Goal: Task Accomplishment & Management: Use online tool/utility

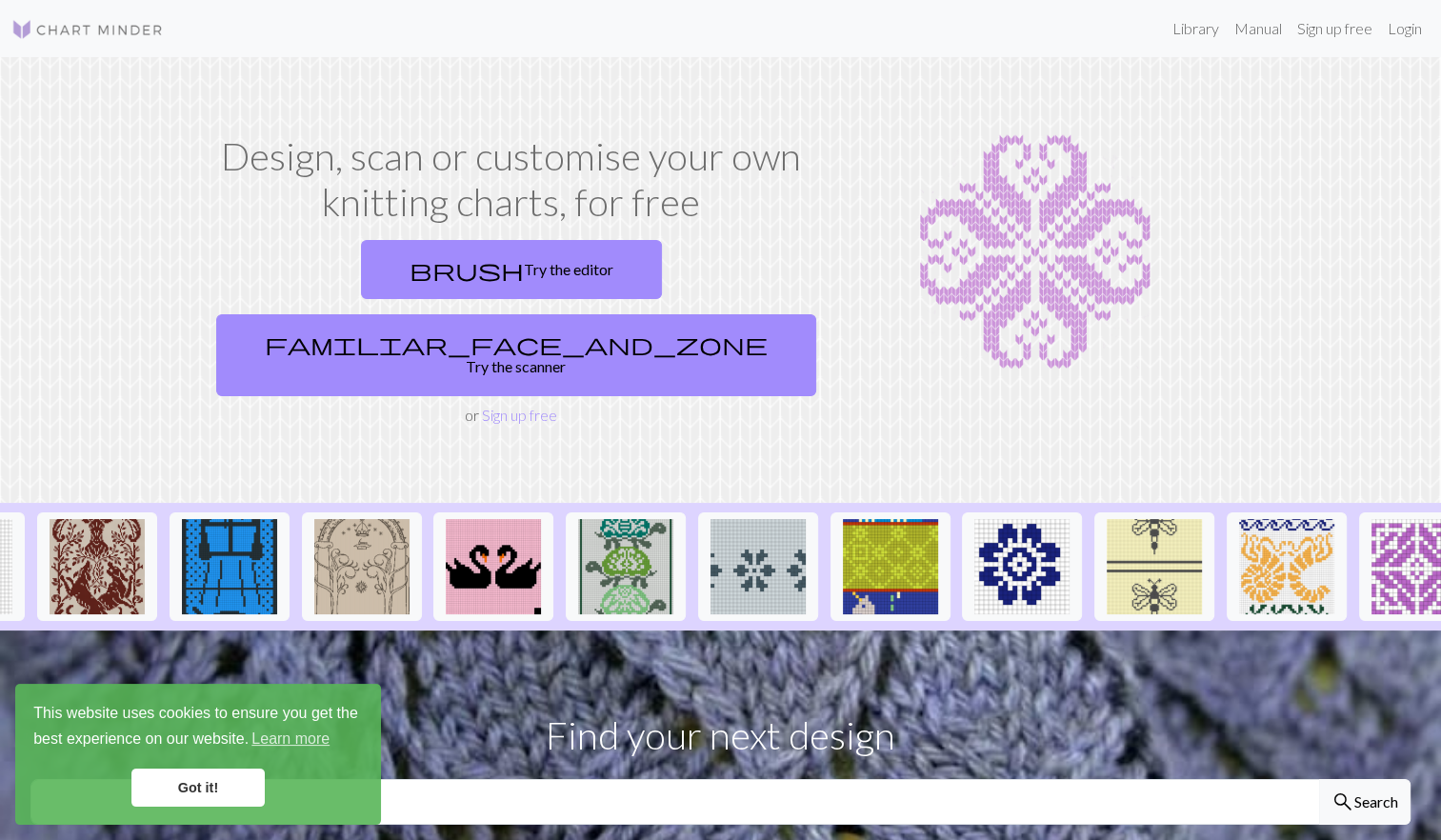
scroll to position [0, 1855]
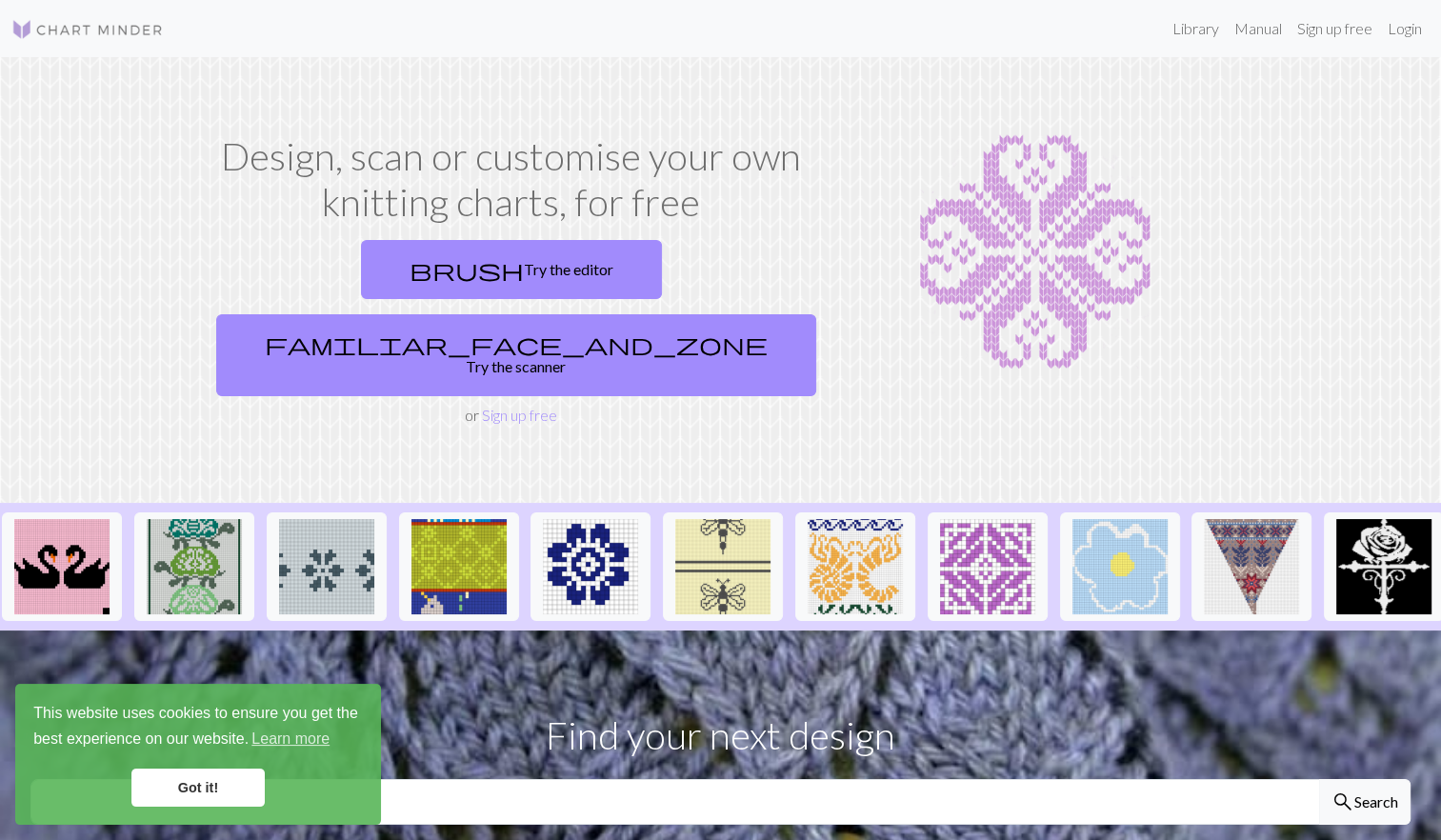
click at [224, 785] on link "Got it!" at bounding box center [198, 787] width 133 height 38
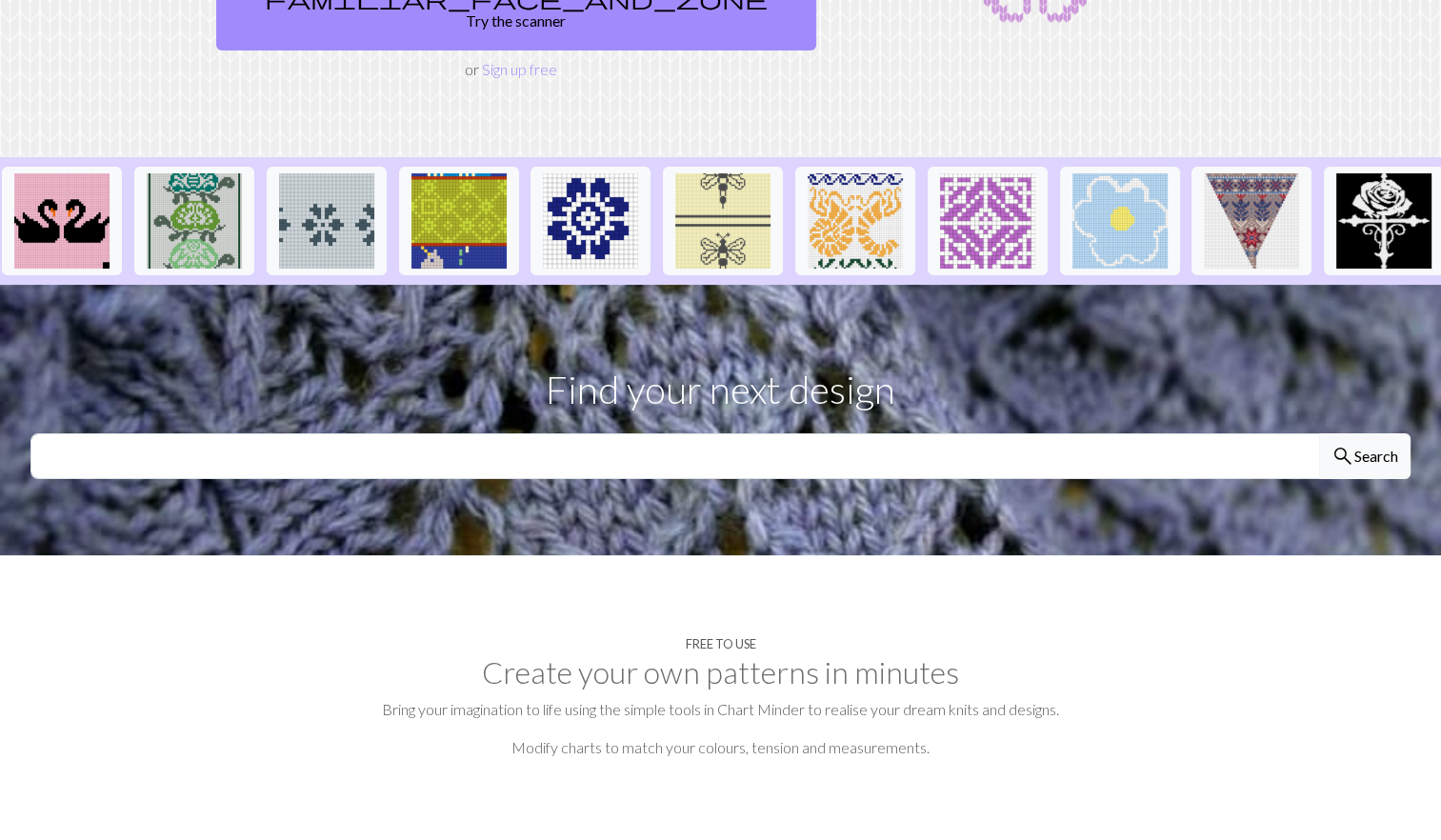
scroll to position [347, 0]
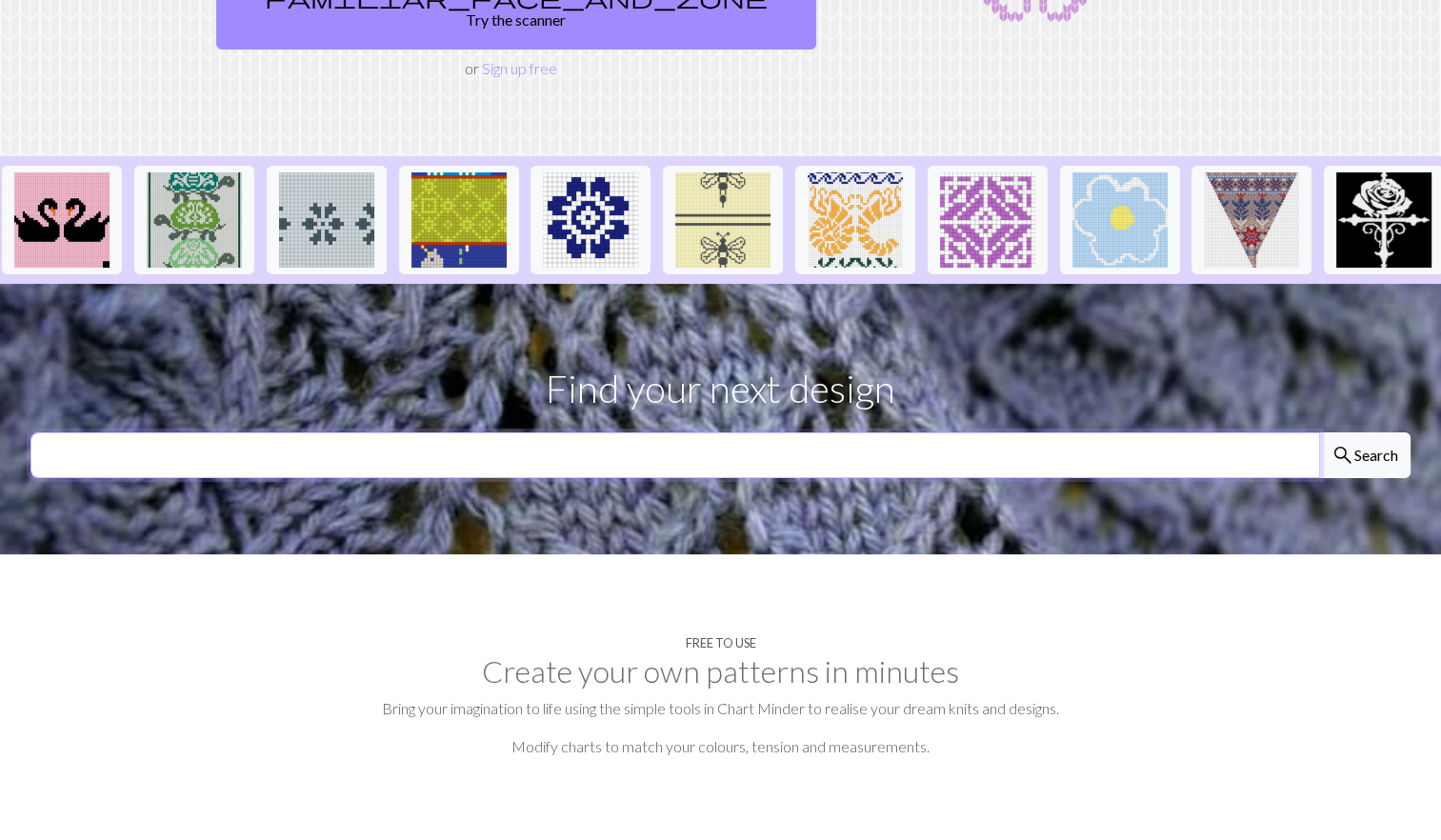
click at [474, 432] on input "text" at bounding box center [675, 455] width 1290 height 46
type input "luffy"
click at [1319, 432] on button "search Search" at bounding box center [1365, 455] width 91 height 46
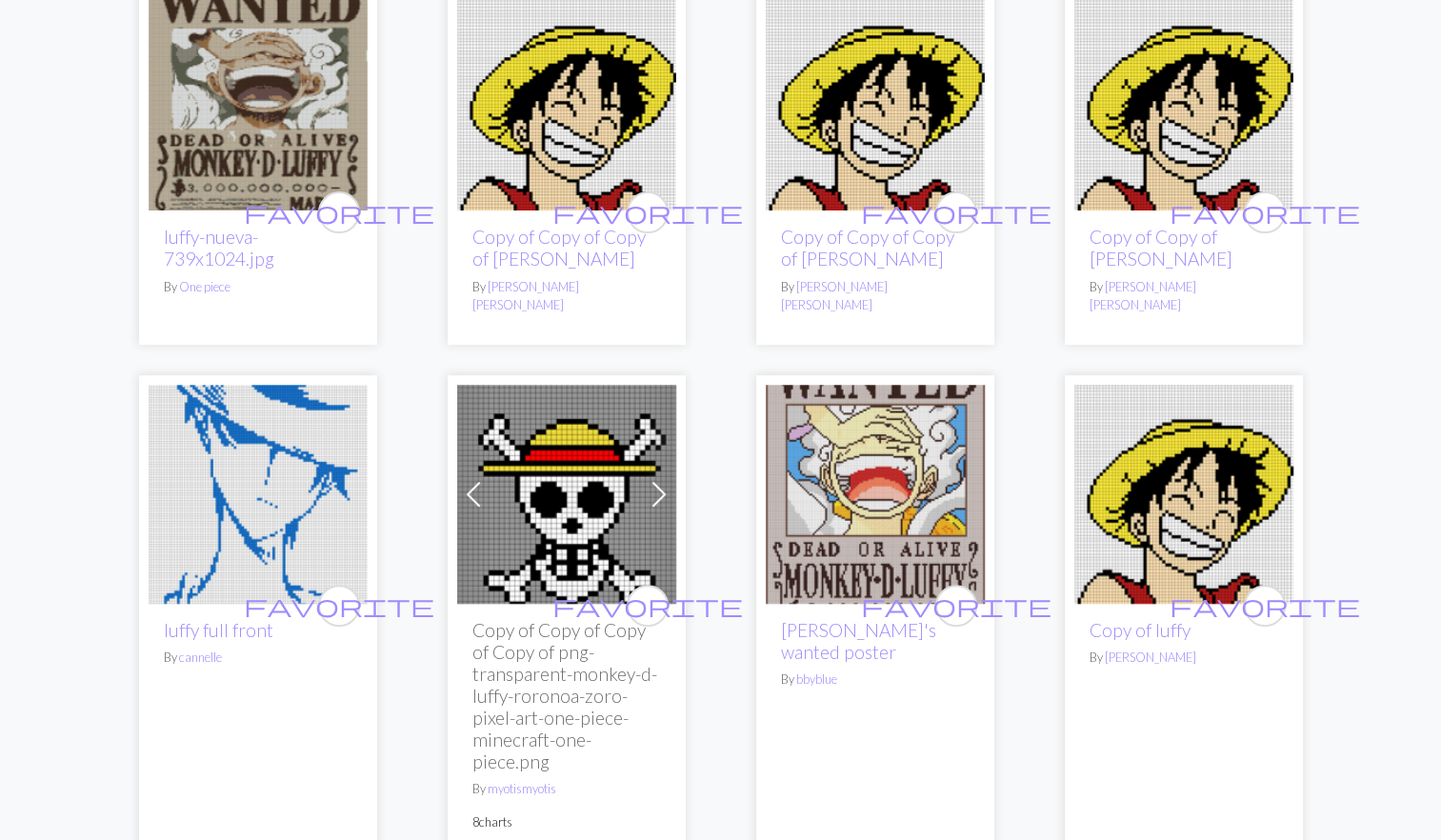
scroll to position [579, 0]
click at [877, 523] on img at bounding box center [875, 496] width 220 height 220
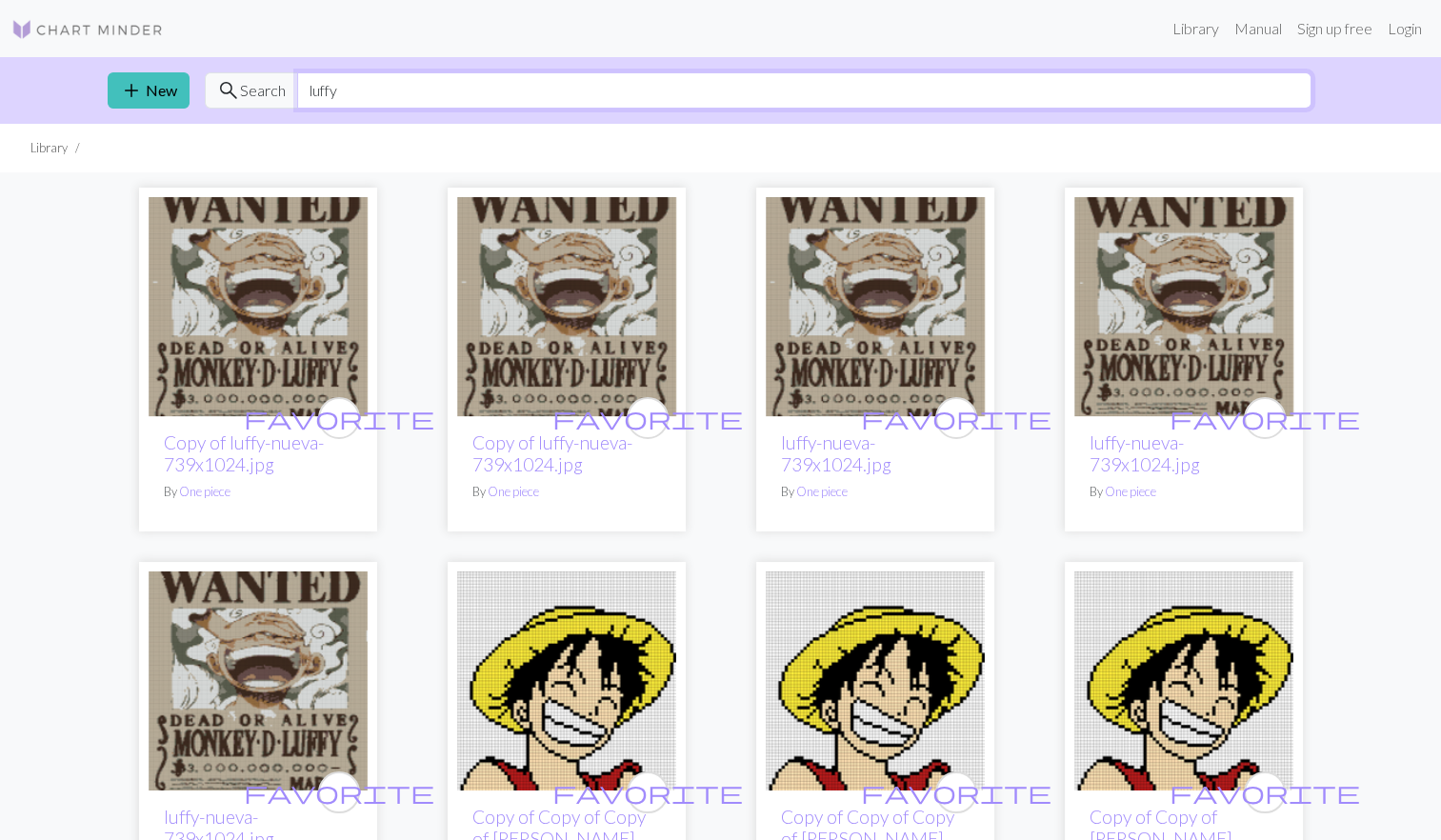
drag, startPoint x: 713, startPoint y: 96, endPoint x: 161, endPoint y: 117, distance: 552.4
click at [161, 117] on div "add New search Search luffy" at bounding box center [720, 90] width 1258 height 67
type input "eren"
click at [127, 88] on span "add" at bounding box center [130, 90] width 23 height 26
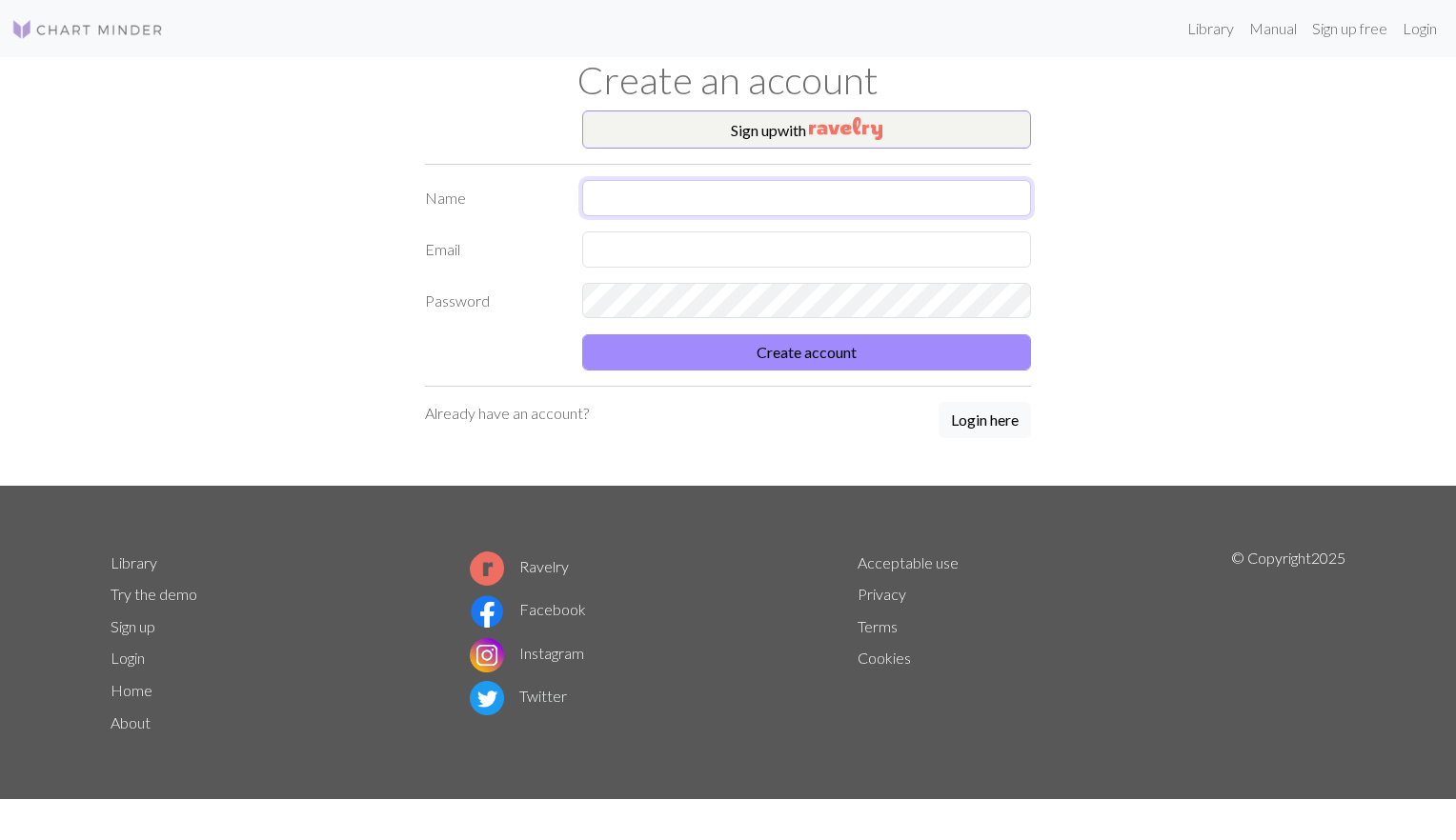
click at [663, 206] on input "text" at bounding box center [807, 198] width 449 height 36
type input "h"
type input "[PERSON_NAME]"
click at [652, 236] on input "text" at bounding box center [807, 249] width 449 height 36
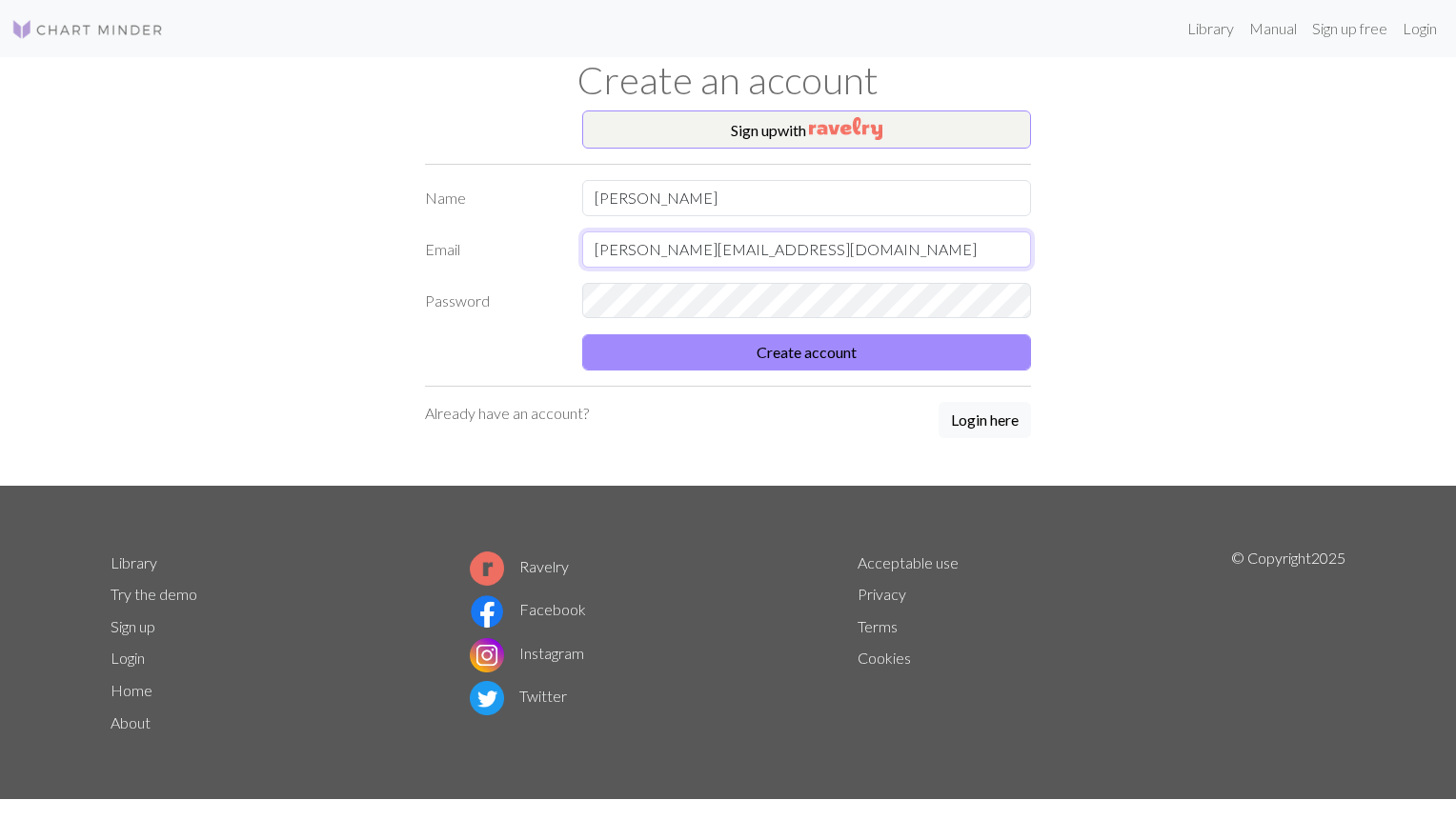
type input "henry.lauralee90@gmail.com"
click at [582, 334] on button "Create account" at bounding box center [807, 352] width 449 height 36
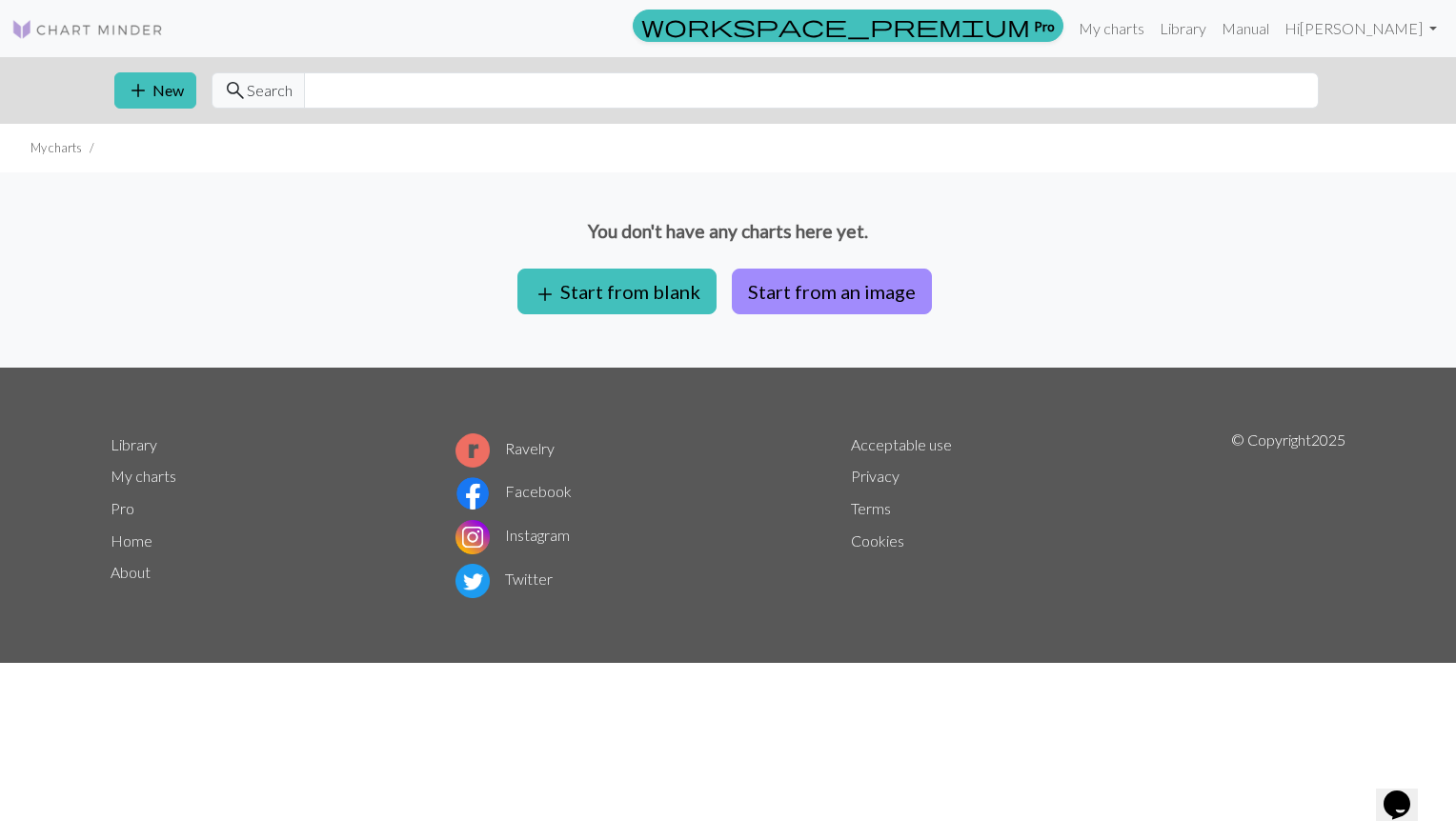
click at [801, 281] on button "Start from an image" at bounding box center [831, 291] width 200 height 46
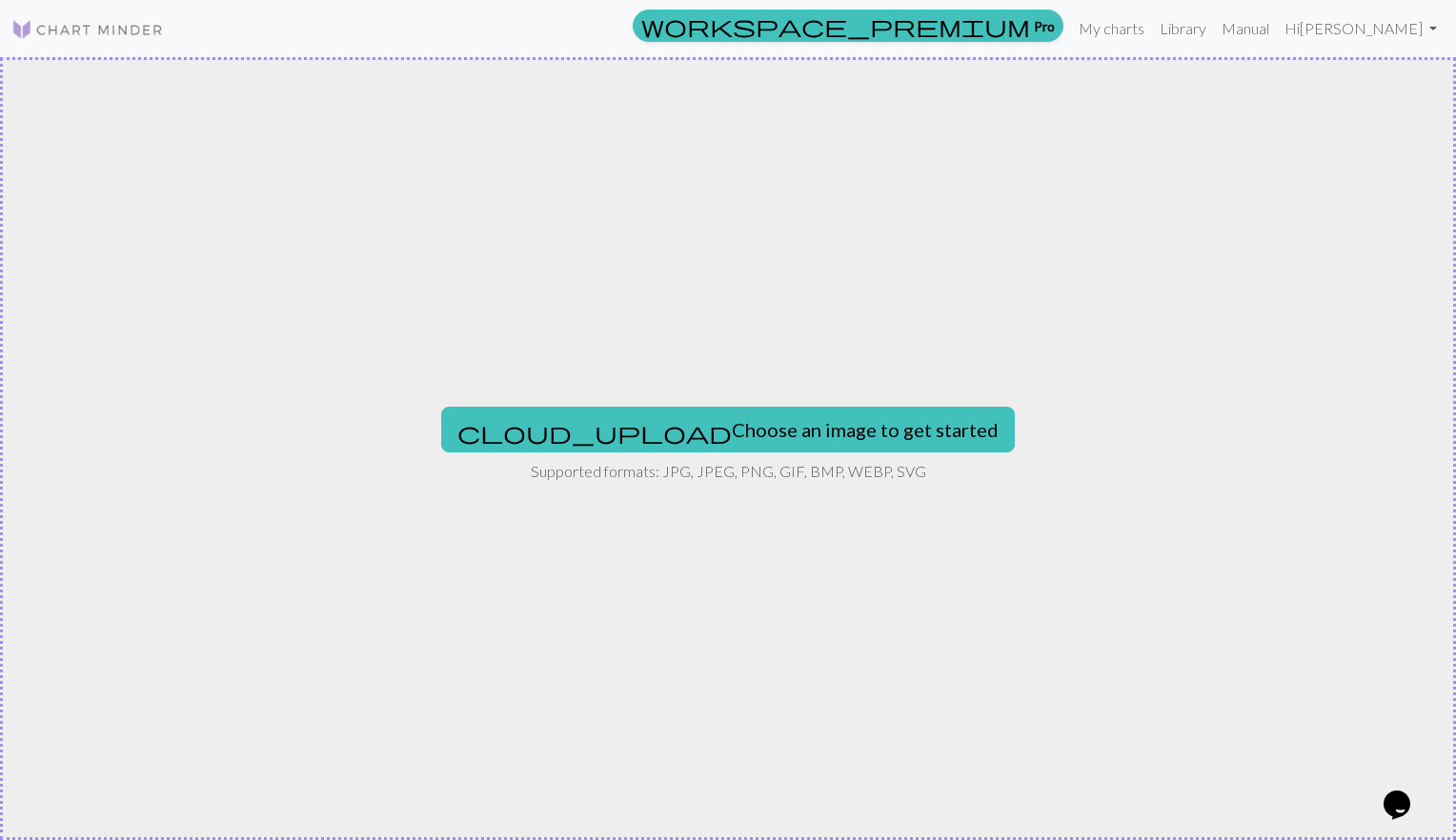
click at [743, 432] on button "cloud_upload Choose an image to get started" at bounding box center [728, 429] width 574 height 46
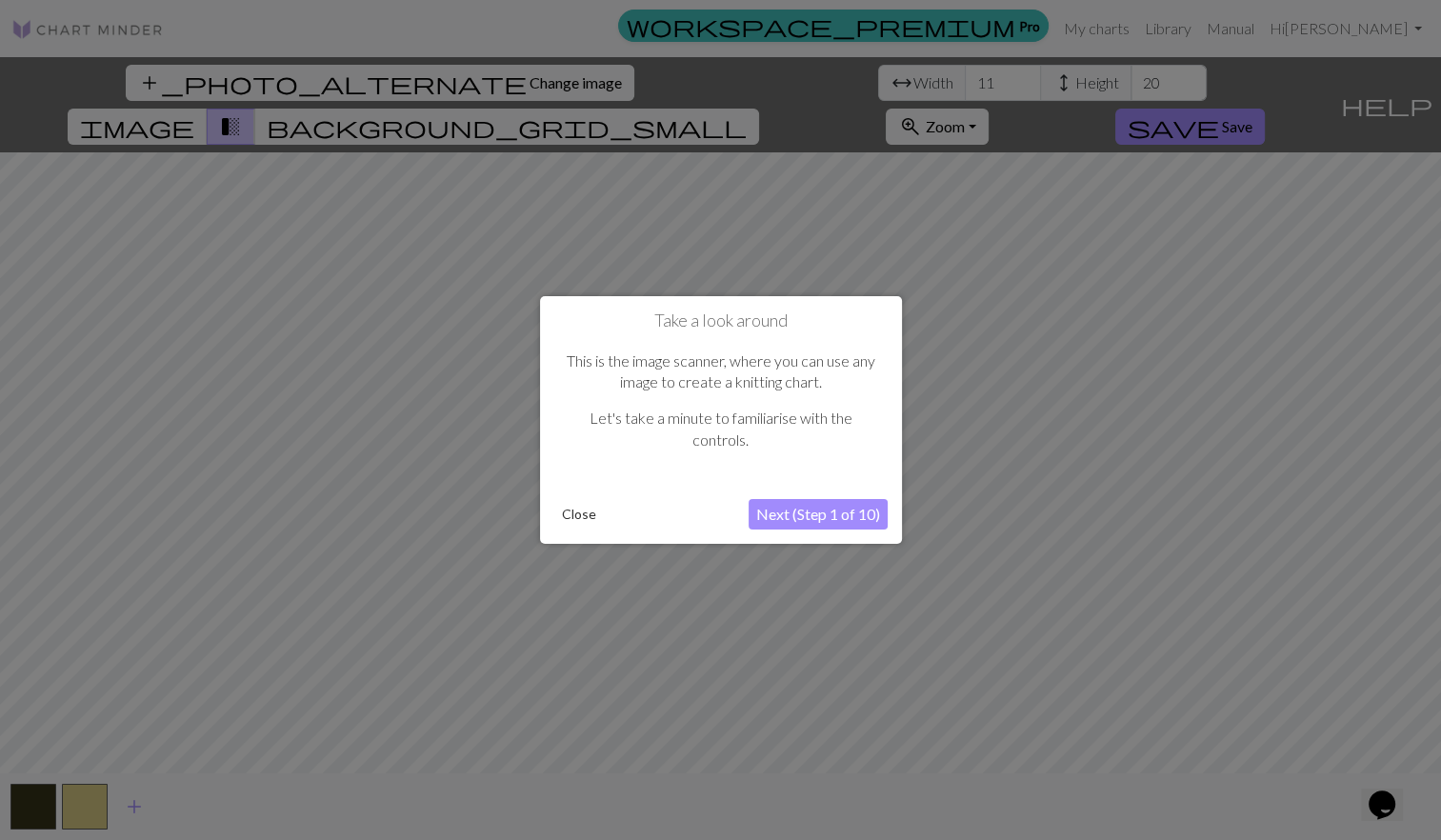
click at [826, 503] on button "Next (Step 1 of 10)" at bounding box center [819, 514] width 139 height 30
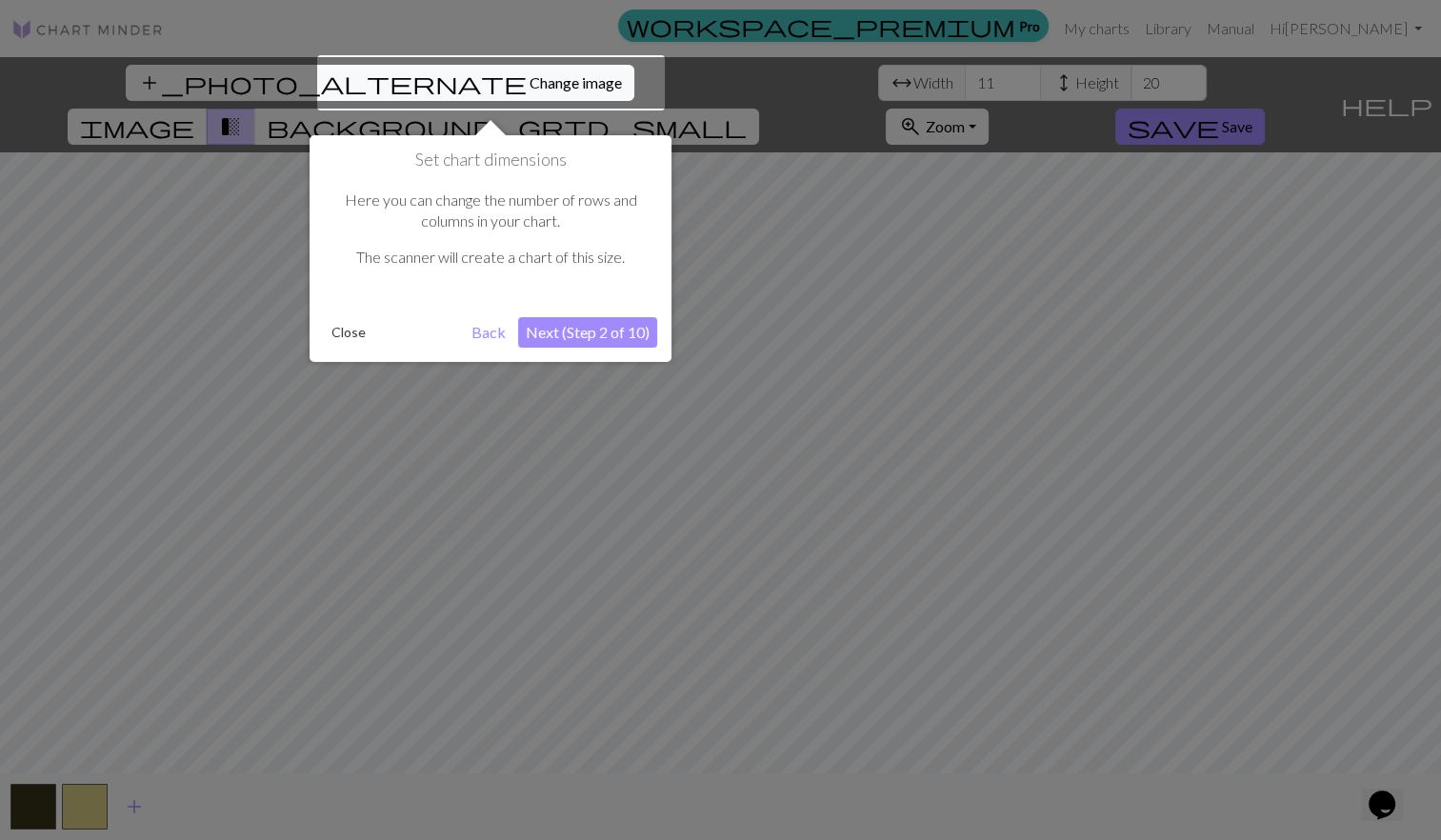
click at [580, 351] on div "Set chart dimensions Here you can change the number of rows and columns in your…" at bounding box center [490, 248] width 362 height 226
click at [615, 318] on button "Next (Step 2 of 10)" at bounding box center [588, 332] width 139 height 30
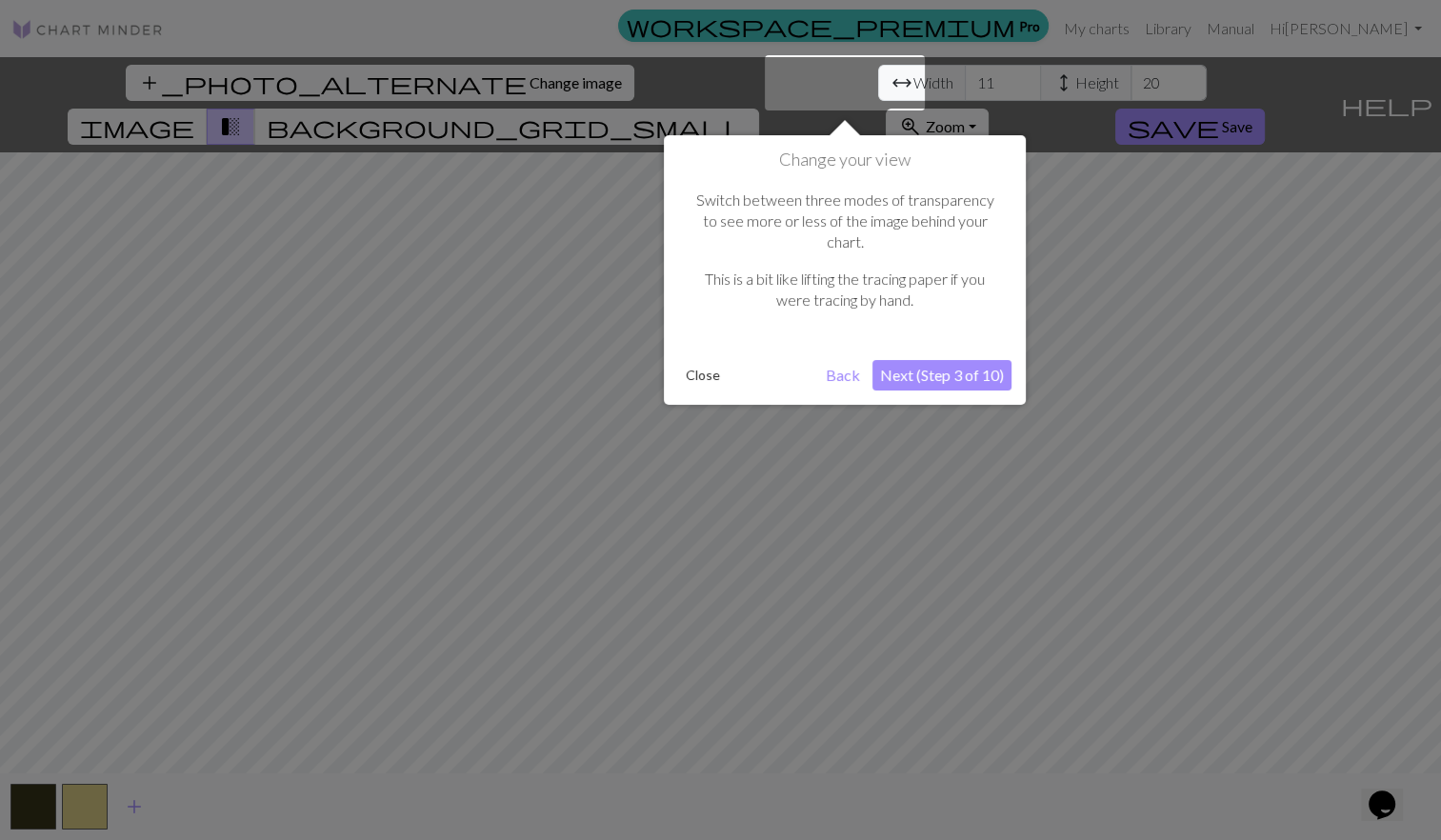
click at [924, 360] on button "Next (Step 3 of 10)" at bounding box center [942, 374] width 139 height 30
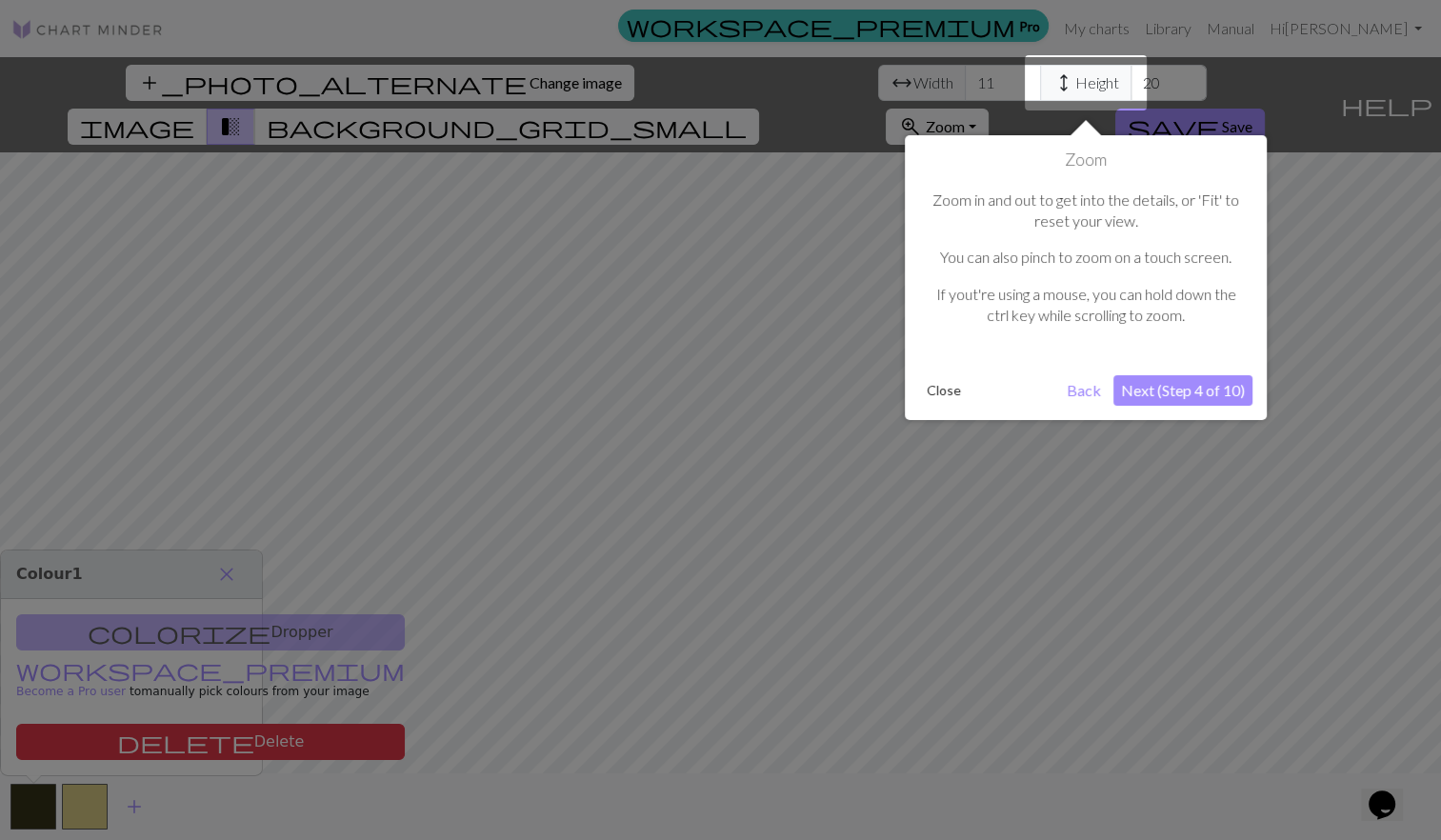
click at [1168, 383] on button "Next (Step 4 of 10)" at bounding box center [1183, 390] width 139 height 30
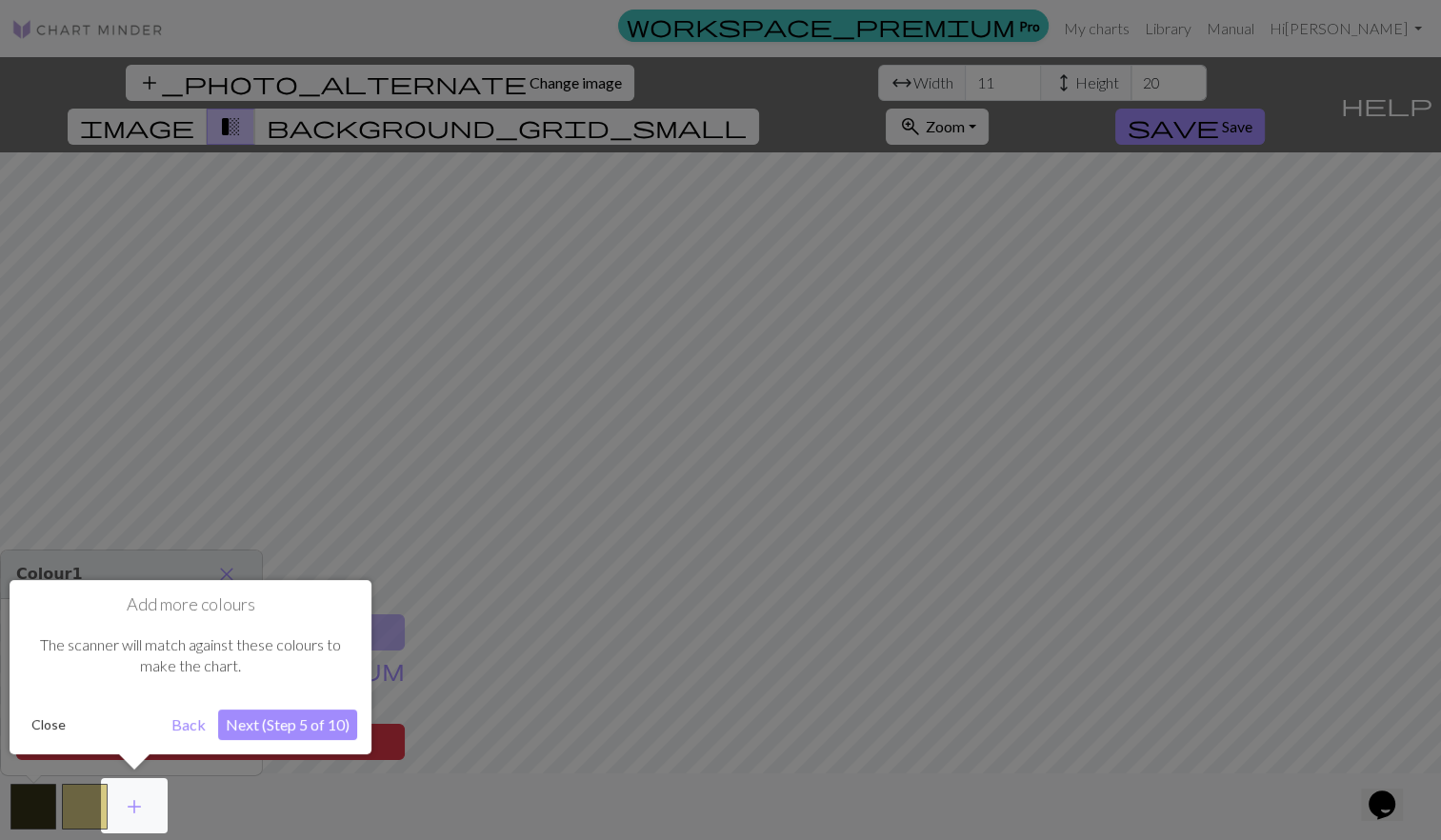
click at [324, 715] on button "Next (Step 5 of 10)" at bounding box center [288, 724] width 139 height 30
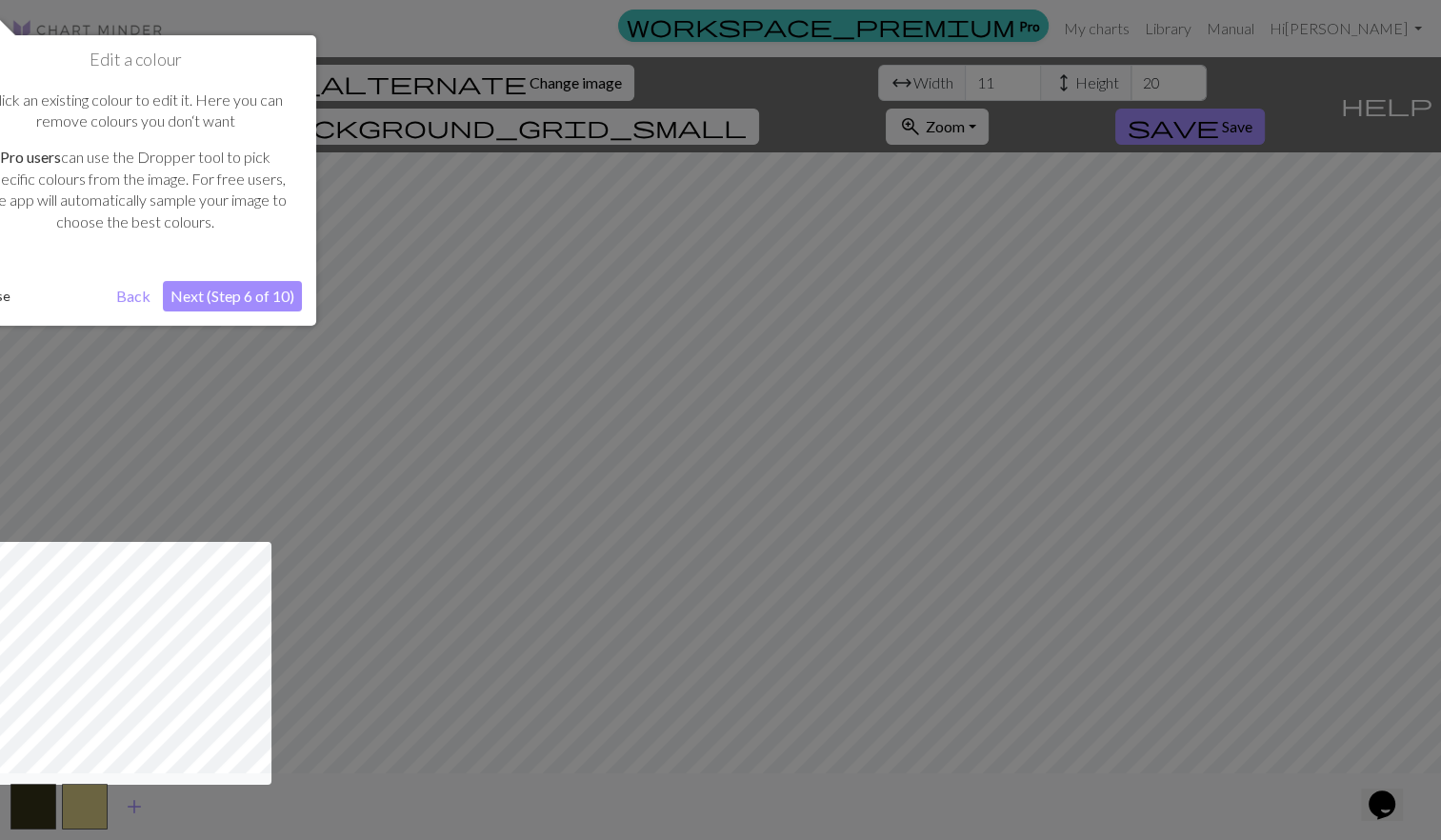
click at [255, 299] on button "Next (Step 6 of 10)" at bounding box center [232, 296] width 139 height 30
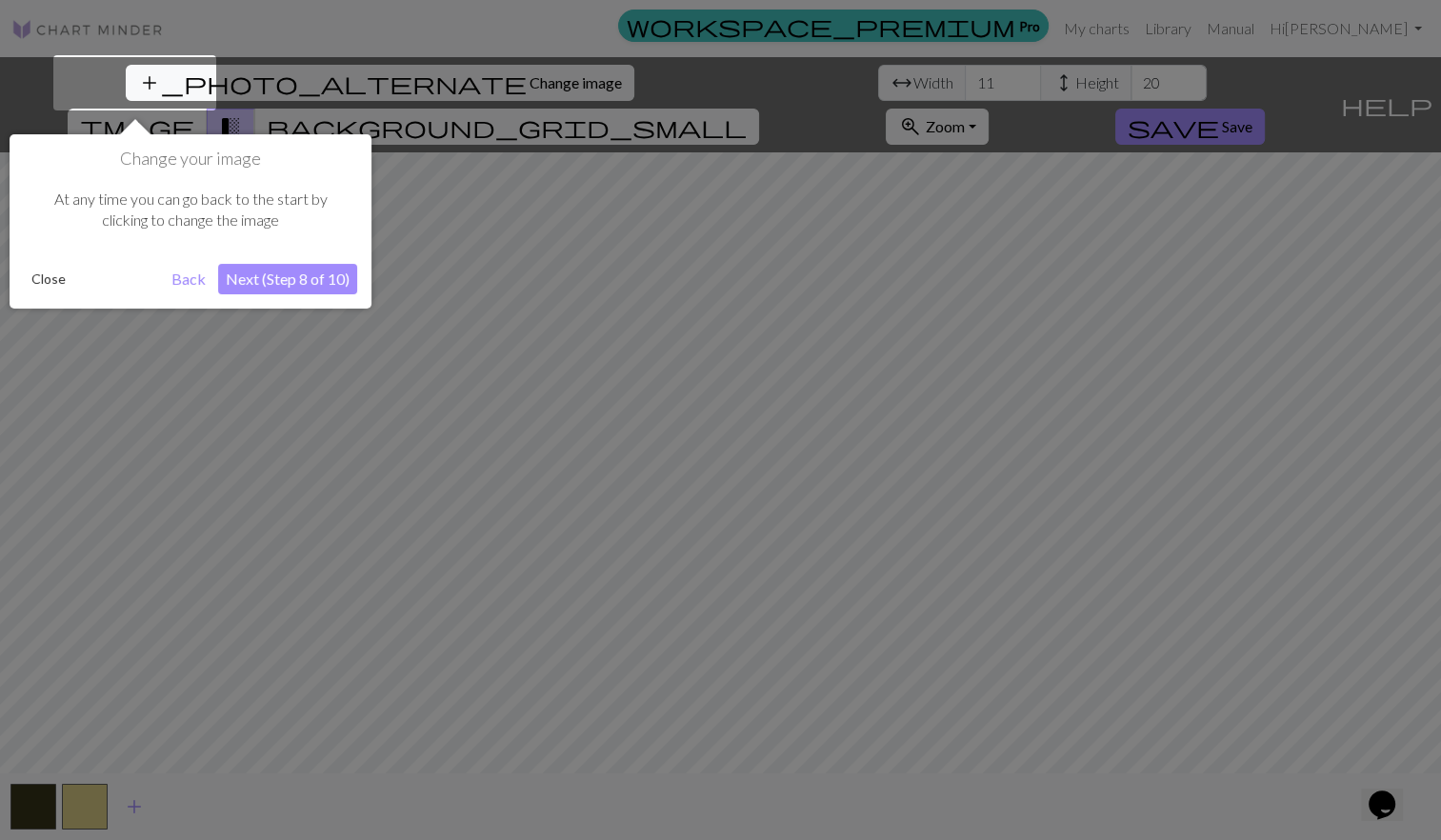
click at [264, 264] on button "Next (Step 8 of 10)" at bounding box center [288, 278] width 139 height 30
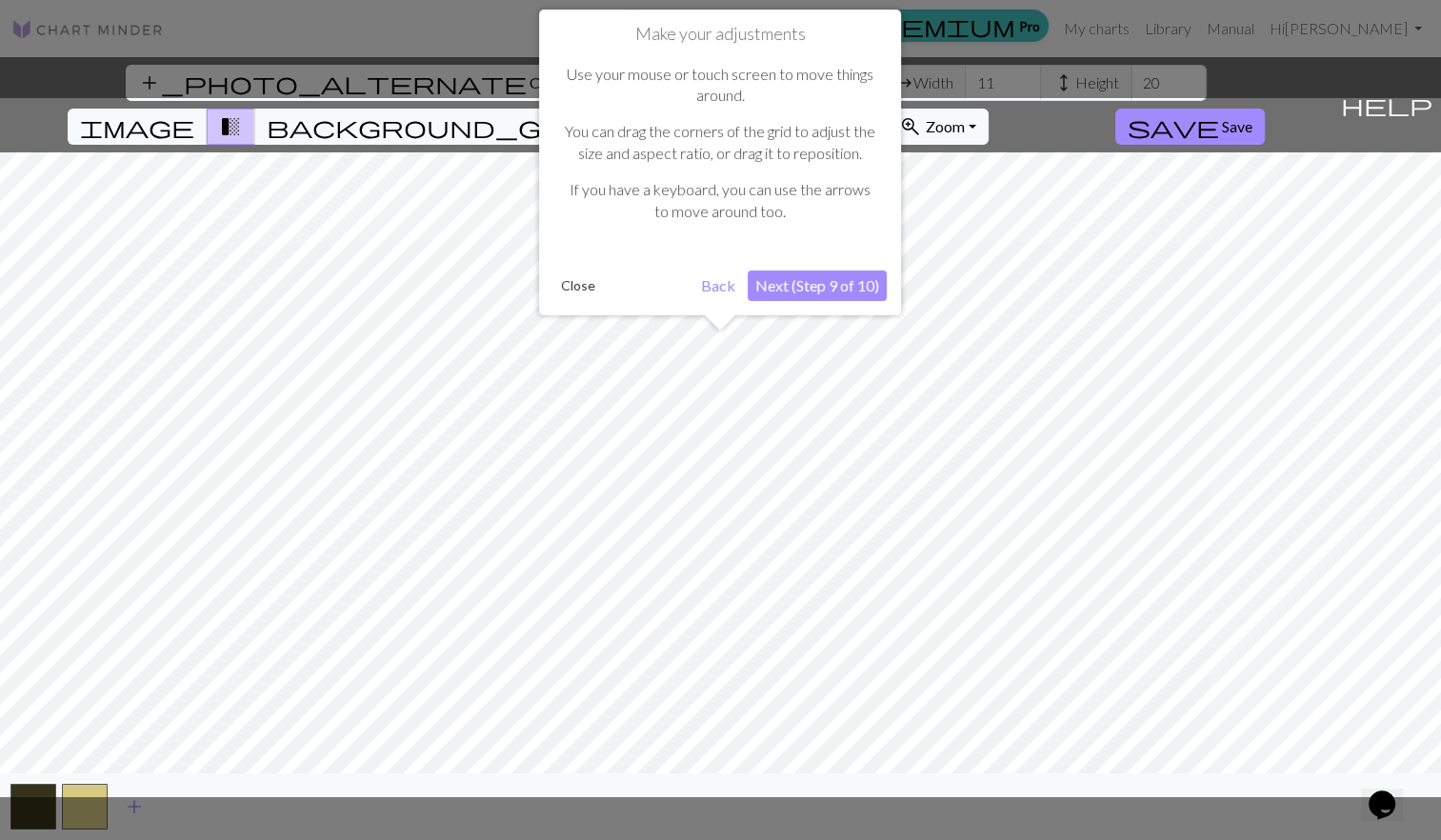
click at [791, 277] on button "Next (Step 9 of 10)" at bounding box center [818, 285] width 139 height 30
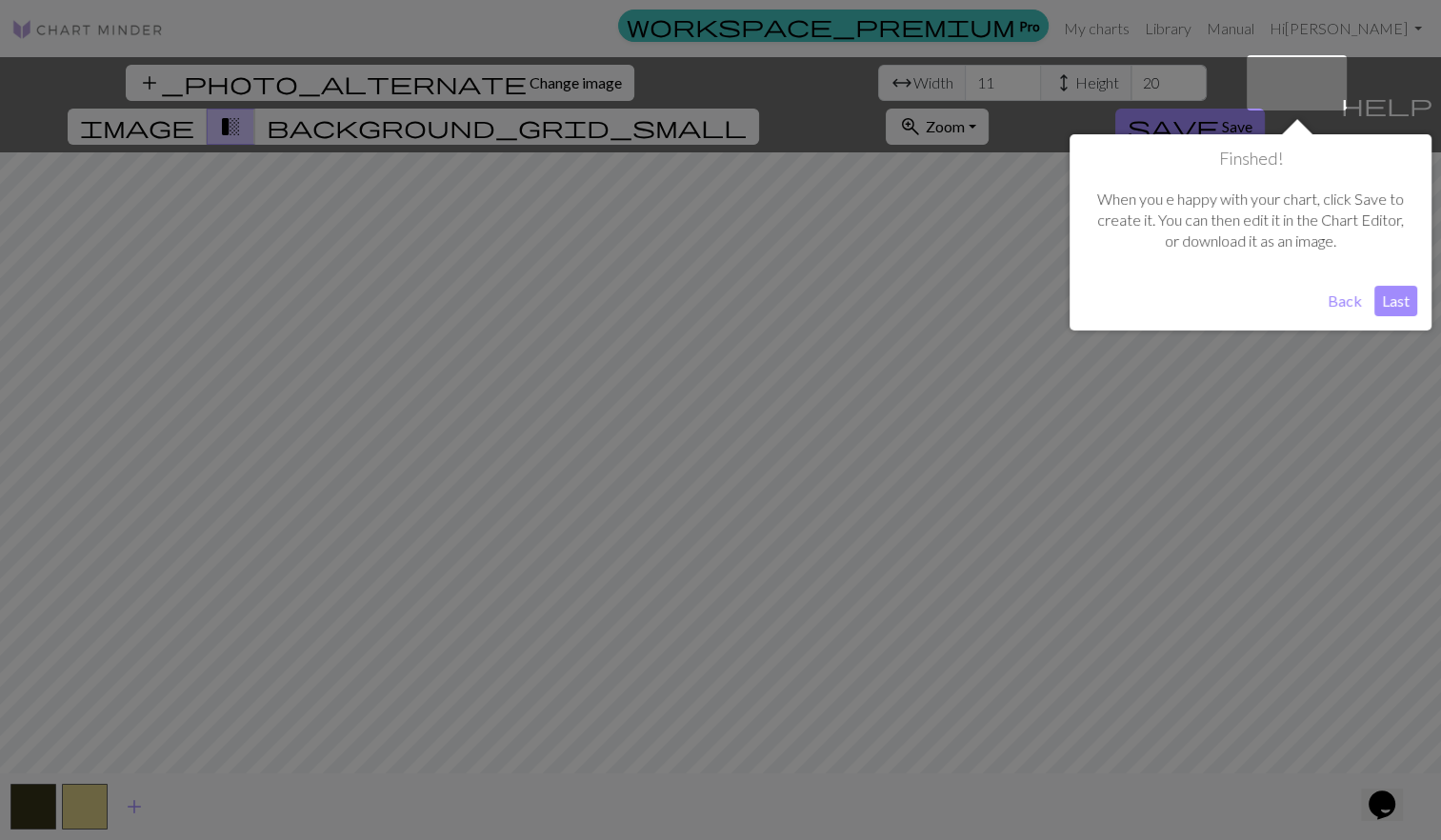
click at [1401, 295] on button "Last" at bounding box center [1396, 301] width 43 height 30
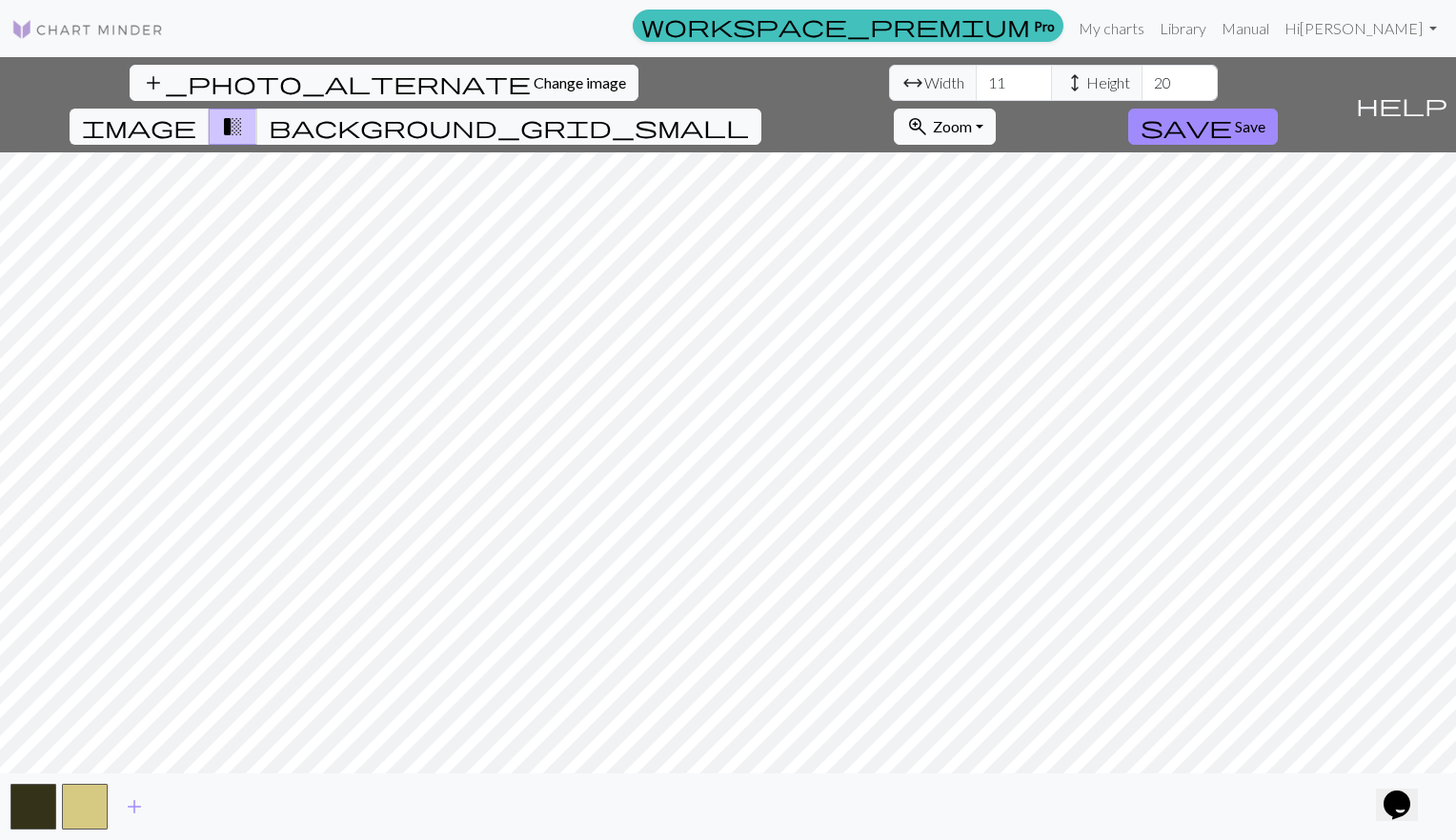
click at [1063, 72] on span "height" at bounding box center [1074, 82] width 23 height 26
click at [1141, 78] on input "21" at bounding box center [1180, 82] width 76 height 36
click at [1141, 78] on input "22" at bounding box center [1180, 82] width 76 height 36
click at [1141, 78] on input "23" at bounding box center [1180, 82] width 76 height 36
click at [1141, 78] on input "24" at bounding box center [1180, 82] width 76 height 36
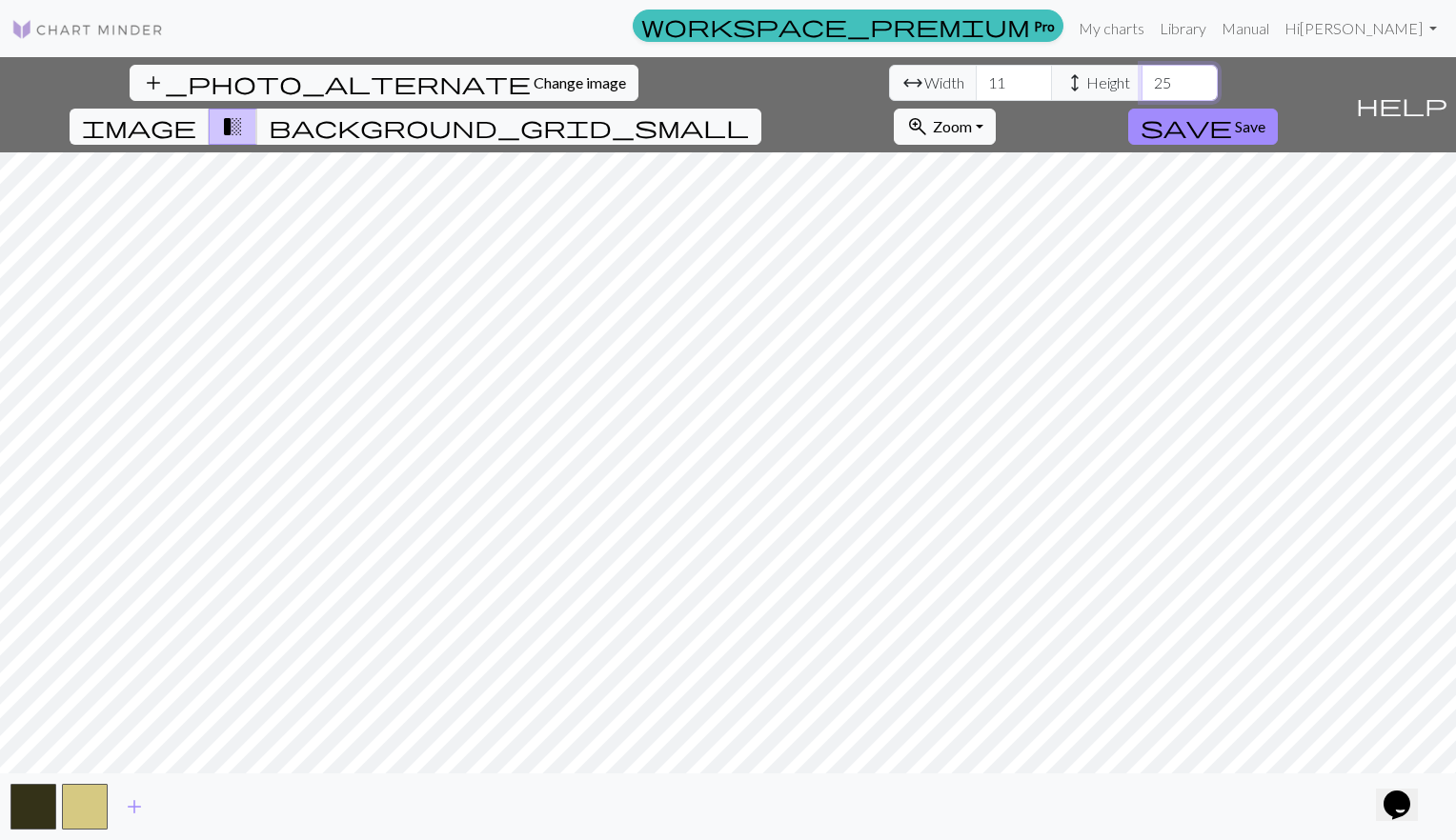
click at [1141, 78] on input "25" at bounding box center [1180, 82] width 76 height 36
click at [1141, 78] on input "26" at bounding box center [1180, 82] width 76 height 36
click at [1141, 78] on input "27" at bounding box center [1180, 82] width 76 height 36
click at [1141, 78] on input "28" at bounding box center [1180, 82] width 76 height 36
click at [1141, 78] on input "29" at bounding box center [1180, 82] width 76 height 36
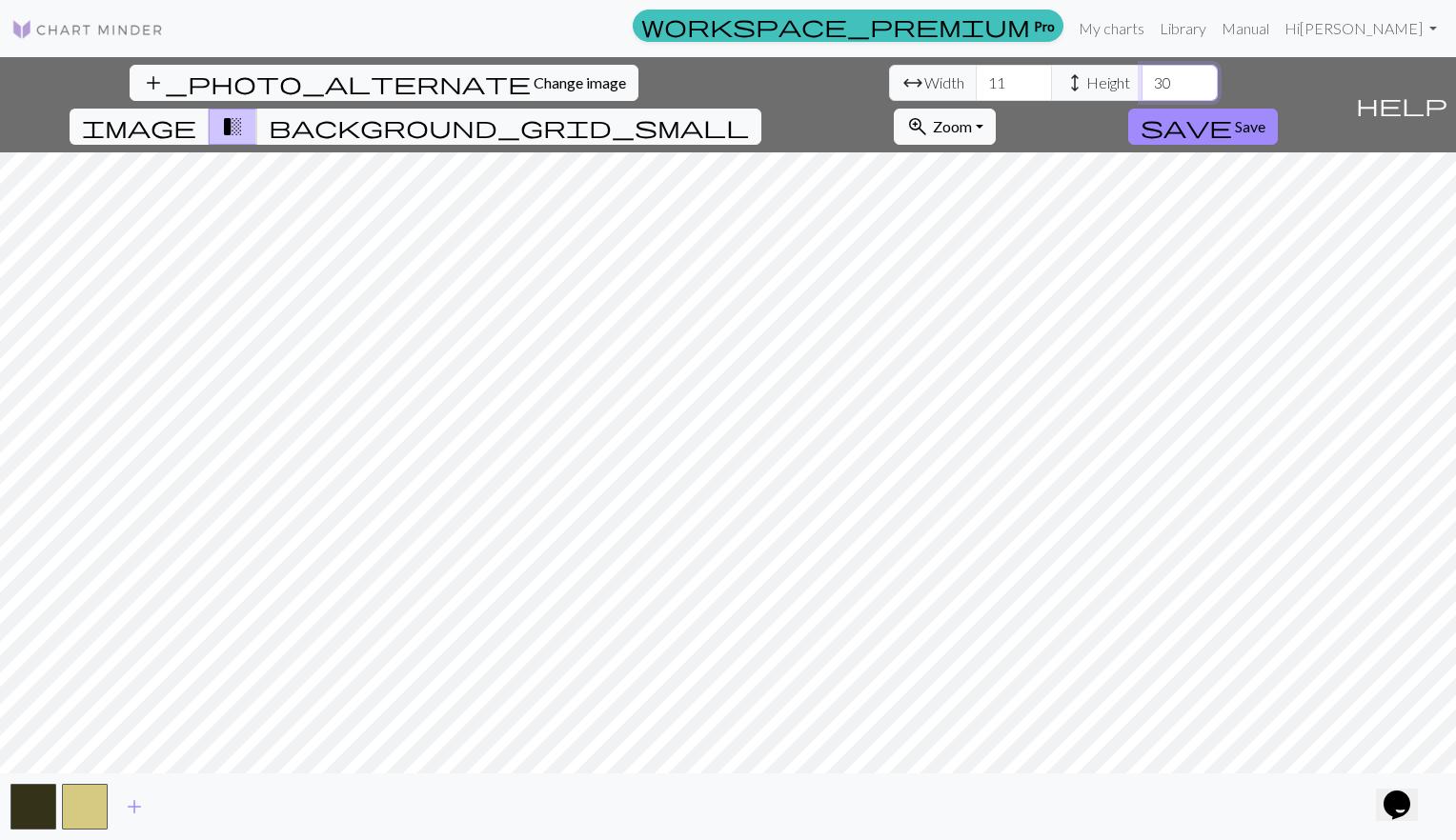
click at [1141, 78] on input "30" at bounding box center [1180, 82] width 76 height 36
click at [1141, 78] on input "31" at bounding box center [1180, 82] width 76 height 36
click at [1141, 78] on input "32" at bounding box center [1180, 82] width 76 height 36
click at [1141, 78] on input "33" at bounding box center [1180, 82] width 76 height 36
click at [1141, 78] on input "34" at bounding box center [1180, 82] width 76 height 36
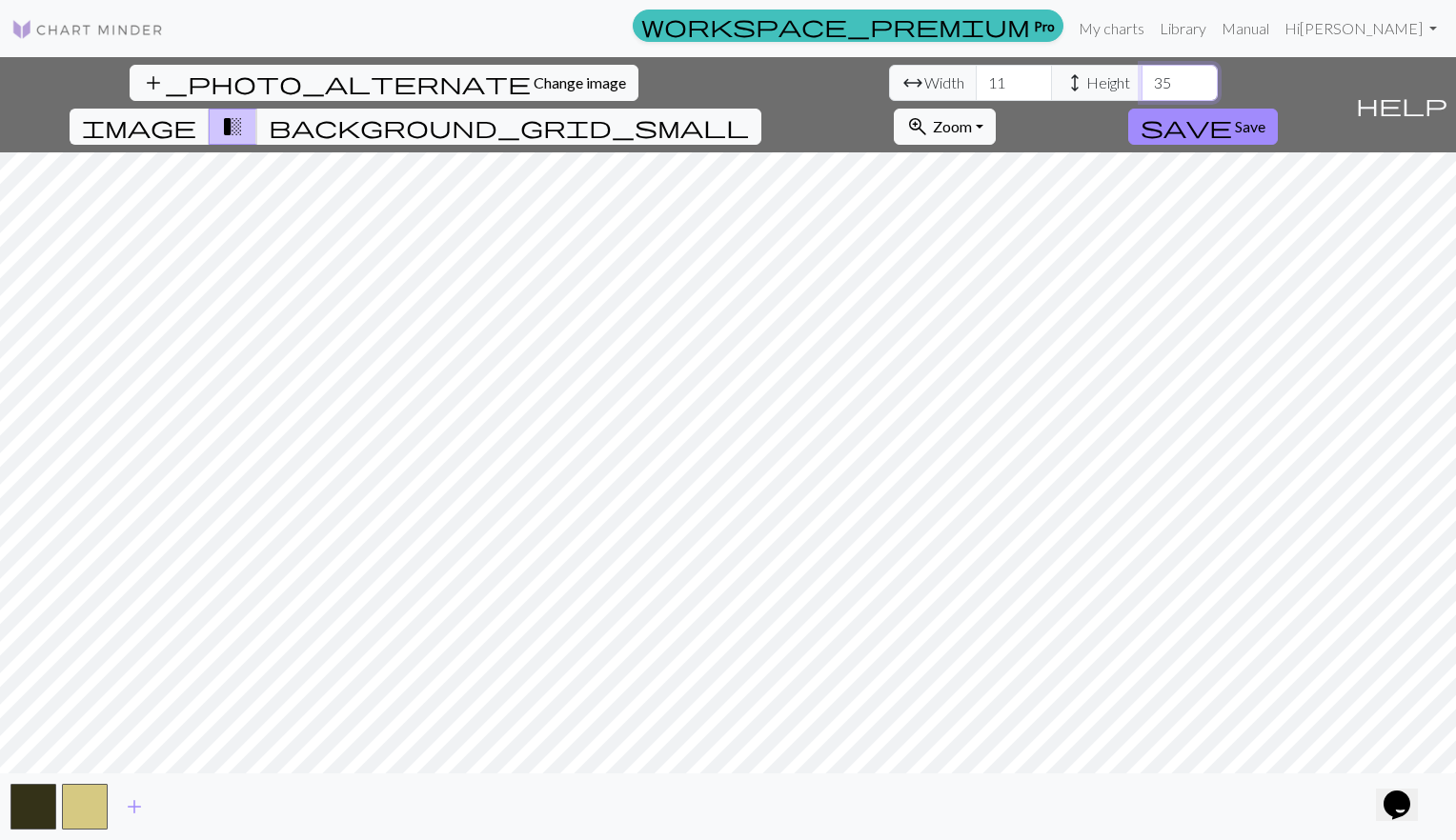
click at [1141, 78] on input "35" at bounding box center [1180, 82] width 76 height 36
click at [1141, 78] on input "36" at bounding box center [1180, 82] width 76 height 36
click at [1141, 78] on input "37" at bounding box center [1180, 82] width 76 height 36
click at [1141, 78] on input "38" at bounding box center [1180, 82] width 76 height 36
click at [1141, 78] on input "39" at bounding box center [1180, 82] width 76 height 36
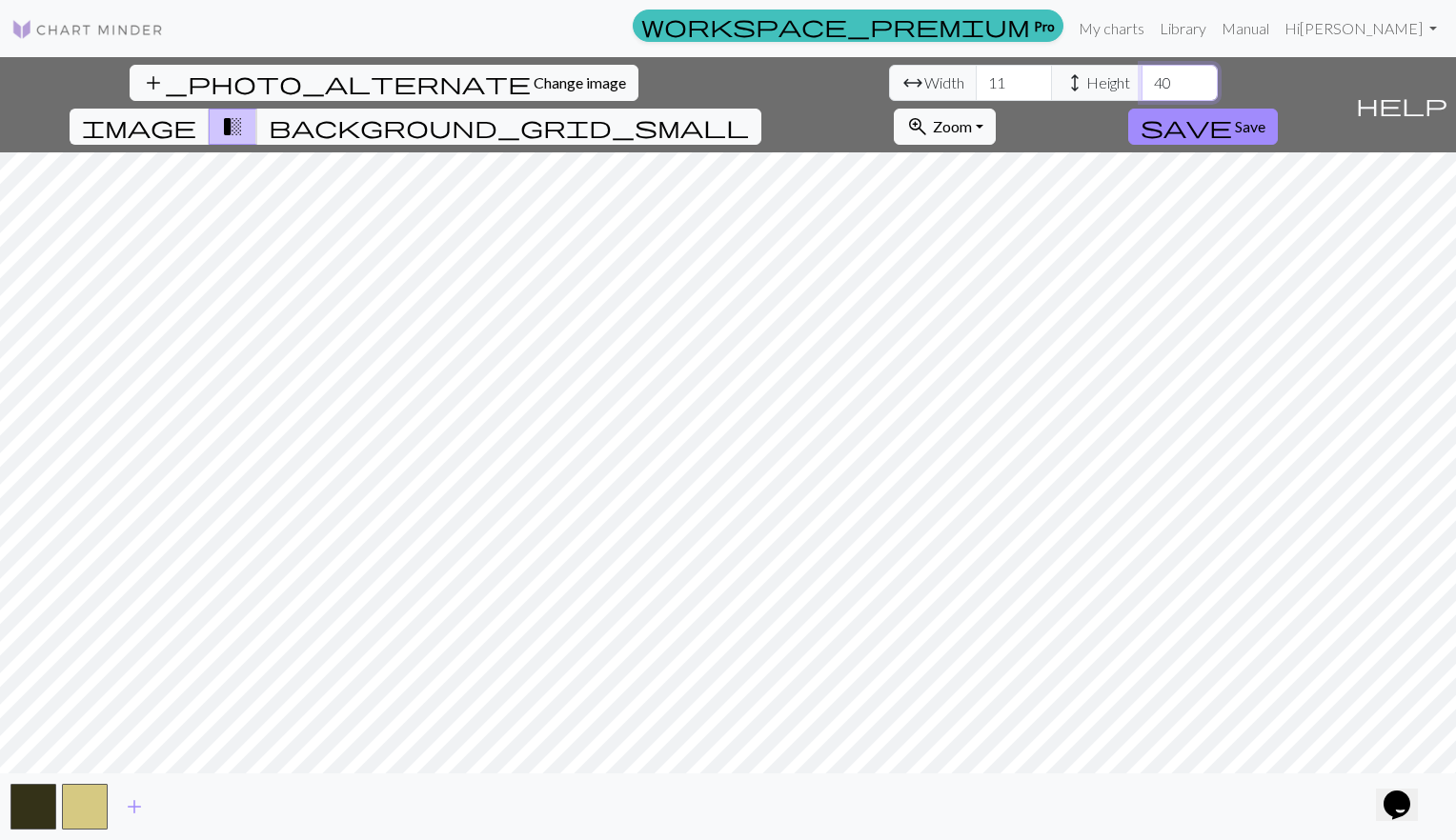
click at [1141, 78] on input "40" at bounding box center [1180, 82] width 76 height 36
click at [1141, 78] on input "41" at bounding box center [1180, 82] width 76 height 36
click at [1141, 78] on input "42" at bounding box center [1180, 82] width 76 height 36
click at [1141, 78] on input "43" at bounding box center [1180, 82] width 76 height 36
click at [1141, 78] on input "44" at bounding box center [1180, 82] width 76 height 36
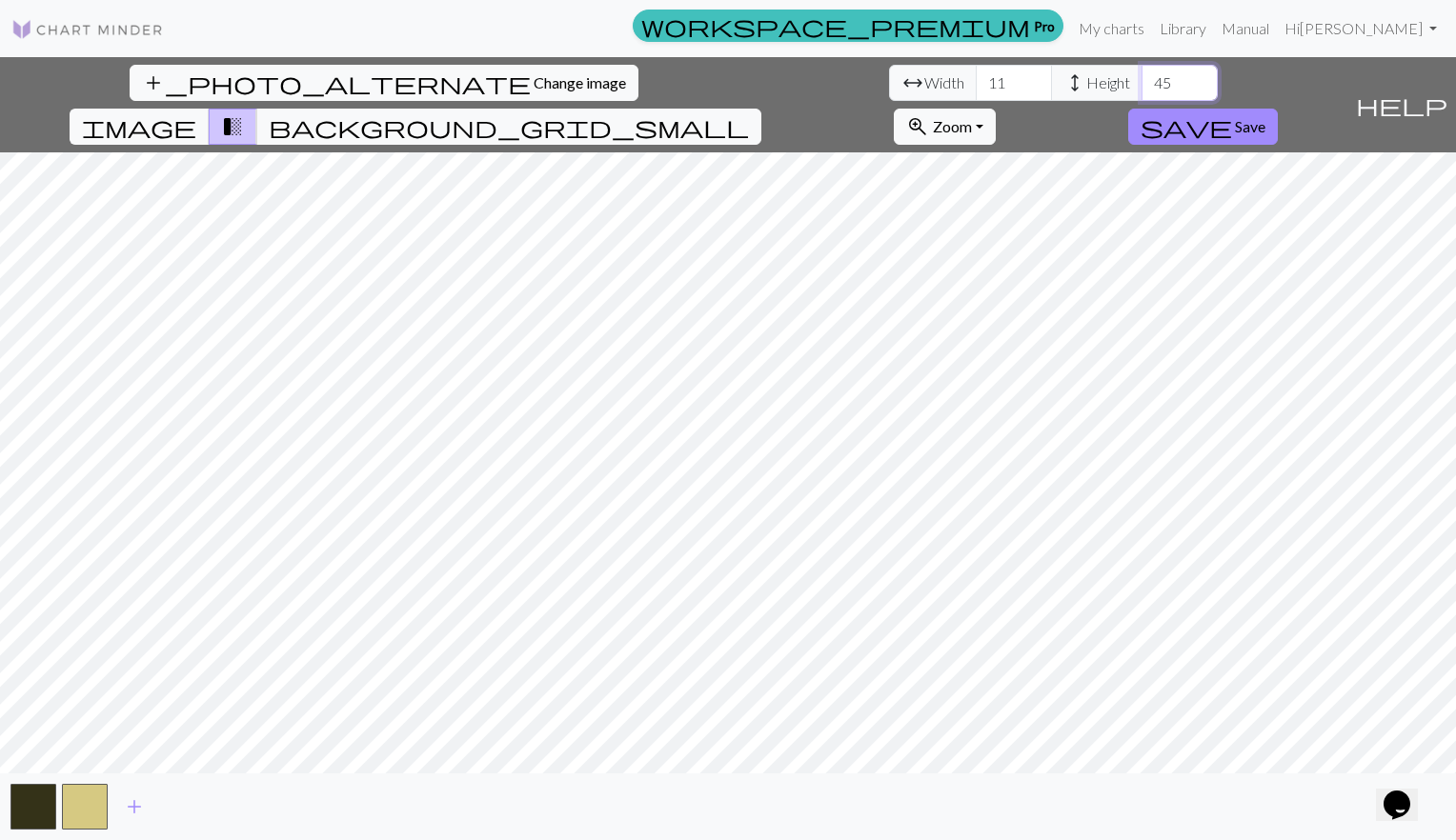
click at [1141, 78] on input "45" at bounding box center [1180, 82] width 76 height 36
click at [1141, 78] on input "46" at bounding box center [1180, 82] width 76 height 36
click at [1141, 78] on input "47" at bounding box center [1180, 82] width 76 height 36
click at [1141, 78] on input "48" at bounding box center [1180, 82] width 76 height 36
click at [1141, 78] on input "49" at bounding box center [1180, 82] width 76 height 36
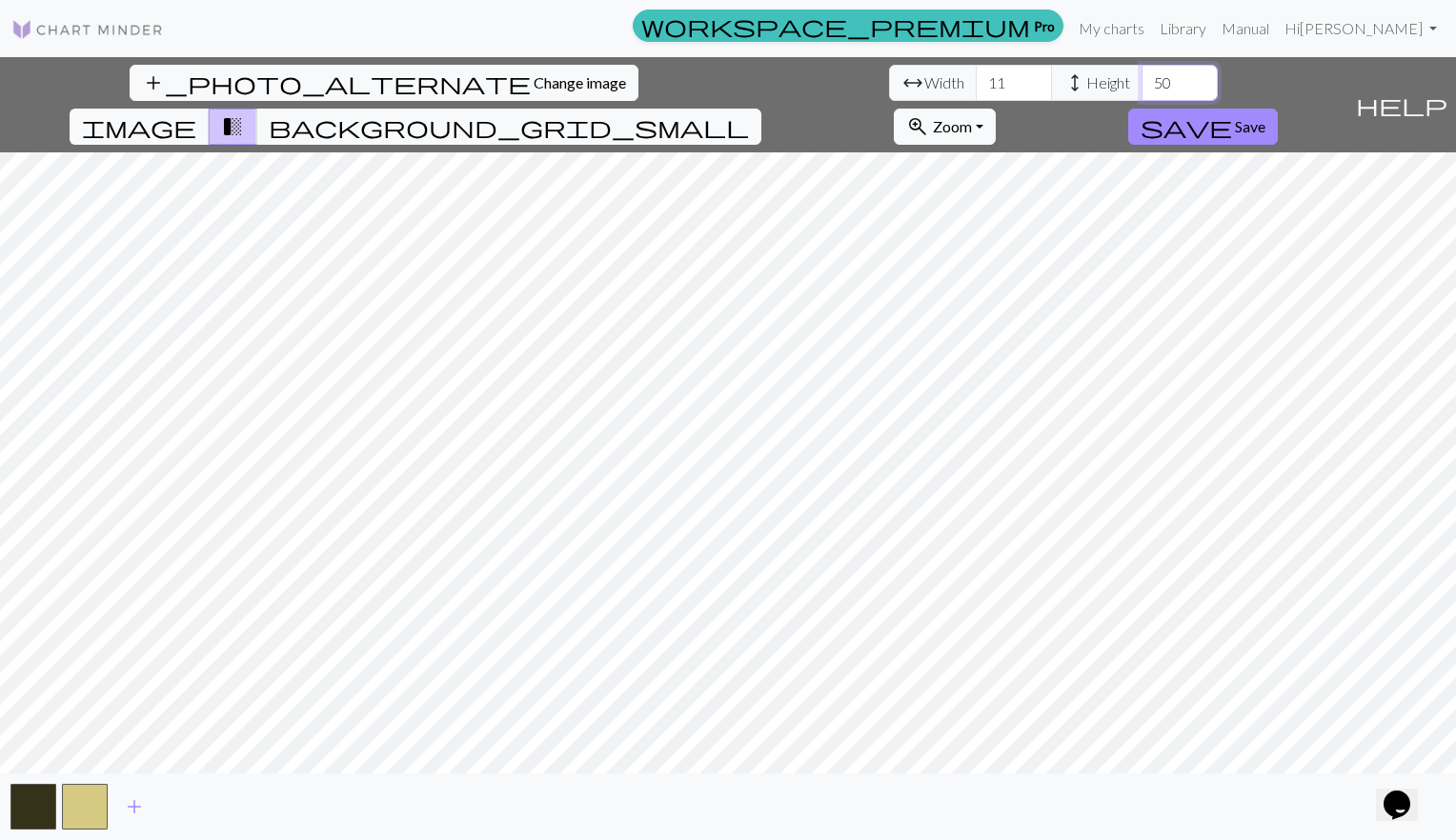
click at [1141, 78] on input "50" at bounding box center [1180, 82] width 76 height 36
click at [1141, 78] on input "51" at bounding box center [1180, 82] width 76 height 36
click at [1141, 78] on input "52" at bounding box center [1180, 82] width 76 height 36
type input "53"
click at [1141, 78] on input "53" at bounding box center [1180, 82] width 76 height 36
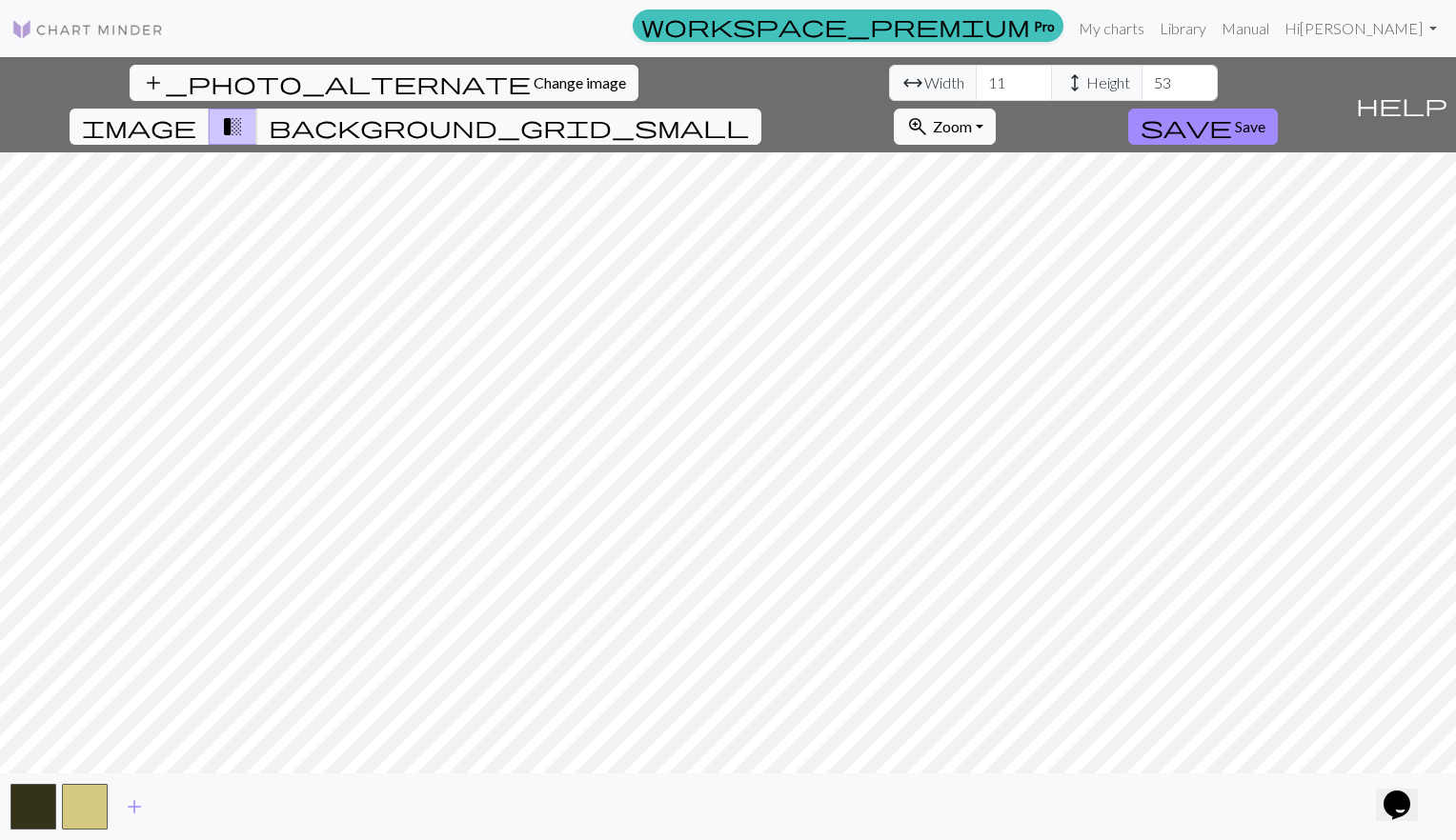
click at [901, 81] on span "arrow_range" at bounding box center [912, 82] width 23 height 26
click at [976, 77] on input "12" at bounding box center [1014, 82] width 76 height 36
click at [976, 77] on input "13" at bounding box center [1014, 82] width 76 height 36
click at [976, 77] on input "14" at bounding box center [1014, 82] width 76 height 36
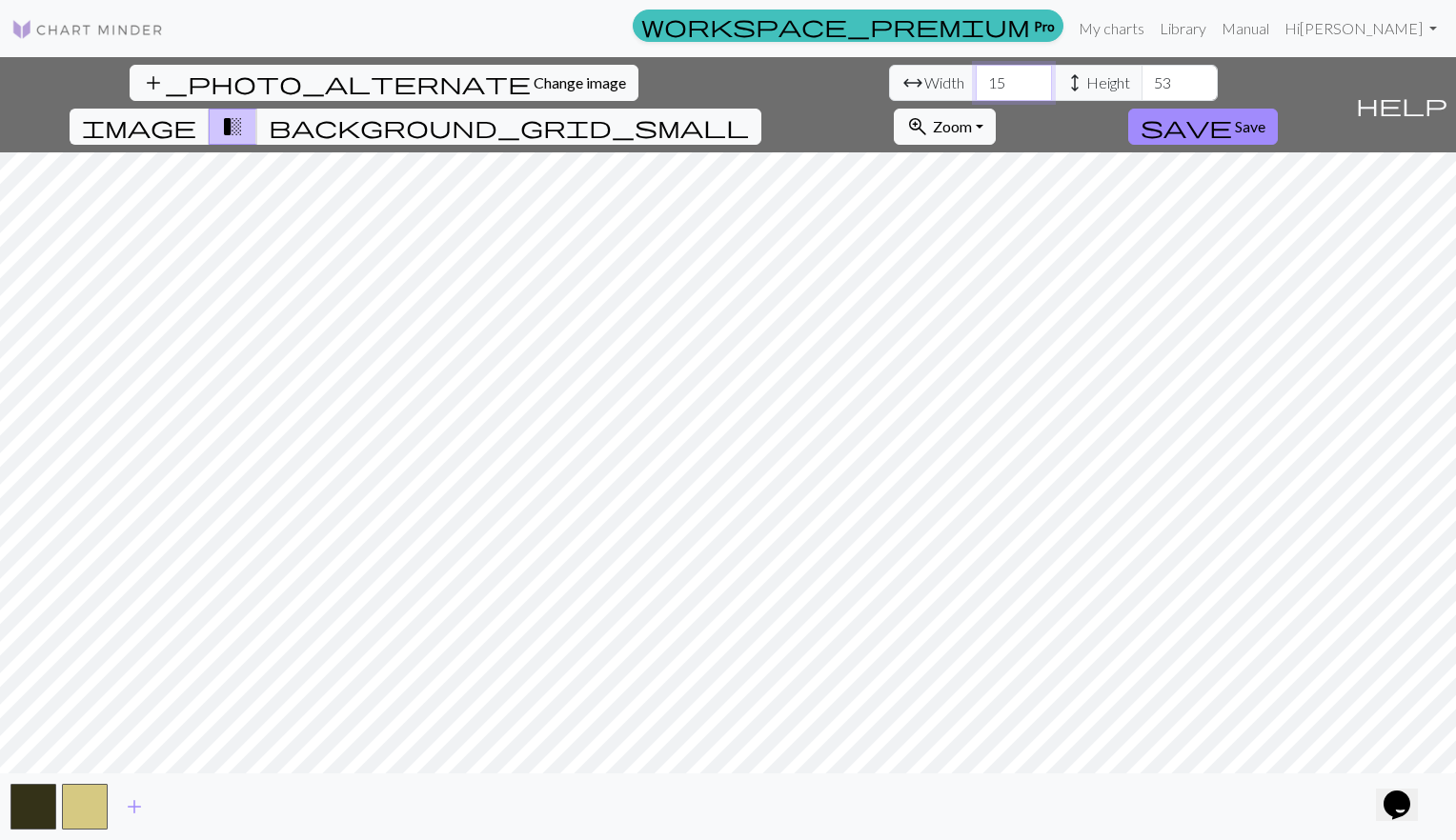
click at [976, 77] on input "15" at bounding box center [1014, 82] width 76 height 36
click at [976, 77] on input "16" at bounding box center [1014, 82] width 76 height 36
click at [976, 77] on input "17" at bounding box center [1014, 82] width 76 height 36
click at [976, 77] on input "18" at bounding box center [1014, 82] width 76 height 36
click at [976, 77] on input "19" at bounding box center [1014, 82] width 76 height 36
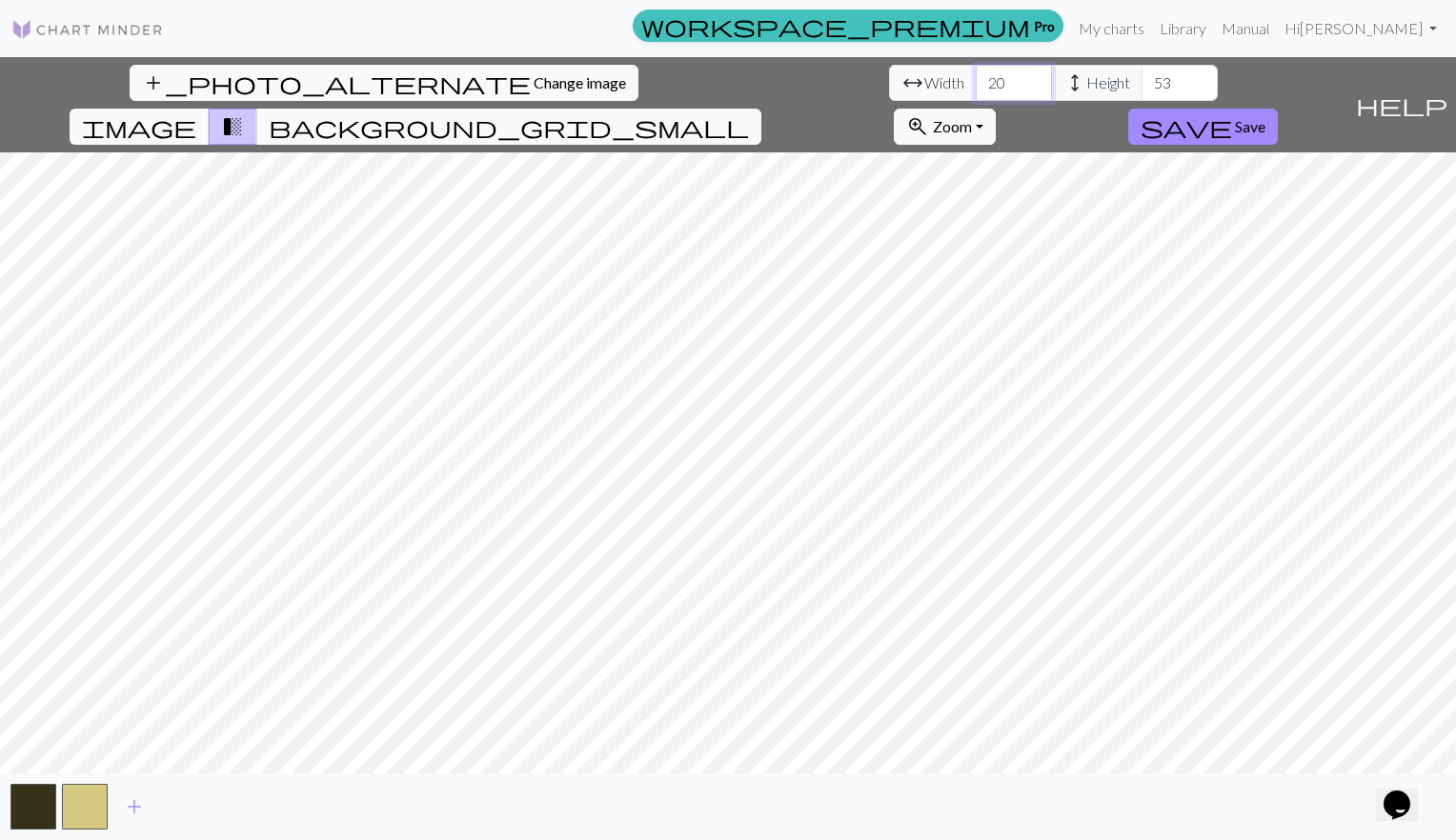
click at [976, 77] on input "20" at bounding box center [1014, 82] width 76 height 36
click at [976, 77] on input "21" at bounding box center [1014, 82] width 76 height 36
click at [976, 77] on input "22" at bounding box center [1014, 82] width 76 height 36
click at [976, 77] on input "23" at bounding box center [1014, 82] width 76 height 36
click at [976, 77] on input "24" at bounding box center [1014, 82] width 76 height 36
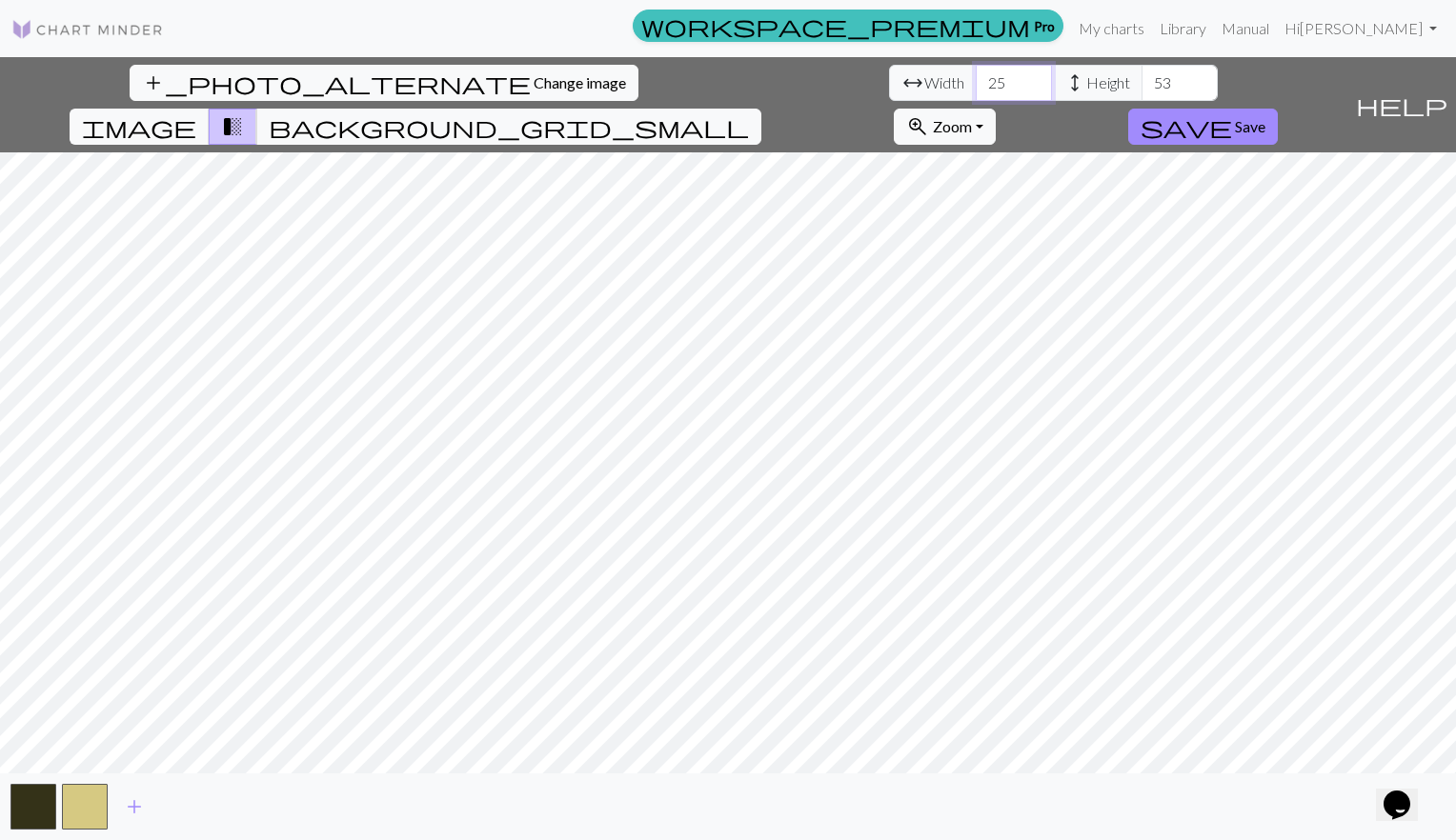
click at [976, 77] on input "25" at bounding box center [1014, 82] width 76 height 36
click at [976, 77] on input "26" at bounding box center [1014, 82] width 76 height 36
click at [976, 77] on input "27" at bounding box center [1014, 82] width 76 height 36
click at [976, 77] on input "28" at bounding box center [1014, 82] width 76 height 36
click at [976, 77] on input "29" at bounding box center [1014, 82] width 76 height 36
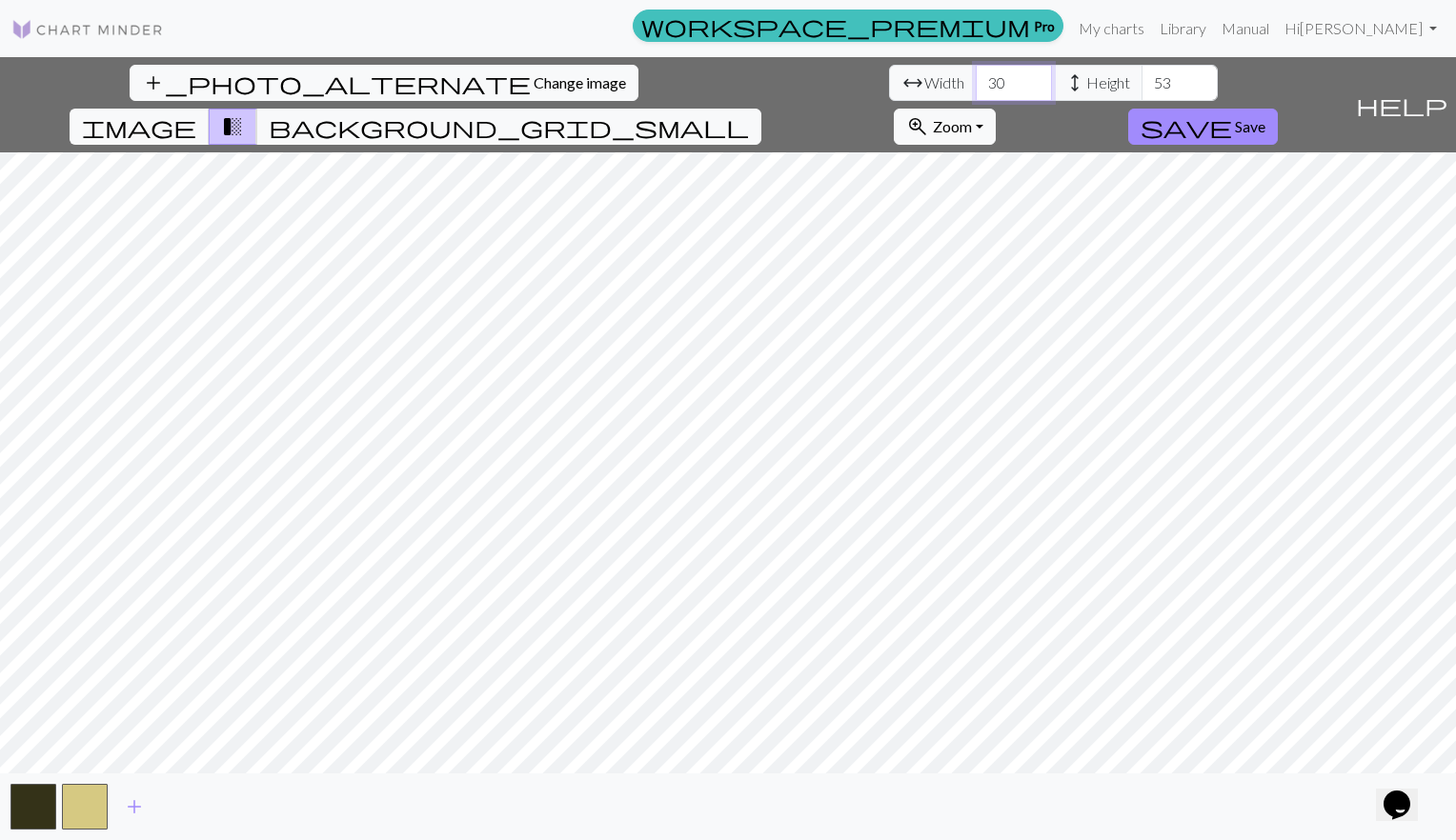
click at [976, 77] on input "30" at bounding box center [1014, 82] width 76 height 36
click at [976, 77] on input "31" at bounding box center [1014, 82] width 76 height 36
click at [976, 77] on input "32" at bounding box center [1014, 82] width 76 height 36
click at [976, 77] on input "33" at bounding box center [1014, 82] width 76 height 36
click at [976, 77] on input "34" at bounding box center [1014, 82] width 76 height 36
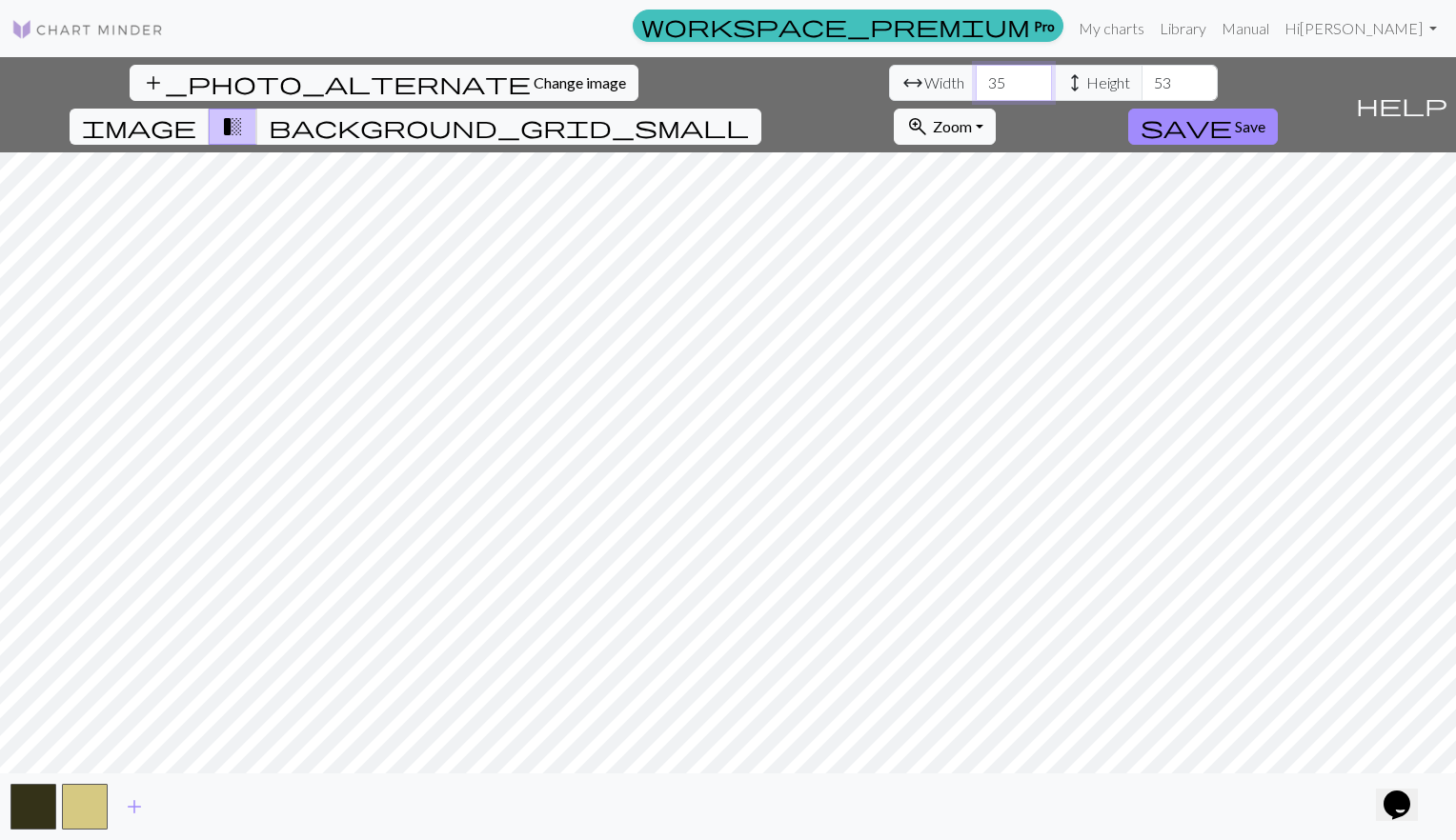
click at [976, 77] on input "35" at bounding box center [1014, 82] width 76 height 36
click at [976, 77] on input "36" at bounding box center [1014, 82] width 76 height 36
click at [976, 77] on input "37" at bounding box center [1014, 82] width 76 height 36
click at [976, 77] on input "38" at bounding box center [1014, 82] width 76 height 36
click at [976, 77] on input "39" at bounding box center [1014, 82] width 76 height 36
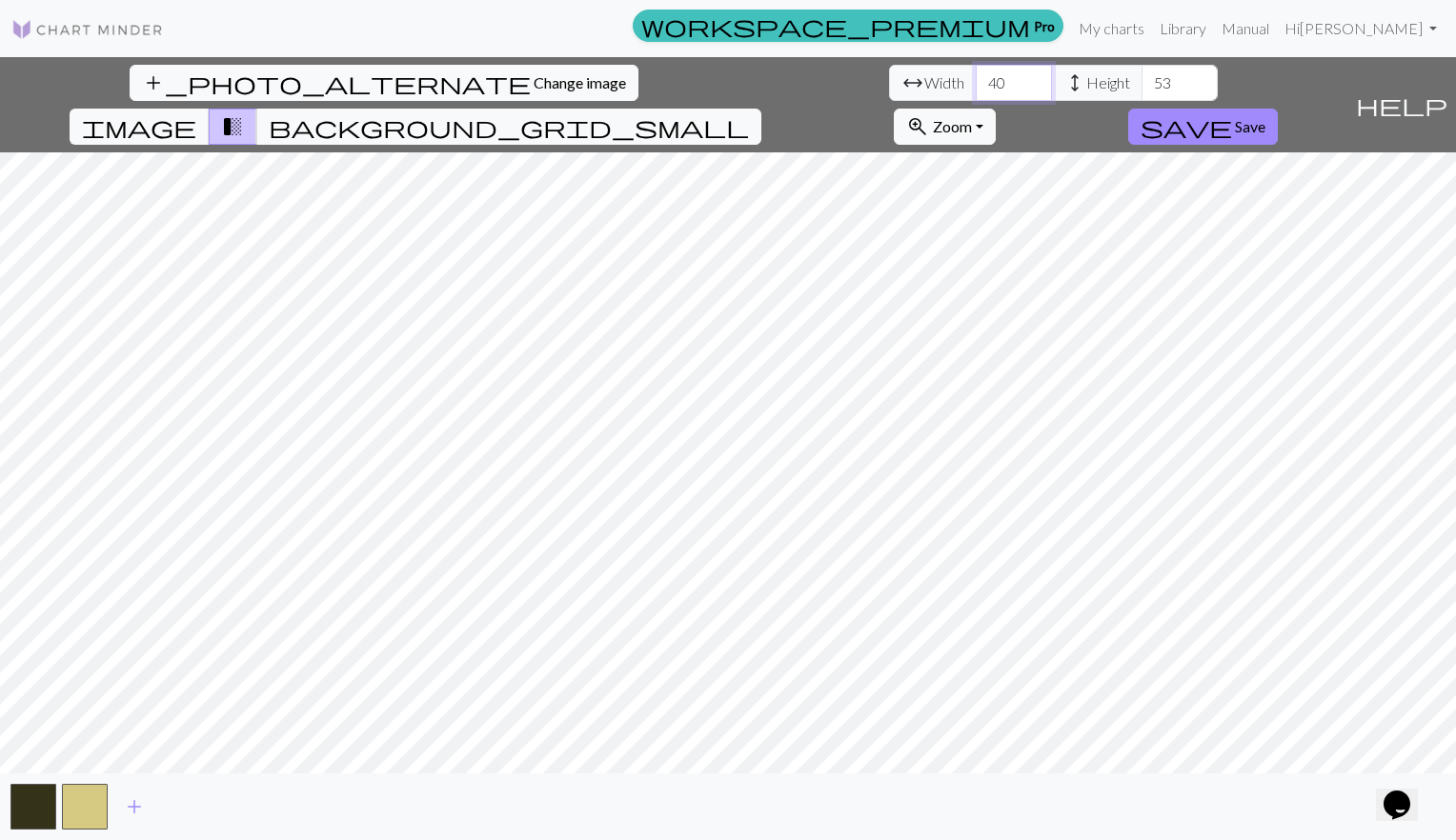
click at [976, 77] on input "40" at bounding box center [1014, 82] width 76 height 36
click at [976, 77] on input "41" at bounding box center [1014, 82] width 76 height 36
click at [976, 77] on input "42" at bounding box center [1014, 82] width 76 height 36
click at [976, 77] on input "43" at bounding box center [1014, 82] width 76 height 36
click at [976, 77] on input "44" at bounding box center [1014, 82] width 76 height 36
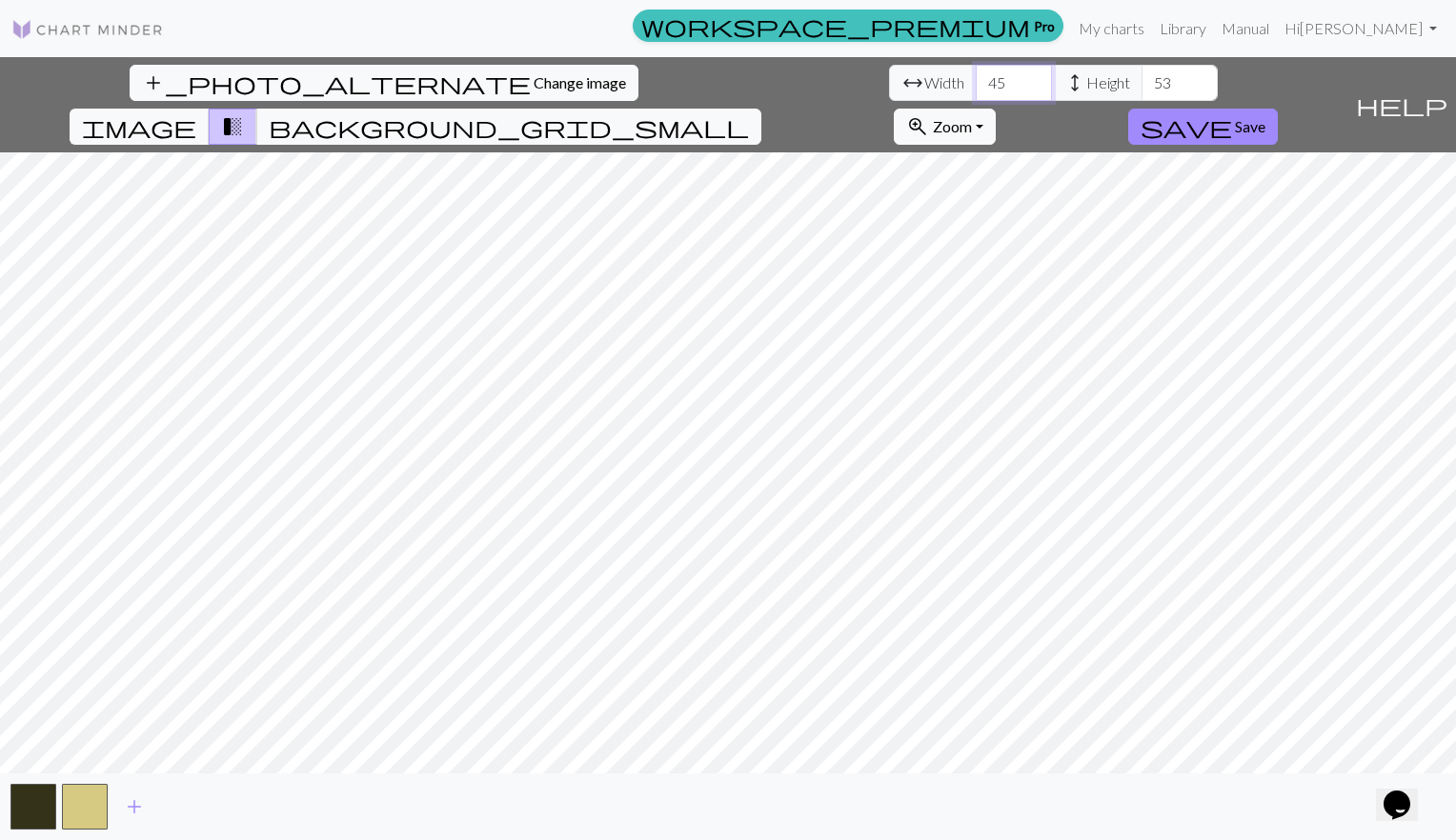
click at [976, 77] on input "45" at bounding box center [1014, 82] width 76 height 36
click at [976, 77] on input "47" at bounding box center [1014, 82] width 76 height 36
click at [976, 77] on input "48" at bounding box center [1014, 82] width 76 height 36
click at [976, 77] on input "49" at bounding box center [1014, 82] width 76 height 36
click at [976, 77] on input "50" at bounding box center [1014, 82] width 76 height 36
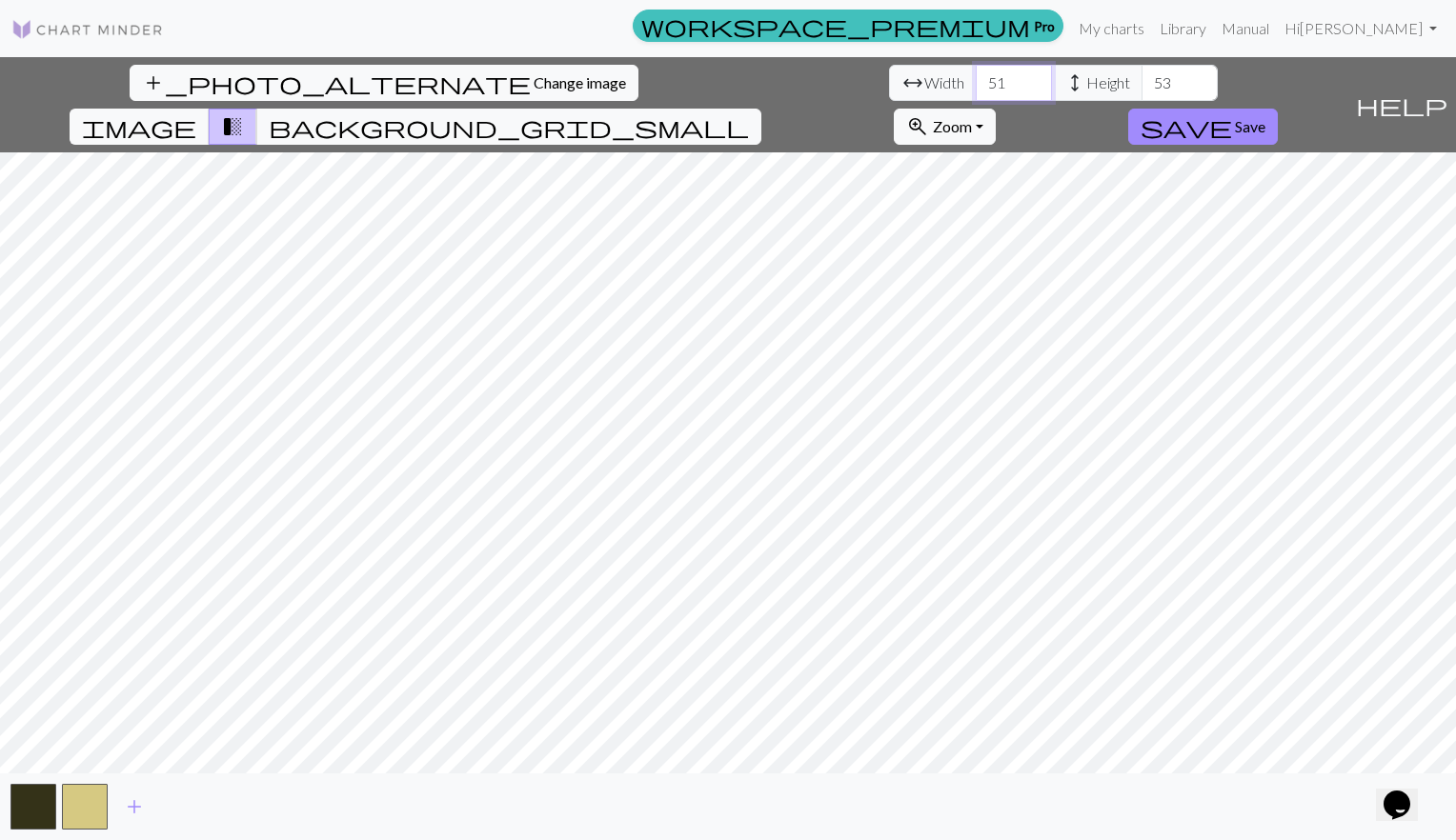
click at [976, 77] on input "51" at bounding box center [1014, 82] width 76 height 36
click at [976, 77] on input "52" at bounding box center [1014, 82] width 76 height 36
click at [976, 77] on input "53" at bounding box center [1014, 82] width 76 height 36
click at [976, 77] on input "54" at bounding box center [1014, 82] width 76 height 36
click at [976, 77] on input "55" at bounding box center [1014, 82] width 76 height 36
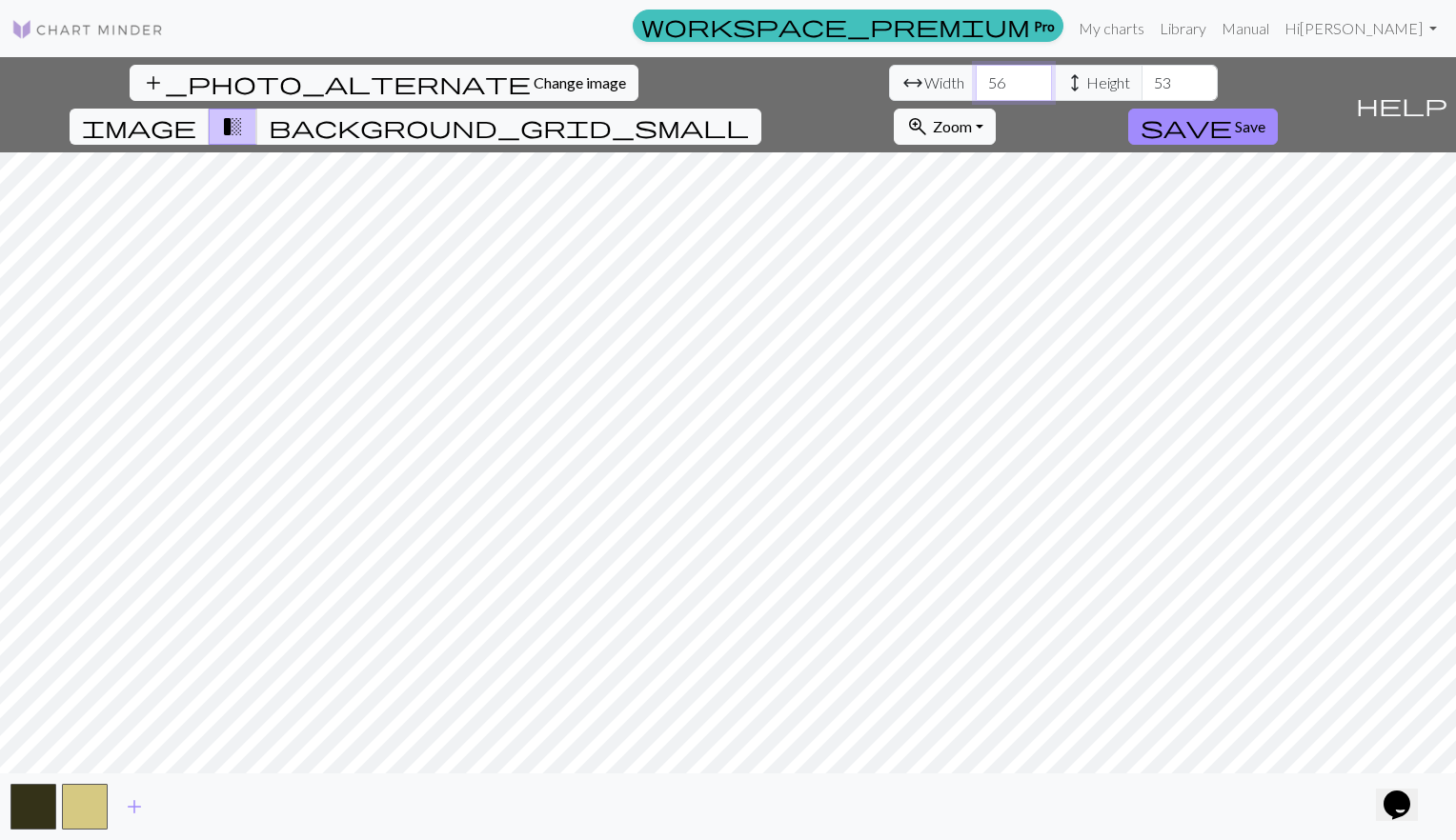
click at [976, 77] on input "56" at bounding box center [1014, 82] width 76 height 36
click at [976, 77] on input "57" at bounding box center [1014, 82] width 76 height 36
click at [976, 77] on input "58" at bounding box center [1014, 82] width 76 height 36
click at [976, 77] on input "59" at bounding box center [1014, 82] width 76 height 36
click at [976, 77] on input "60" at bounding box center [1014, 82] width 76 height 36
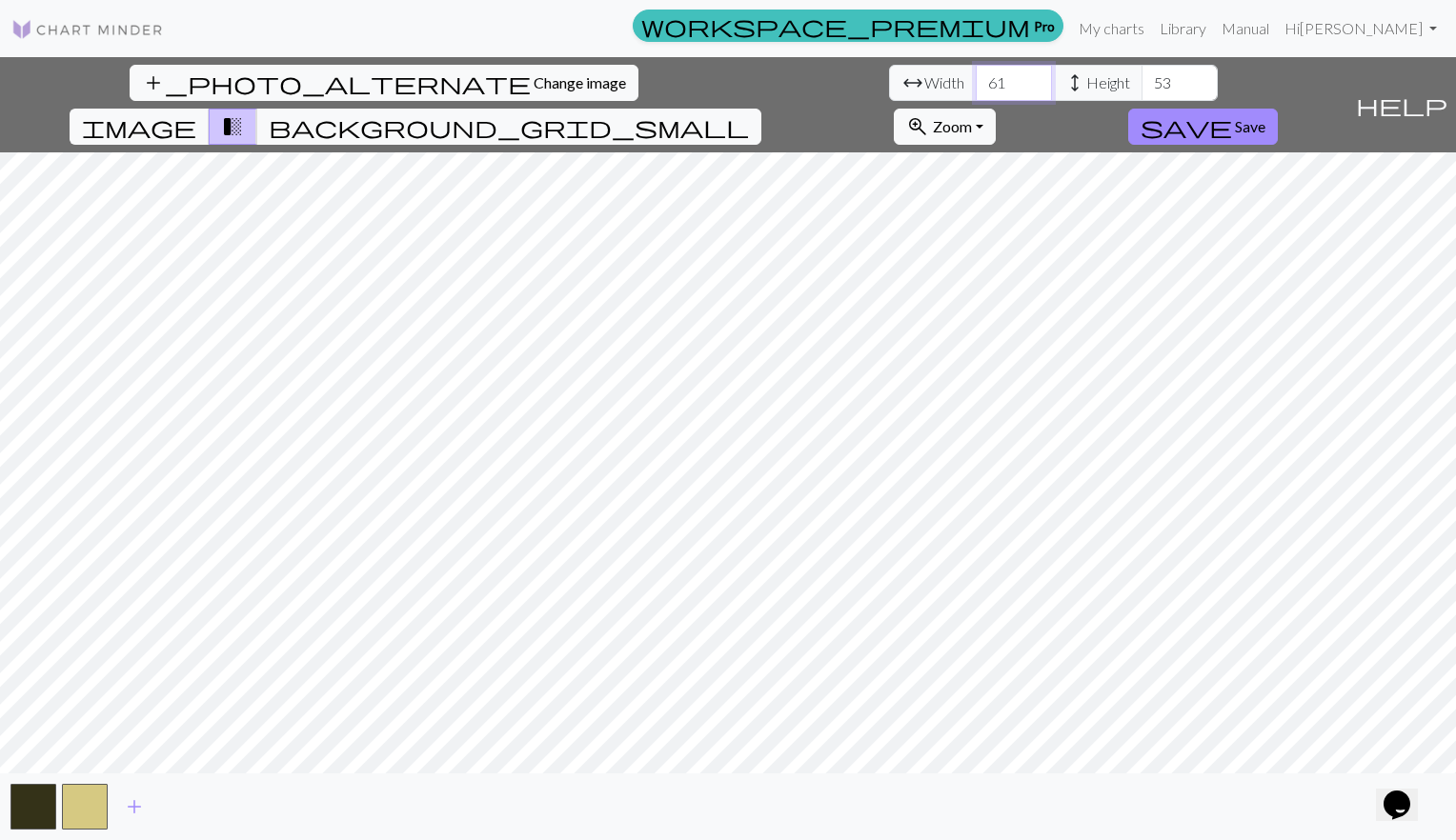
click at [976, 77] on input "61" at bounding box center [1014, 82] width 76 height 36
click at [976, 77] on input "62" at bounding box center [1014, 82] width 76 height 36
click at [976, 77] on input "63" at bounding box center [1014, 82] width 76 height 36
click at [976, 77] on input "64" at bounding box center [1014, 82] width 76 height 36
click at [976, 77] on input "65" at bounding box center [1014, 82] width 76 height 36
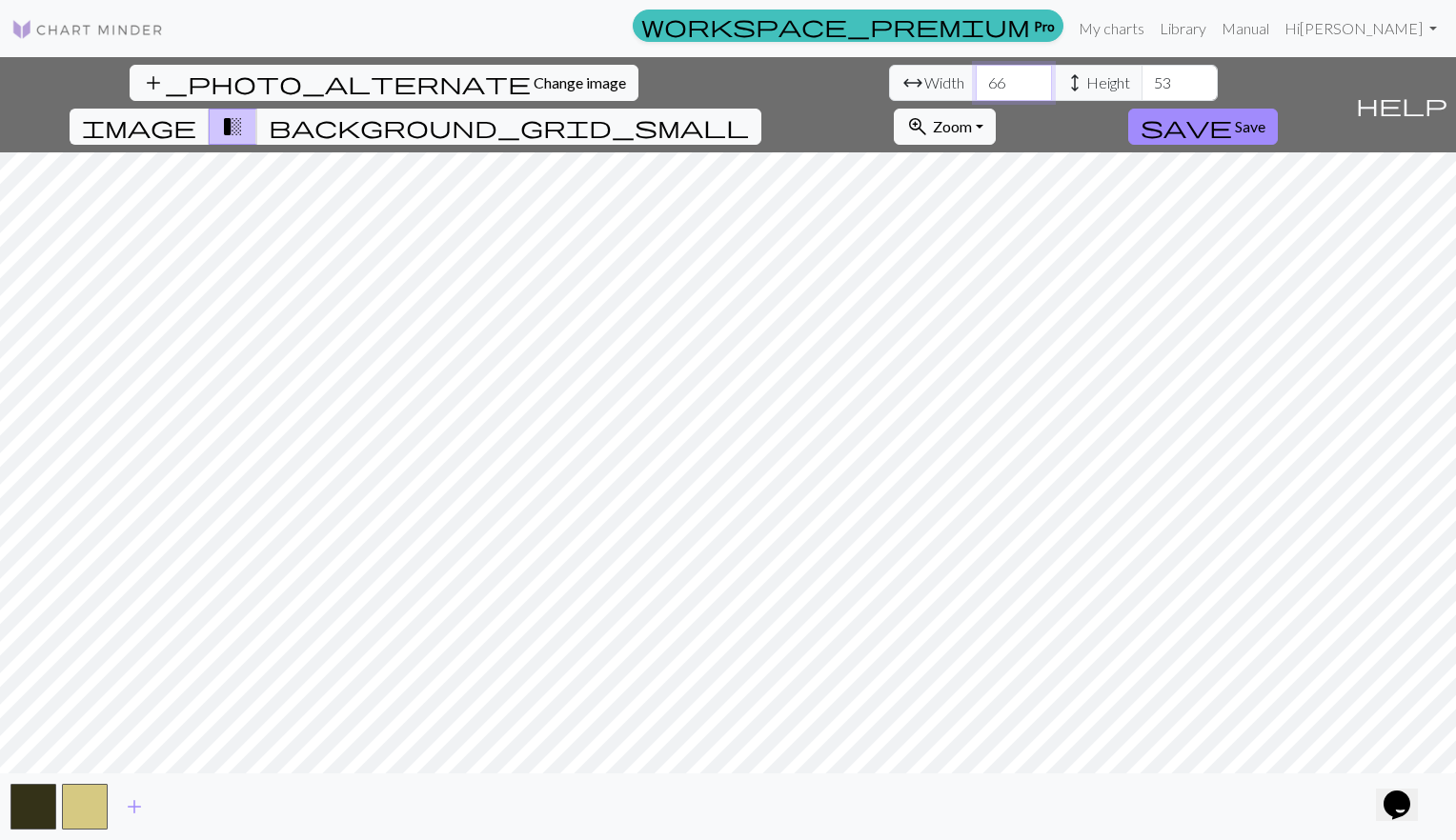
click at [976, 77] on input "66" at bounding box center [1014, 82] width 76 height 36
click at [976, 77] on input "67" at bounding box center [1014, 82] width 76 height 36
click at [976, 77] on input "68" at bounding box center [1014, 82] width 76 height 36
click at [976, 77] on input "69" at bounding box center [1014, 82] width 76 height 36
click at [976, 77] on input "70" at bounding box center [1014, 82] width 76 height 36
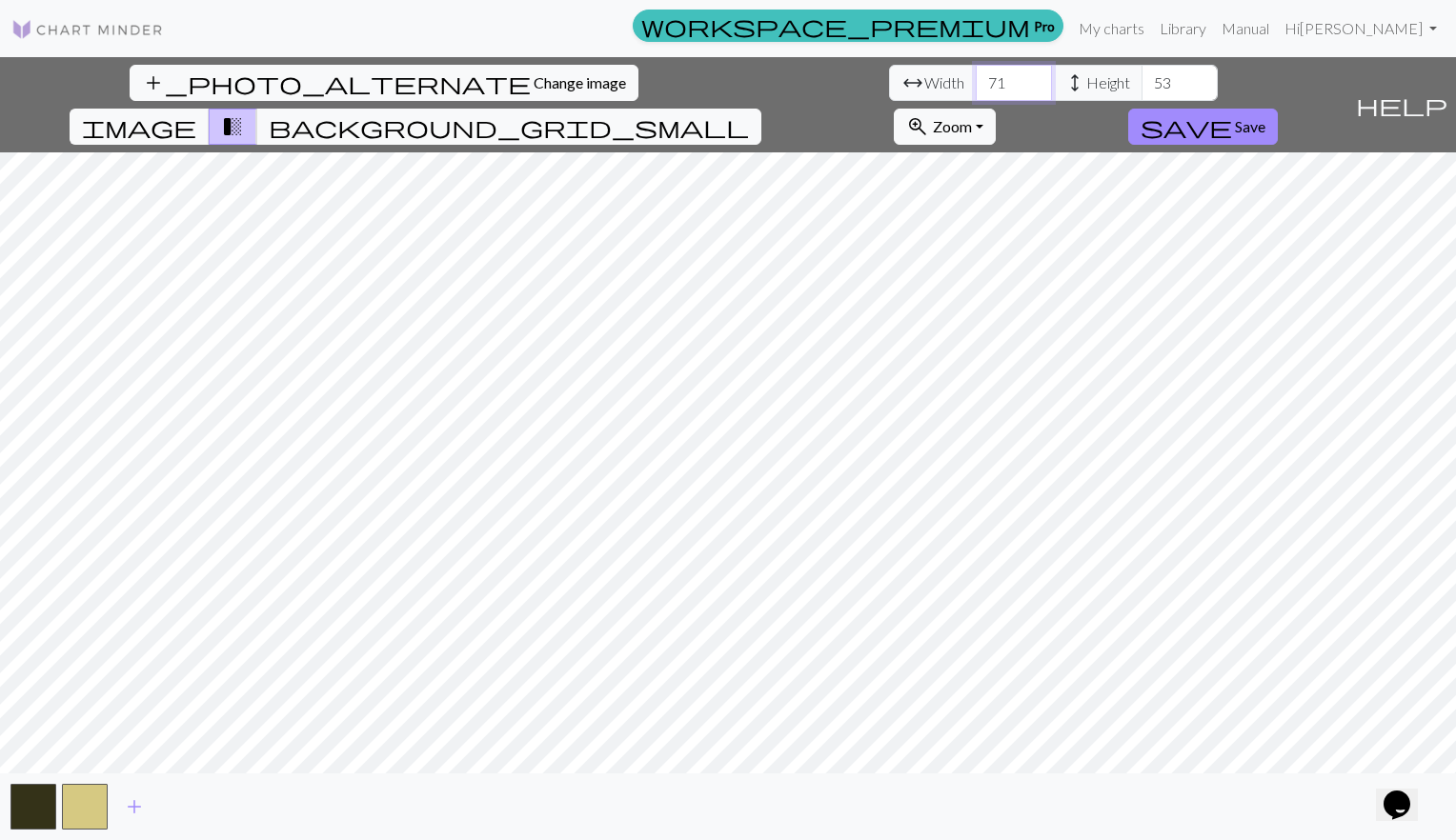
click at [976, 77] on input "71" at bounding box center [1014, 82] width 76 height 36
click at [976, 77] on input "72" at bounding box center [1014, 82] width 76 height 36
click at [976, 77] on input "73" at bounding box center [1014, 82] width 76 height 36
click at [976, 77] on input "74" at bounding box center [1014, 82] width 76 height 36
click at [976, 77] on input "75" at bounding box center [1014, 82] width 76 height 36
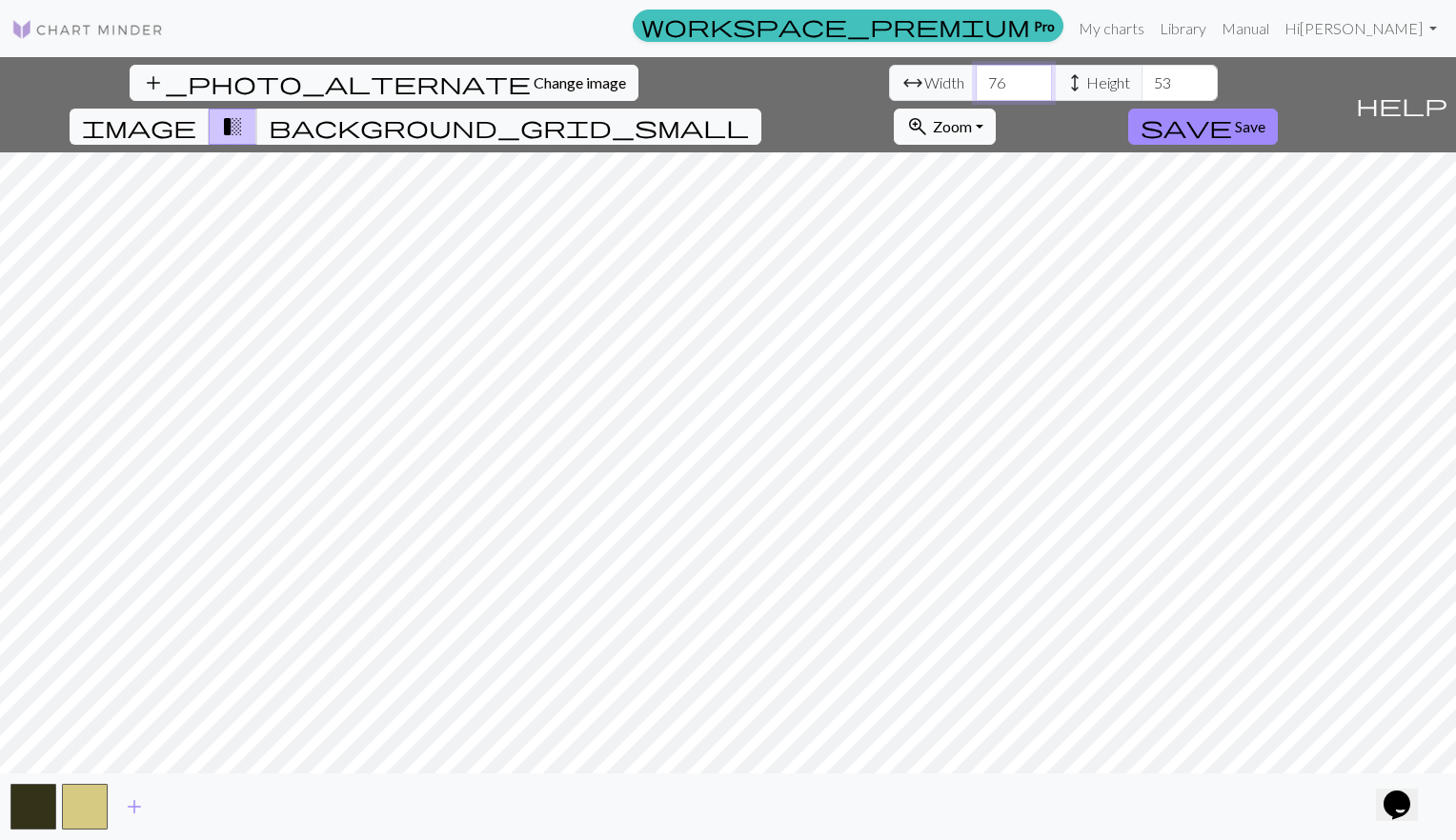
click at [976, 77] on input "76" at bounding box center [1014, 82] width 76 height 36
click at [976, 77] on input "77" at bounding box center [1014, 82] width 76 height 36
click at [976, 77] on input "78" at bounding box center [1014, 82] width 76 height 36
click at [976, 77] on input "79" at bounding box center [1014, 82] width 76 height 36
click at [976, 77] on input "80" at bounding box center [1014, 82] width 76 height 36
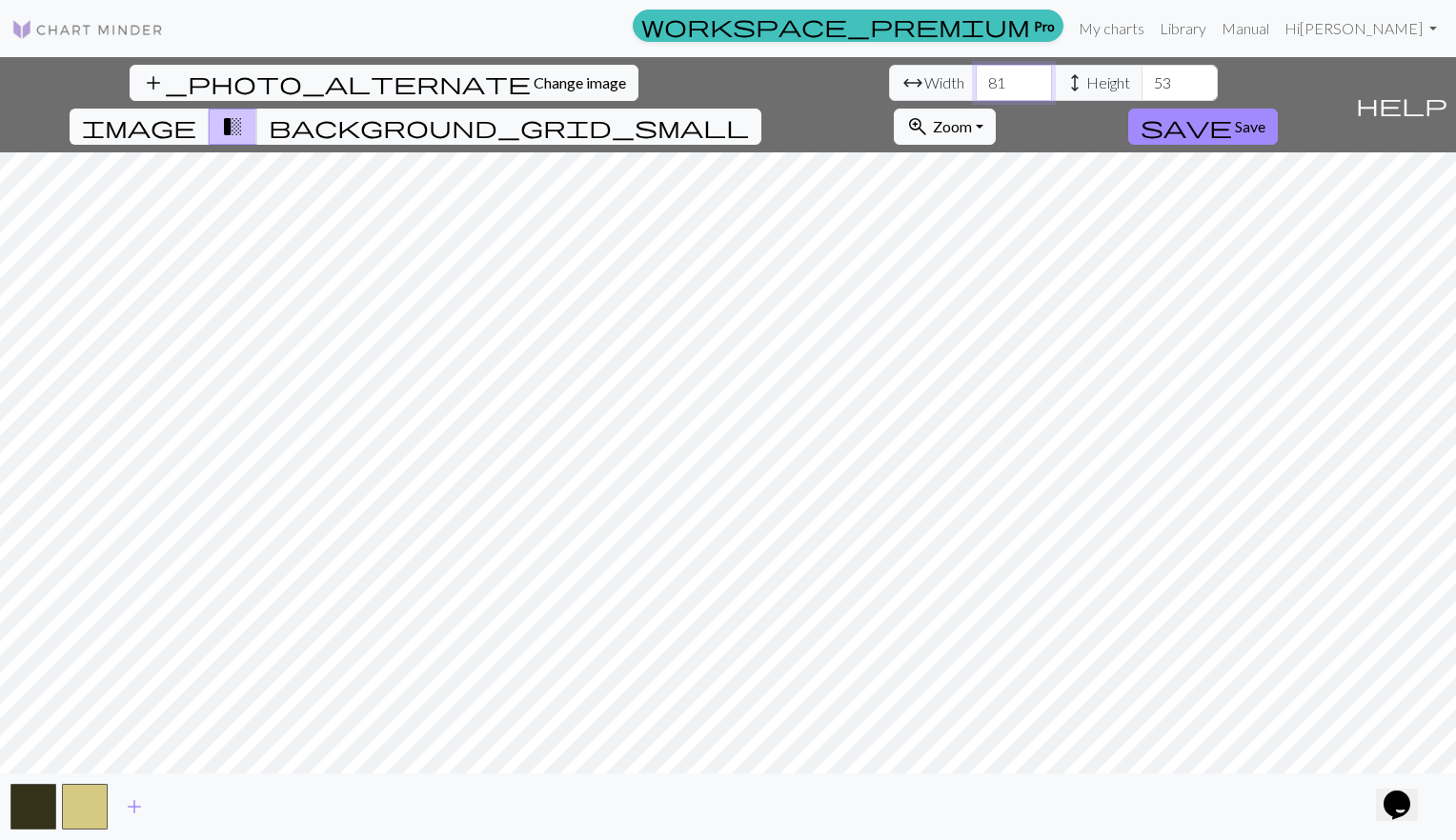
click at [976, 77] on input "81" at bounding box center [1014, 82] width 76 height 36
click at [976, 77] on input "82" at bounding box center [1014, 82] width 76 height 36
click at [976, 77] on input "83" at bounding box center [1014, 82] width 76 height 36
click at [976, 77] on input "84" at bounding box center [1014, 82] width 76 height 36
click at [976, 77] on input "85" at bounding box center [1014, 82] width 76 height 36
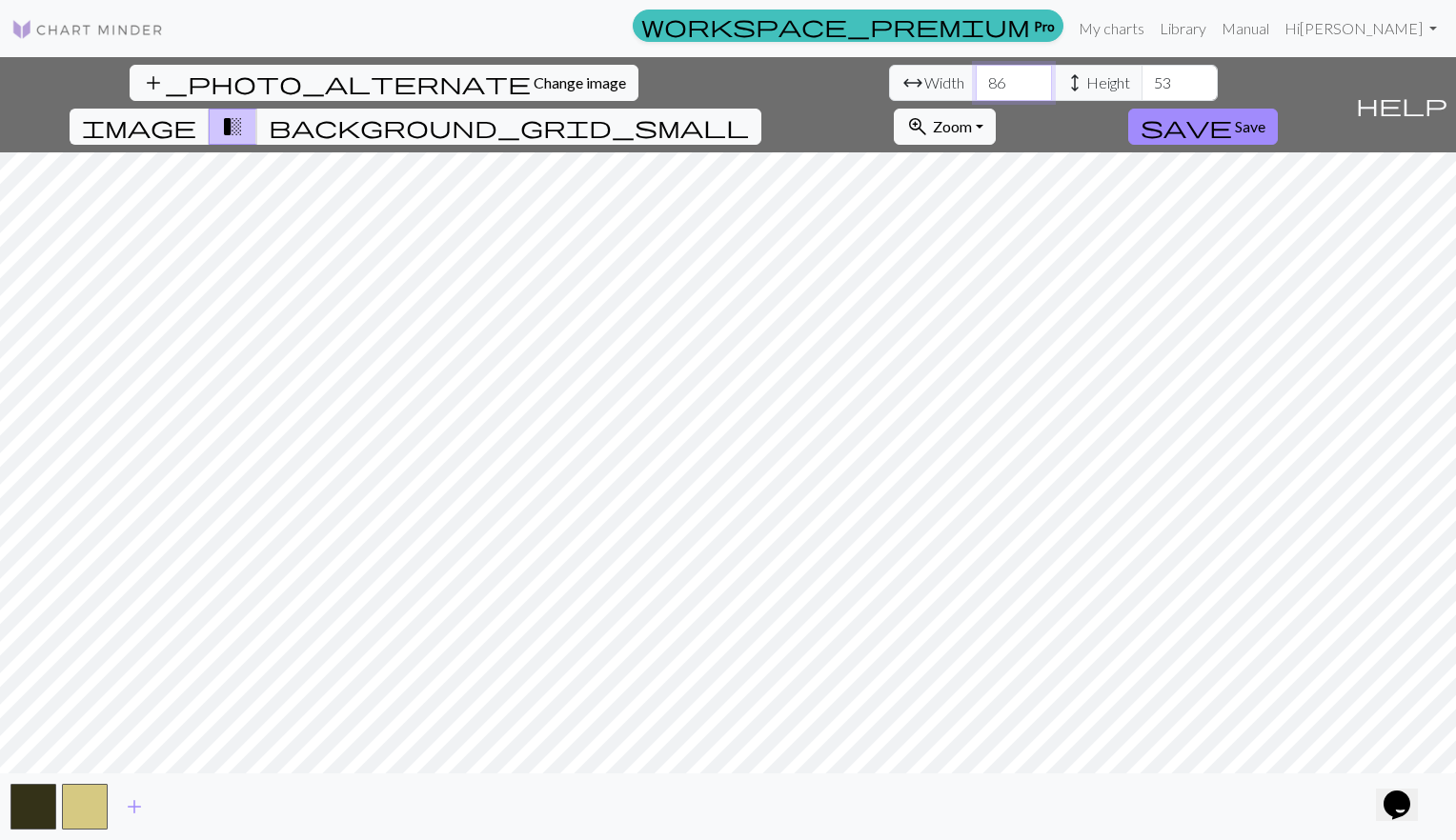
click at [976, 77] on input "86" at bounding box center [1014, 82] width 76 height 36
click at [976, 77] on input "87" at bounding box center [1014, 82] width 76 height 36
click at [976, 77] on input "88" at bounding box center [1014, 82] width 76 height 36
click at [976, 77] on input "89" at bounding box center [1014, 82] width 76 height 36
click at [976, 77] on input "90" at bounding box center [1014, 82] width 76 height 36
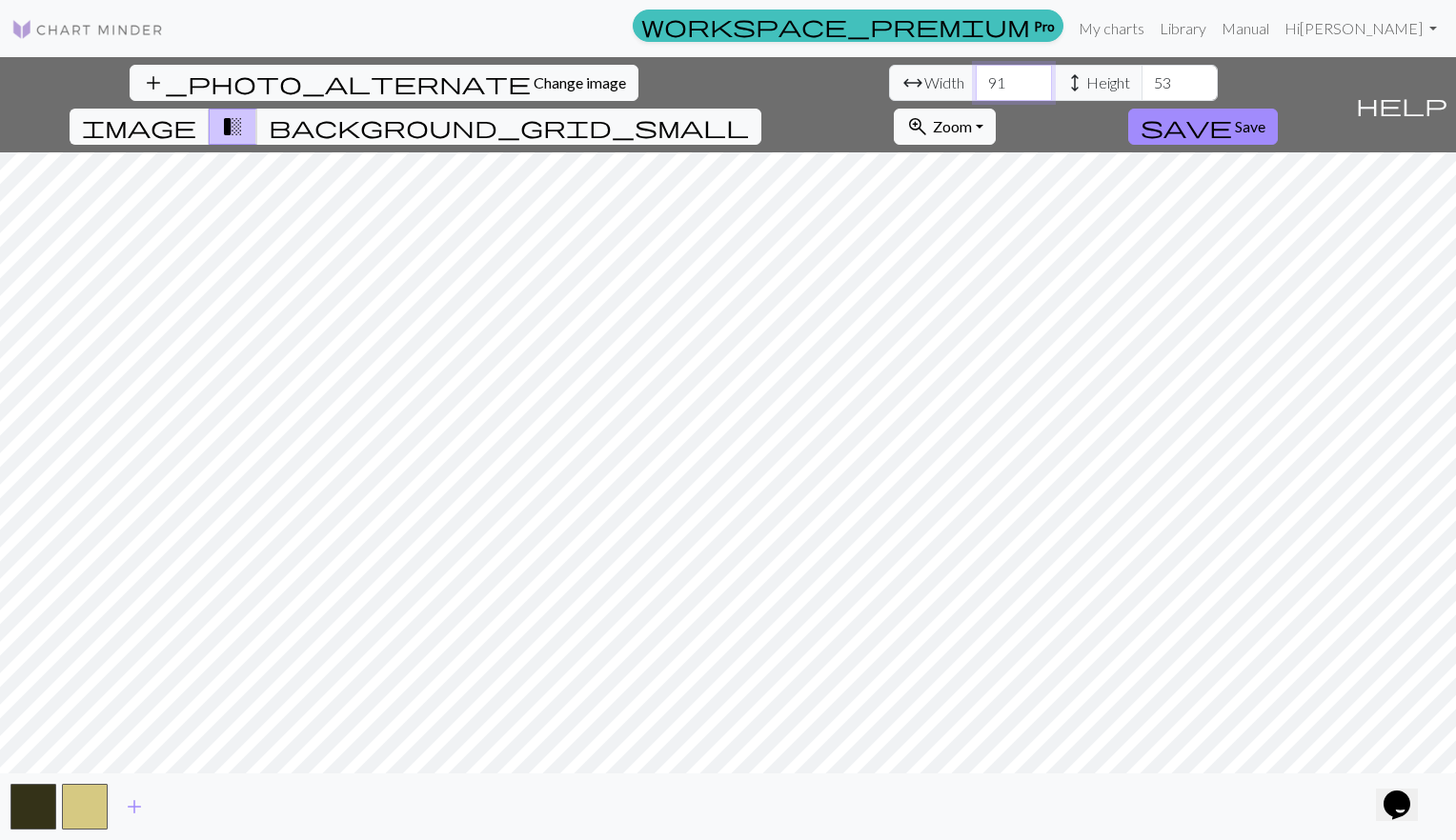
click at [976, 77] on input "91" at bounding box center [1014, 82] width 76 height 36
click at [976, 77] on input "92" at bounding box center [1014, 82] width 76 height 36
click at [976, 77] on input "93" at bounding box center [1014, 82] width 76 height 36
click at [976, 77] on input "94" at bounding box center [1014, 82] width 76 height 36
click at [976, 77] on input "95" at bounding box center [1014, 82] width 76 height 36
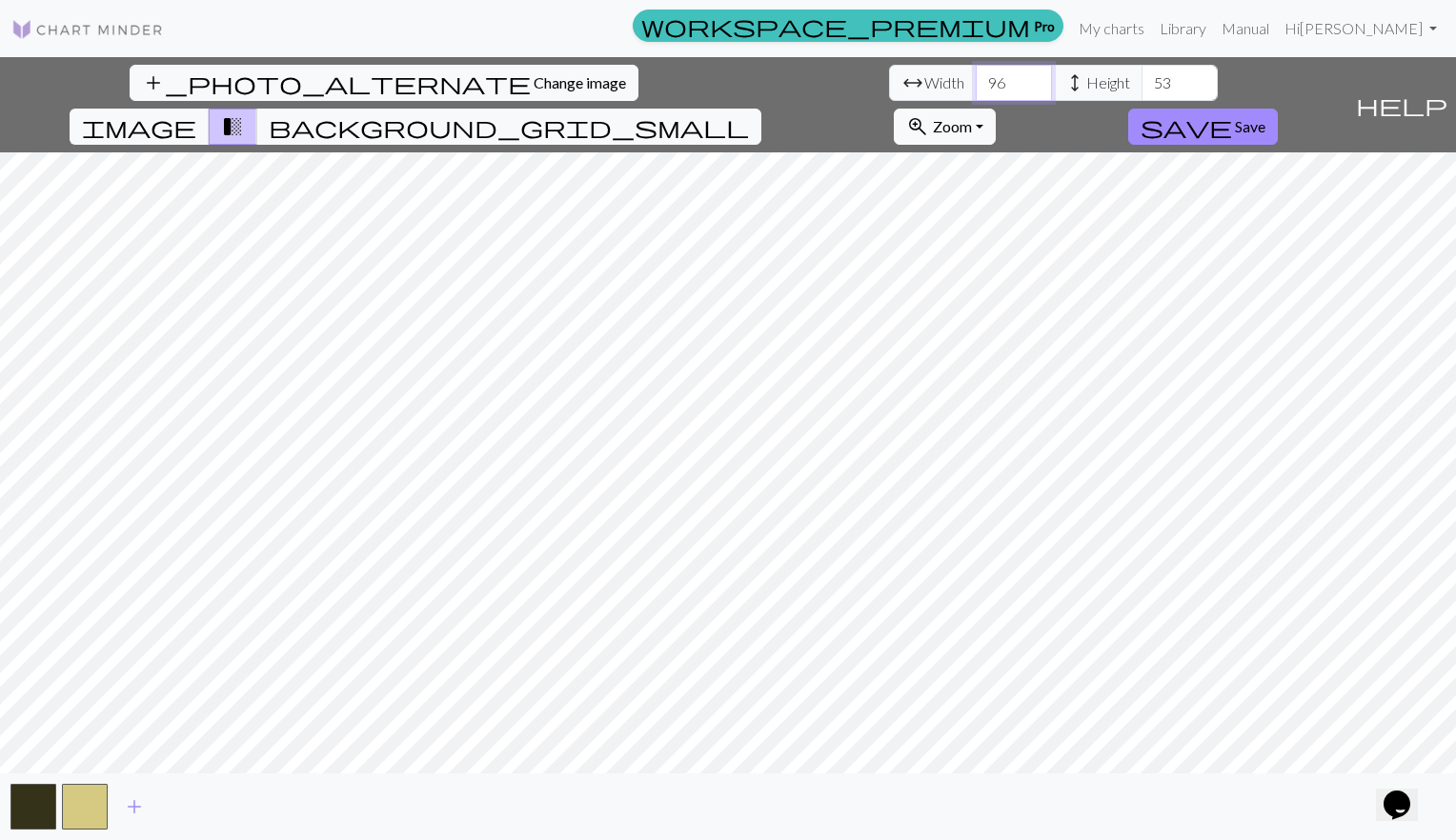
click at [976, 77] on input "96" at bounding box center [1014, 82] width 76 height 36
click at [976, 77] on input "97" at bounding box center [1014, 82] width 76 height 36
click at [976, 77] on input "98" at bounding box center [1014, 82] width 76 height 36
click at [976, 77] on input "99" at bounding box center [1014, 82] width 76 height 36
click at [976, 77] on input "100" at bounding box center [1014, 82] width 76 height 36
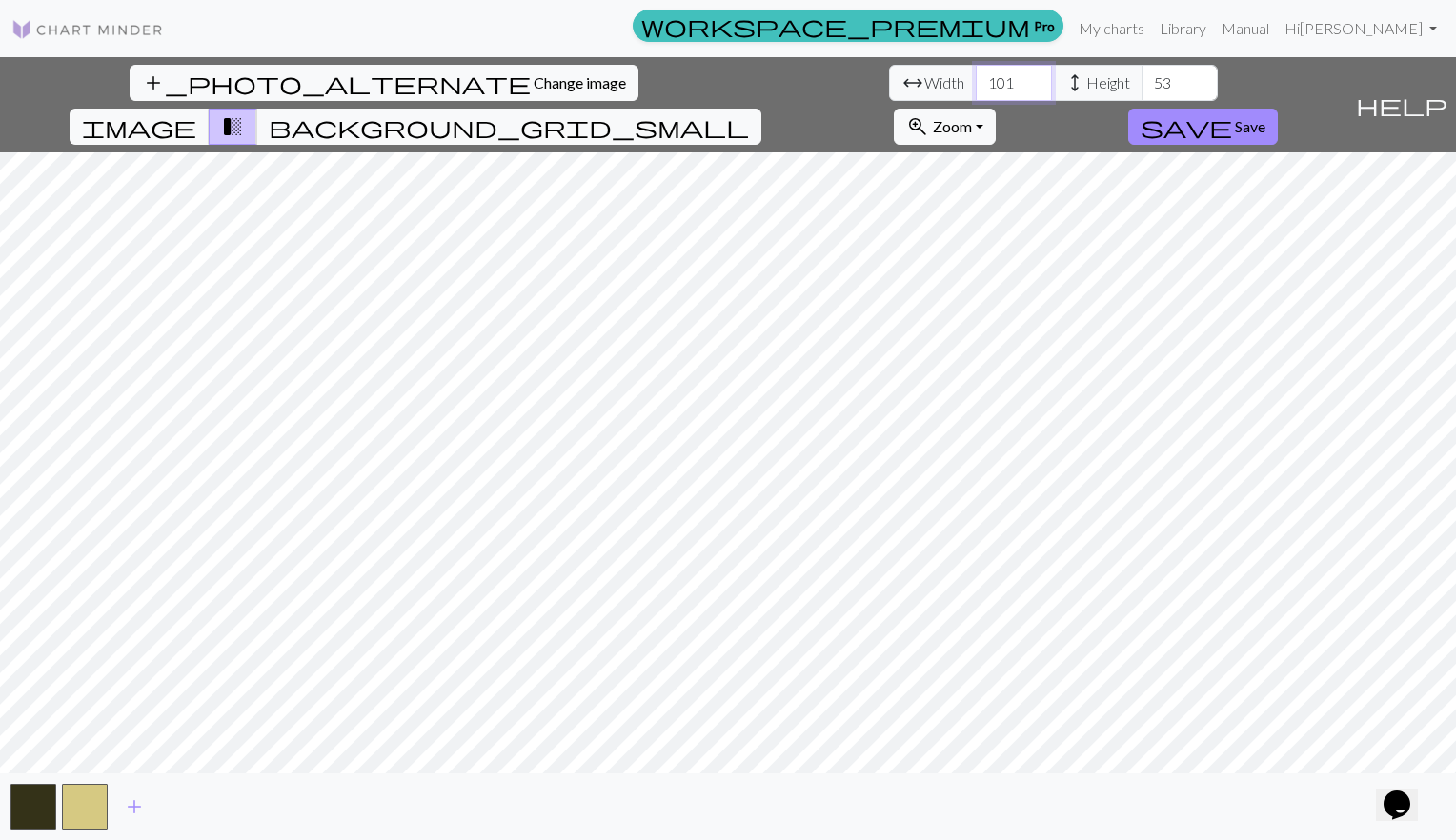
click at [976, 77] on input "101" at bounding box center [1014, 82] width 76 height 36
click at [976, 77] on input "102" at bounding box center [1014, 82] width 76 height 36
click at [976, 77] on input "103" at bounding box center [1014, 82] width 76 height 36
click at [976, 77] on input "104" at bounding box center [1014, 82] width 76 height 36
click at [976, 77] on input "105" at bounding box center [1014, 82] width 76 height 36
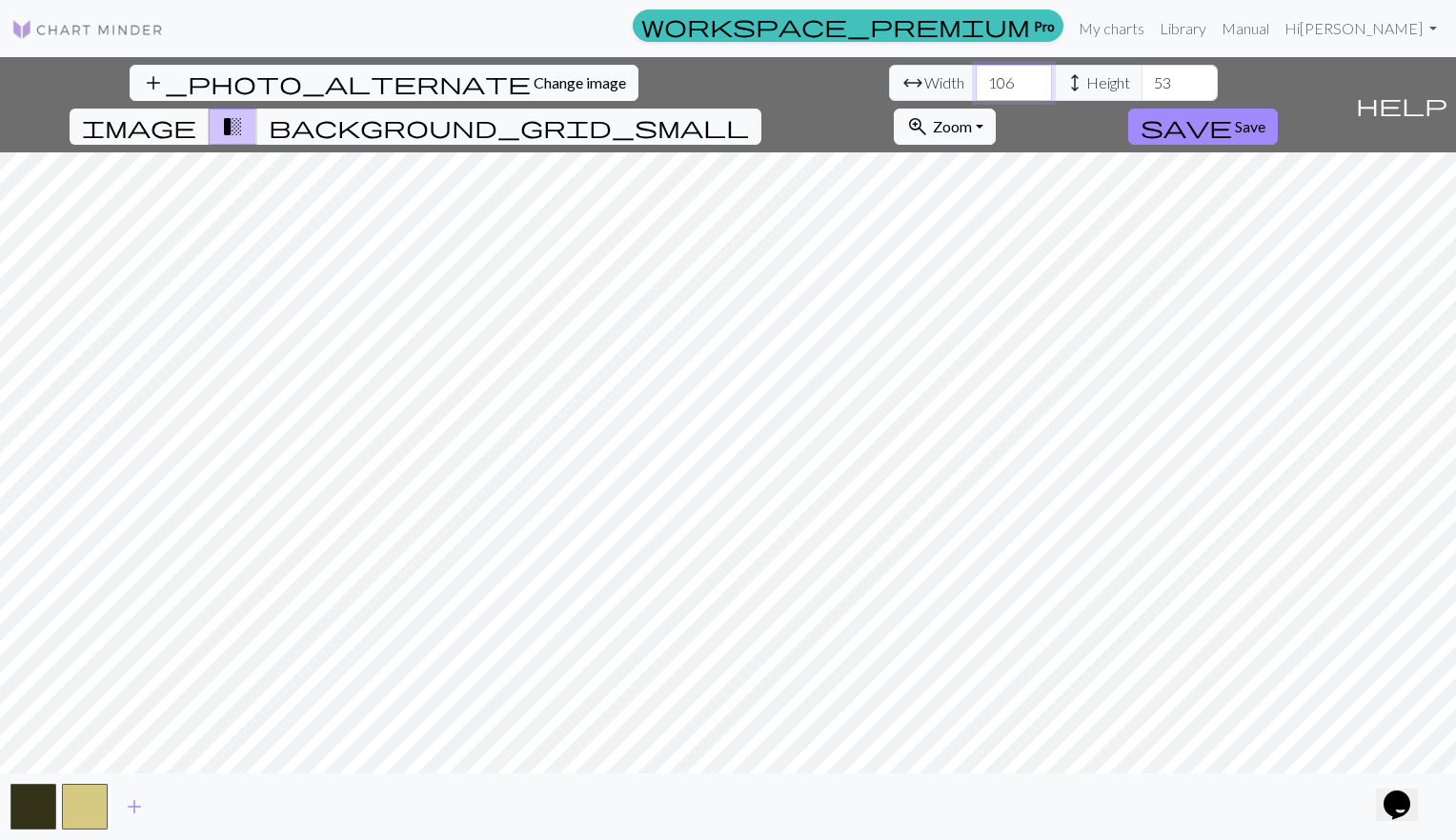
click at [976, 77] on input "106" at bounding box center [1014, 82] width 76 height 36
click at [976, 77] on input "107" at bounding box center [1014, 82] width 76 height 36
click at [976, 85] on input "106" at bounding box center [1014, 82] width 76 height 36
click at [976, 85] on input "105" at bounding box center [1014, 82] width 76 height 36
click at [976, 85] on input "104" at bounding box center [1014, 82] width 76 height 36
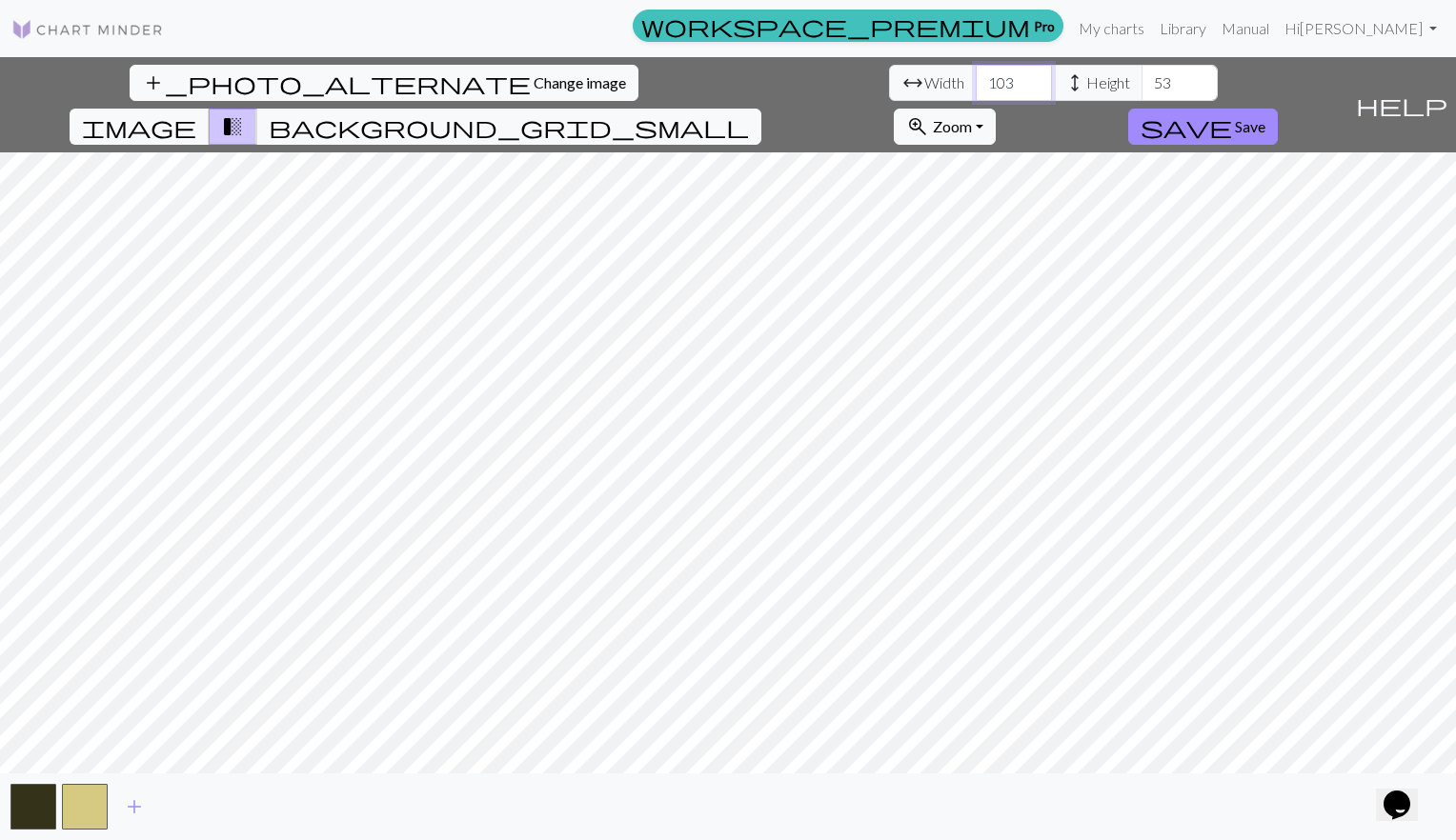
click at [976, 85] on input "103" at bounding box center [1014, 82] width 76 height 36
click at [976, 85] on input "102" at bounding box center [1014, 82] width 76 height 36
click at [976, 85] on input "101" at bounding box center [1014, 82] width 76 height 36
click at [976, 85] on input "100" at bounding box center [1014, 82] width 76 height 36
click at [976, 85] on input "99" at bounding box center [1014, 82] width 76 height 36
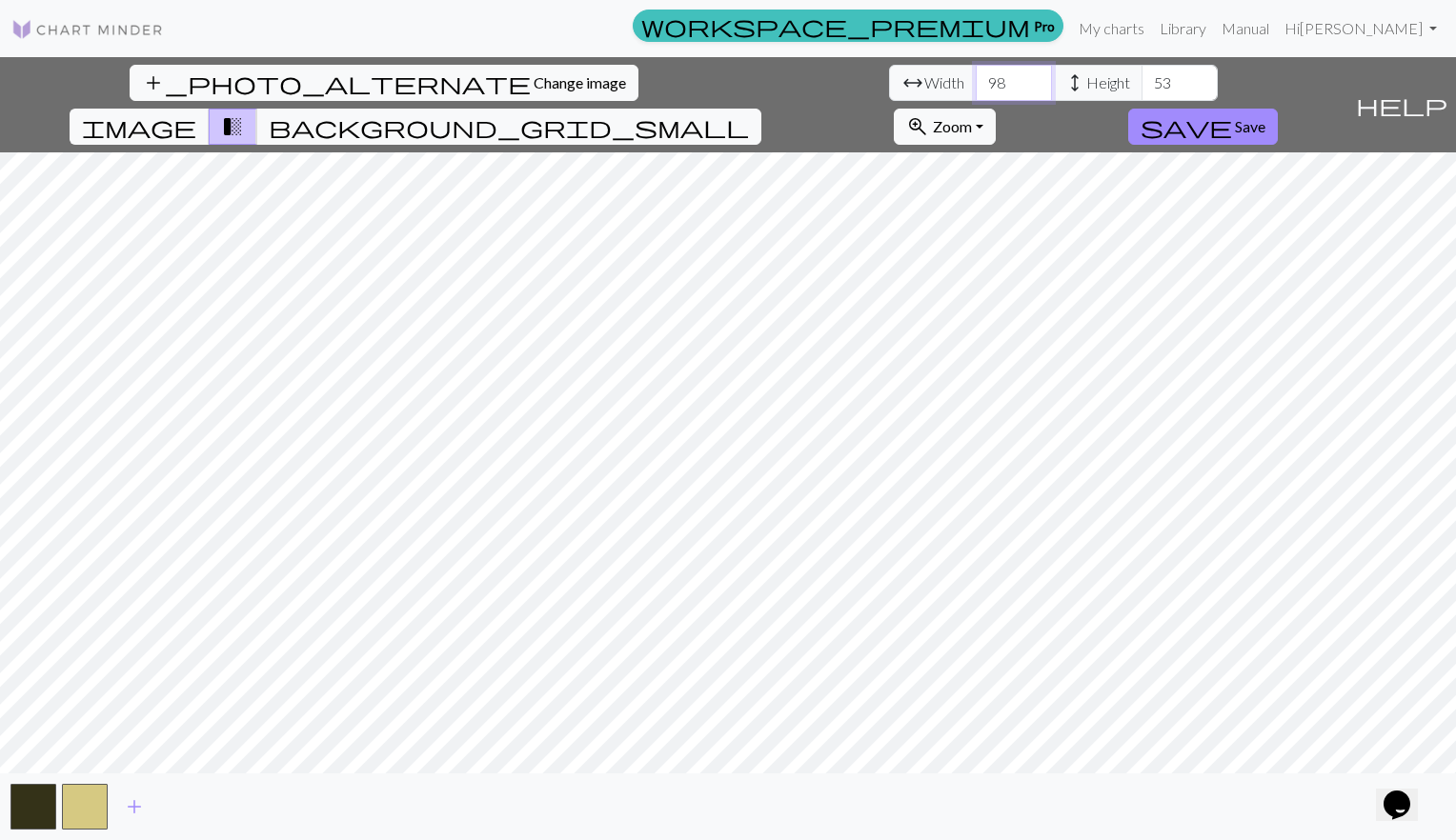
type input "98"
click at [976, 85] on input "98" at bounding box center [1014, 82] width 76 height 36
click at [1141, 76] on input "54" at bounding box center [1180, 82] width 76 height 36
click at [1141, 76] on input "55" at bounding box center [1180, 82] width 76 height 36
click at [1141, 76] on input "56" at bounding box center [1180, 82] width 76 height 36
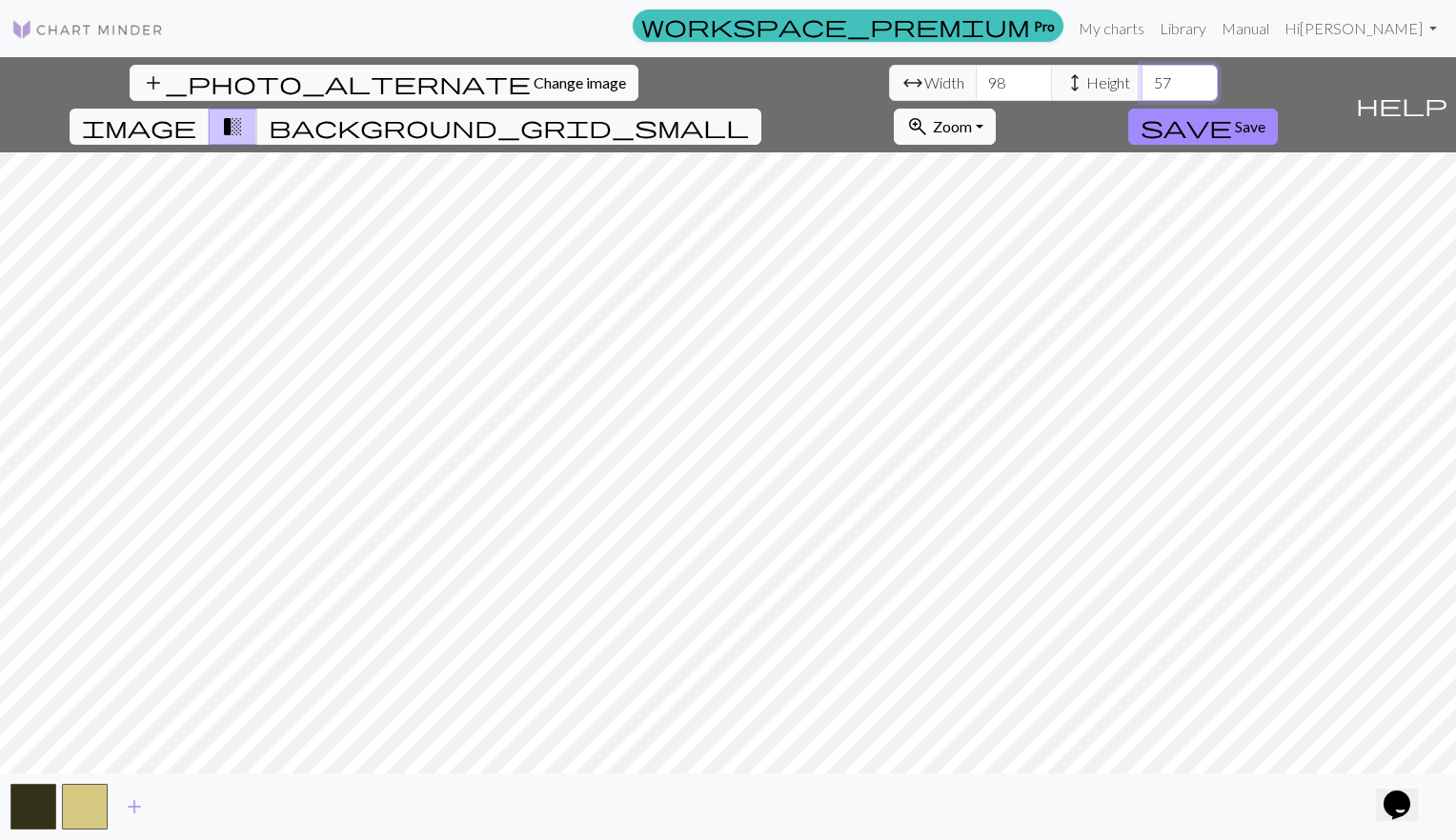
click at [1141, 76] on input "57" at bounding box center [1180, 82] width 76 height 36
click at [1141, 76] on input "58" at bounding box center [1180, 82] width 76 height 36
click at [1141, 76] on input "59" at bounding box center [1180, 82] width 76 height 36
click at [1141, 76] on input "60" at bounding box center [1180, 82] width 76 height 36
click at [1141, 76] on input "61" at bounding box center [1180, 82] width 76 height 36
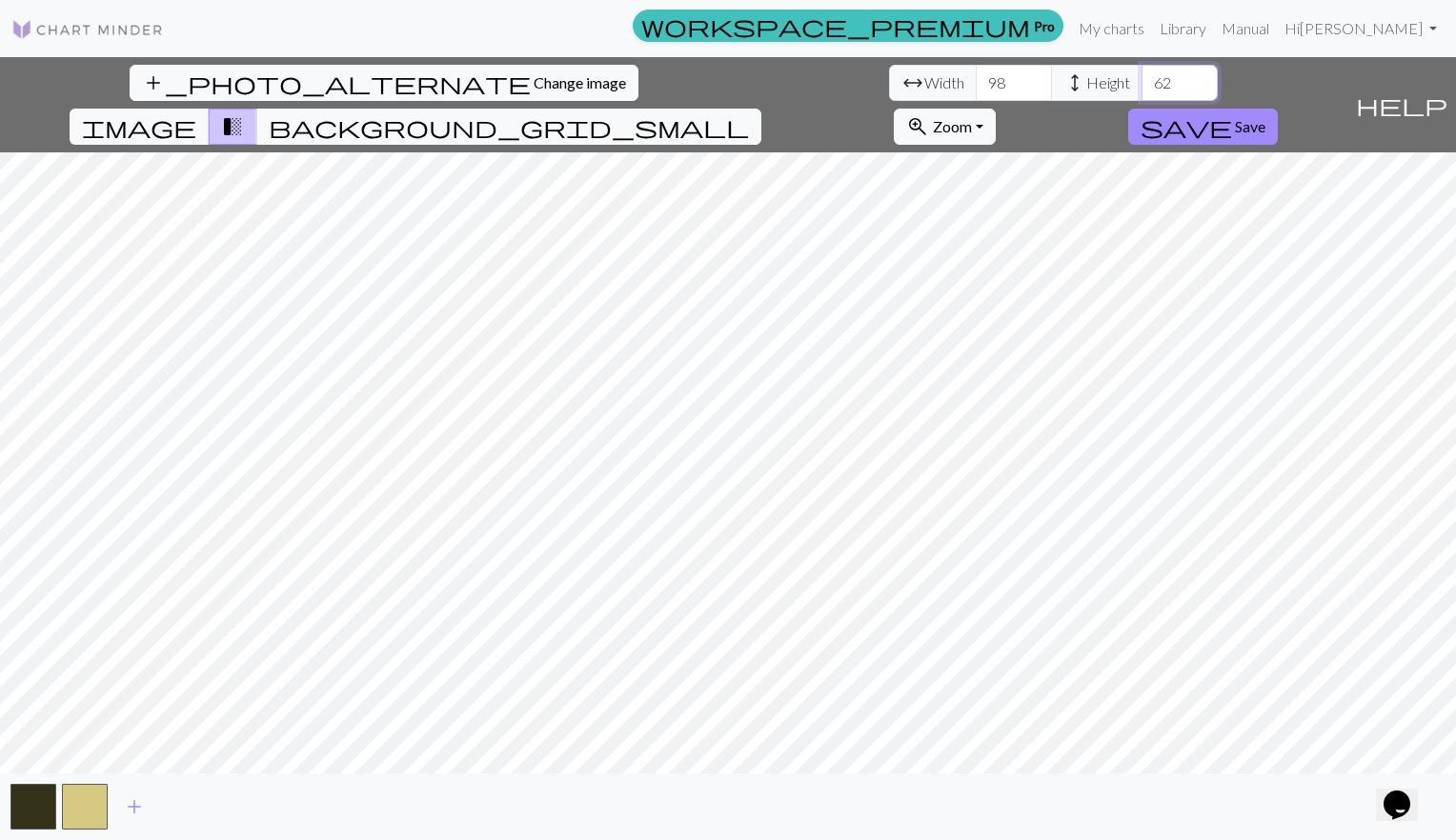
click at [1141, 76] on input "62" at bounding box center [1180, 82] width 76 height 36
click at [1141, 76] on input "63" at bounding box center [1180, 82] width 76 height 36
click at [1141, 76] on input "64" at bounding box center [1180, 82] width 76 height 36
click at [1141, 76] on input "65" at bounding box center [1180, 82] width 76 height 36
click at [1141, 76] on input "66" at bounding box center [1180, 82] width 76 height 36
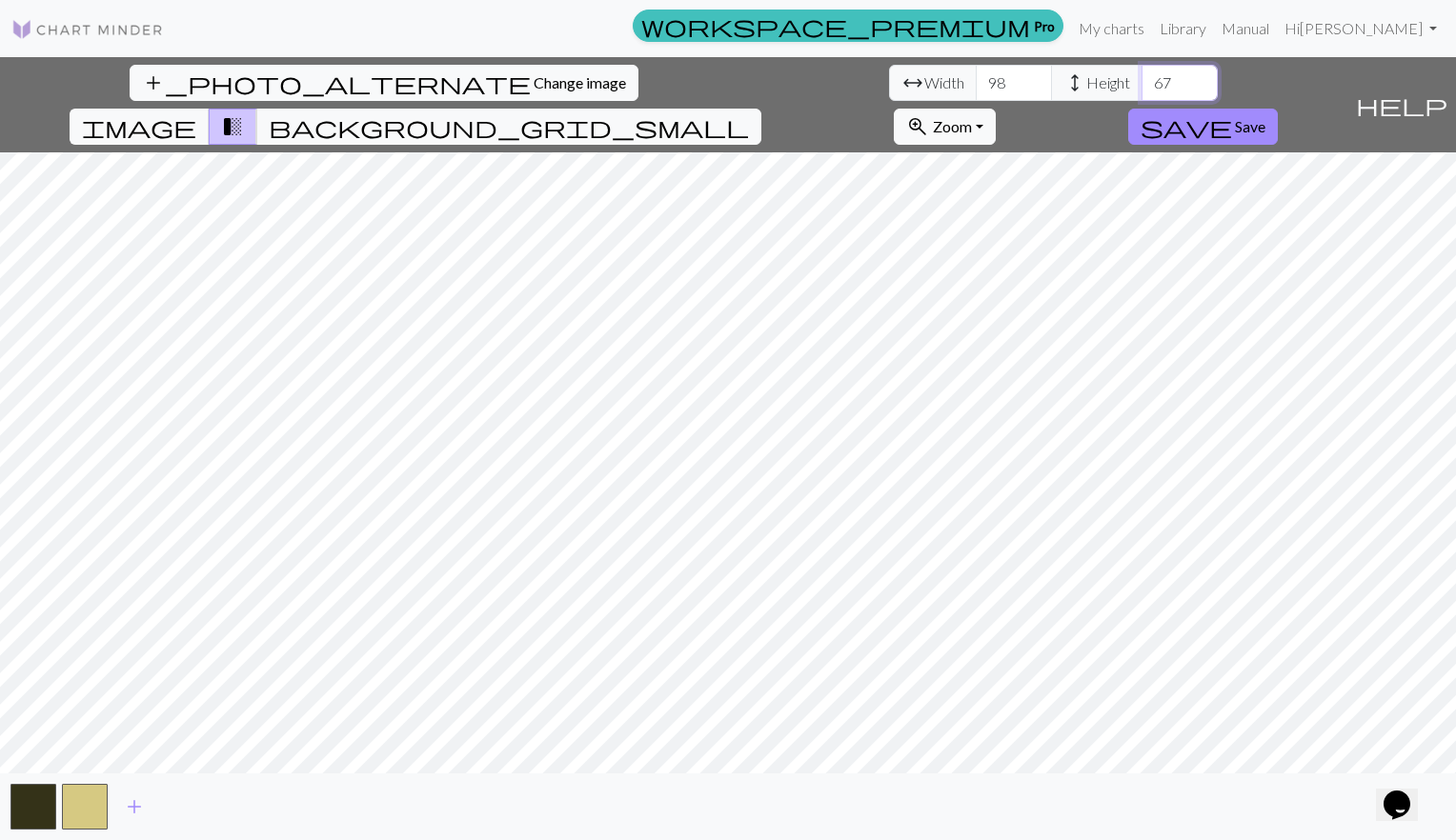
click at [1141, 76] on input "67" at bounding box center [1180, 82] width 76 height 36
click at [1141, 76] on input "68" at bounding box center [1180, 82] width 76 height 36
click at [1141, 76] on input "69" at bounding box center [1180, 82] width 76 height 36
click at [1141, 76] on input "70" at bounding box center [1180, 82] width 76 height 36
click at [1141, 76] on input "72" at bounding box center [1180, 82] width 76 height 36
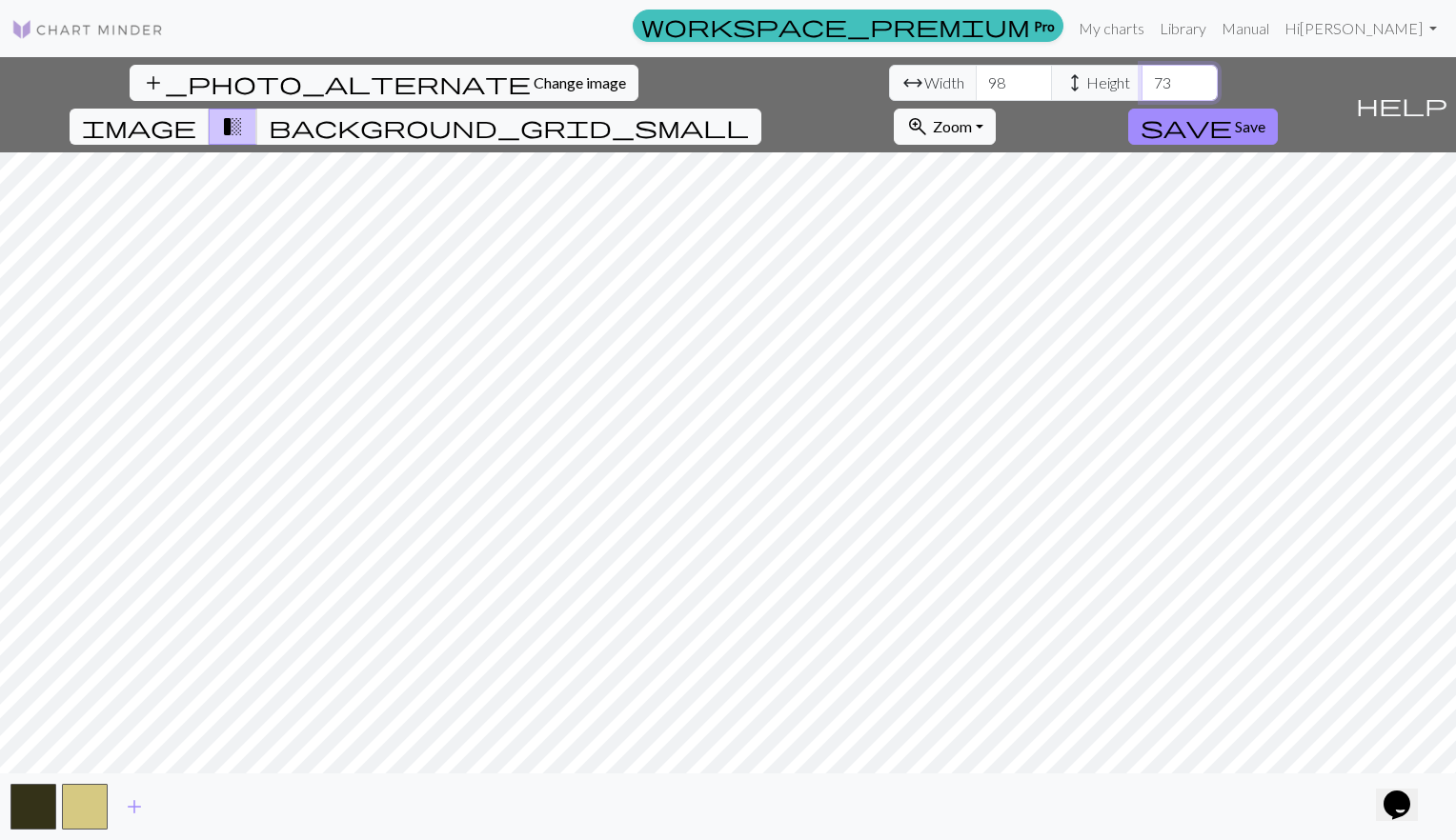
click at [1141, 76] on input "73" at bounding box center [1180, 82] width 76 height 36
click at [1141, 76] on input "74" at bounding box center [1180, 82] width 76 height 36
click at [1141, 76] on input "75" at bounding box center [1180, 82] width 76 height 36
click at [1141, 76] on input "76" at bounding box center [1180, 82] width 76 height 36
click at [1141, 76] on input "77" at bounding box center [1180, 82] width 76 height 36
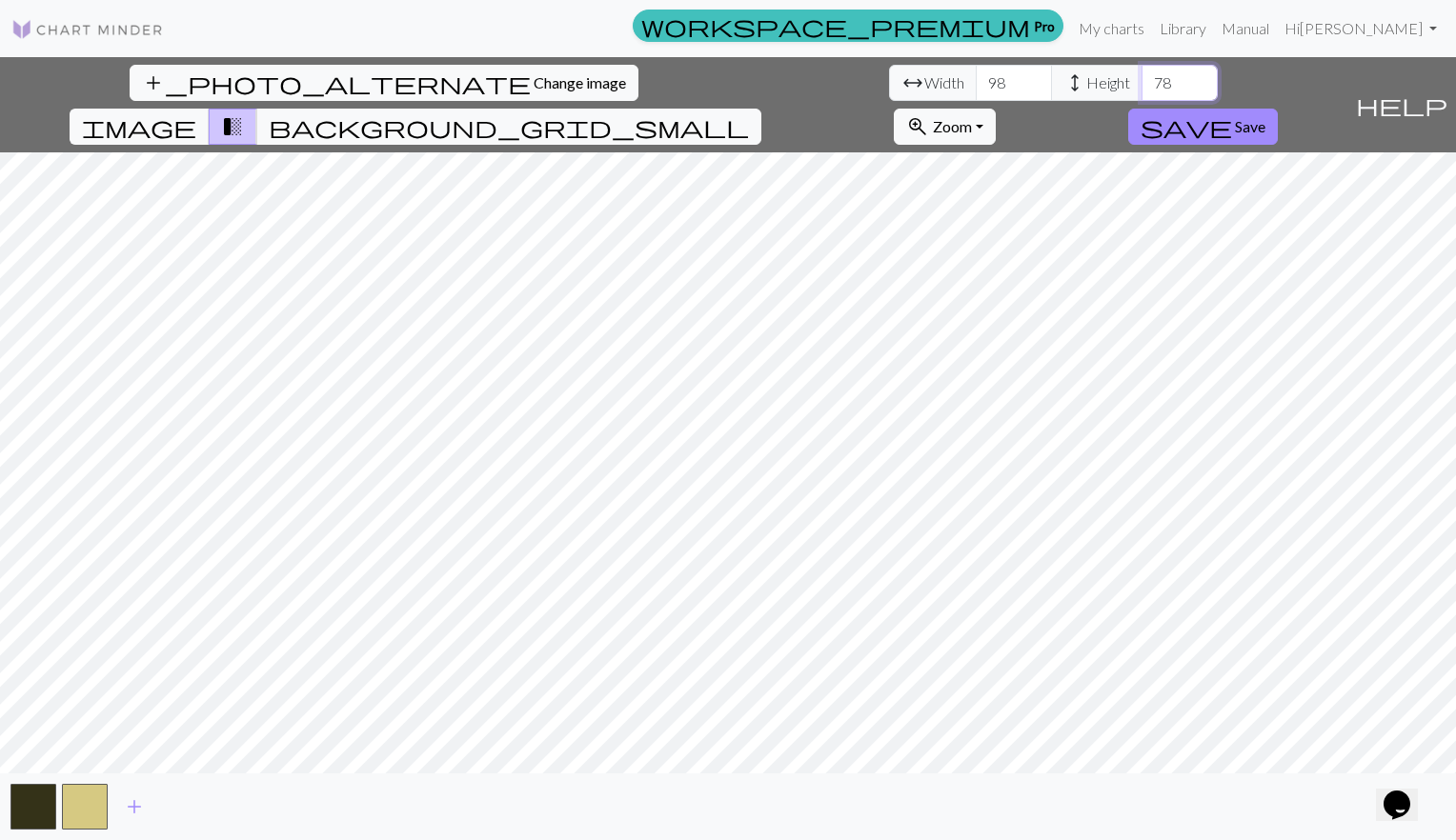
click at [1141, 76] on input "78" at bounding box center [1180, 82] width 76 height 36
click at [1141, 76] on input "79" at bounding box center [1180, 82] width 76 height 36
click at [1141, 76] on input "80" at bounding box center [1180, 82] width 76 height 36
click at [1141, 76] on input "81" at bounding box center [1180, 82] width 76 height 36
click at [1141, 76] on input "82" at bounding box center [1180, 82] width 76 height 36
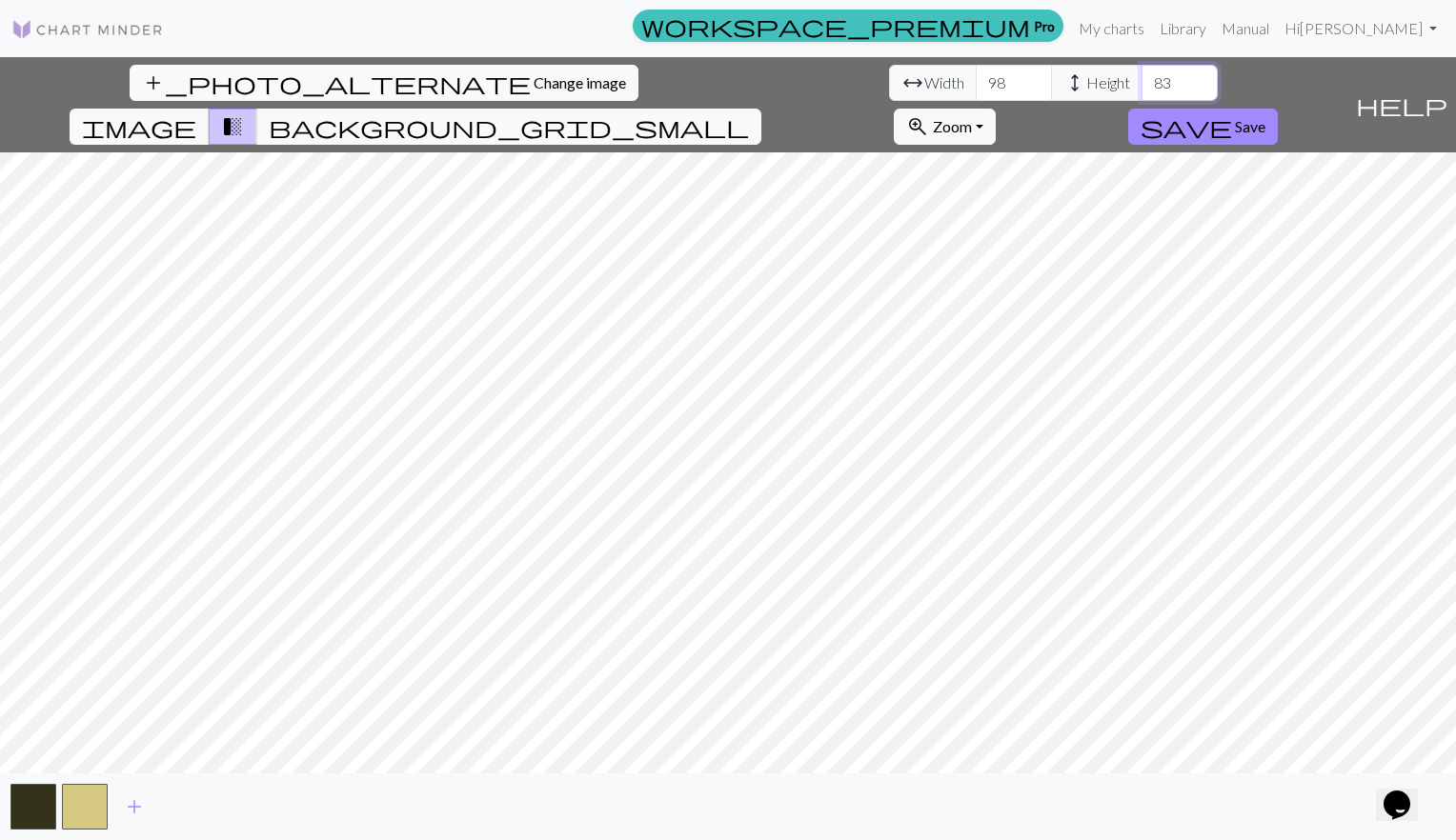
click at [1141, 76] on input "83" at bounding box center [1180, 82] width 76 height 36
click at [1141, 76] on input "84" at bounding box center [1180, 82] width 76 height 36
click at [1141, 93] on input "83" at bounding box center [1180, 82] width 76 height 36
click at [1141, 93] on input "82" at bounding box center [1180, 82] width 76 height 36
click at [1141, 93] on input "81" at bounding box center [1180, 82] width 76 height 36
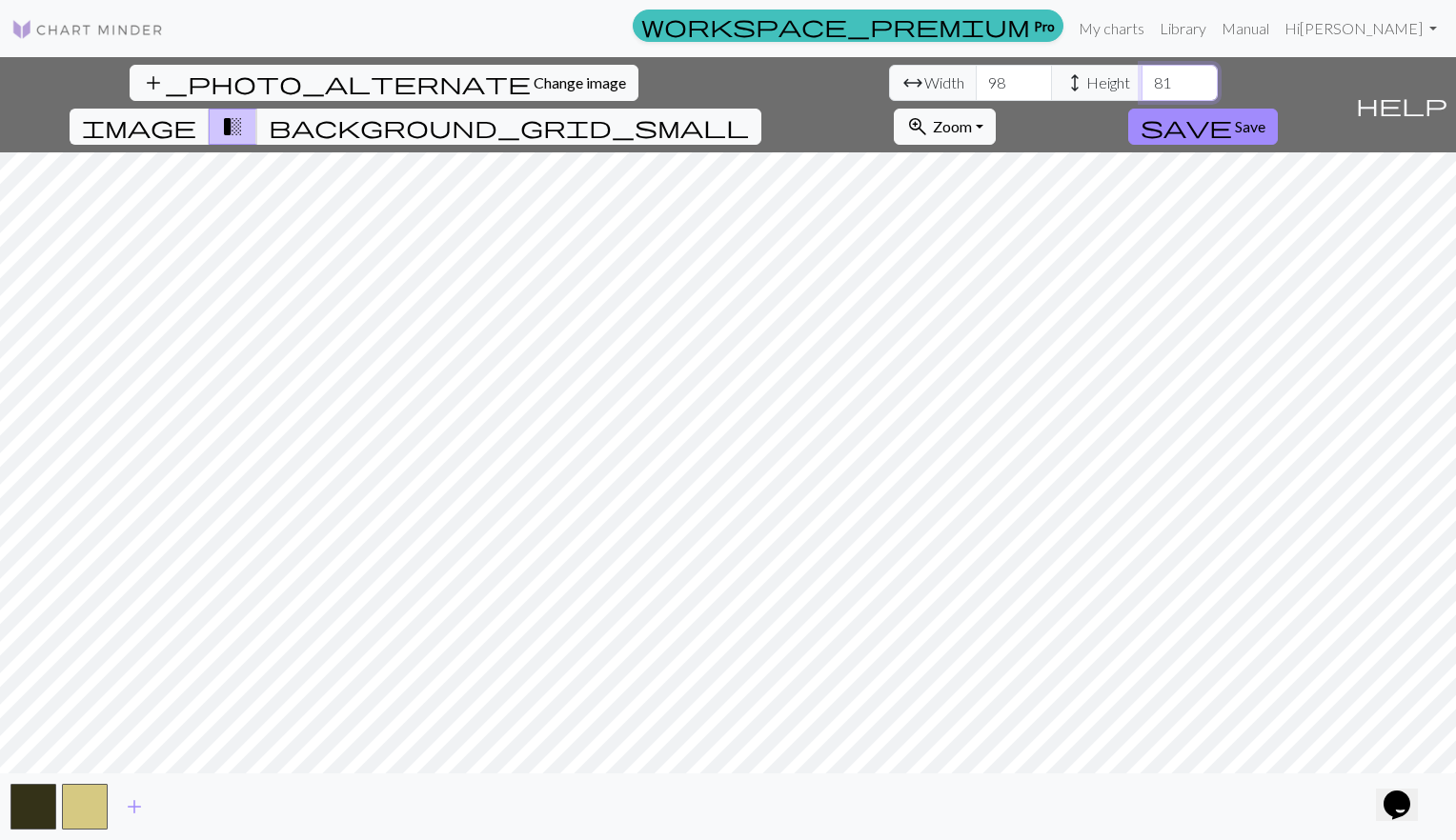
click at [1141, 93] on input "80" at bounding box center [1180, 82] width 76 height 36
click at [1141, 93] on input "79" at bounding box center [1180, 82] width 76 height 36
click at [138, 810] on span "add" at bounding box center [133, 806] width 23 height 26
click at [172, 807] on button "add" at bounding box center [185, 807] width 48 height 36
click at [237, 800] on span "add" at bounding box center [236, 806] width 23 height 26
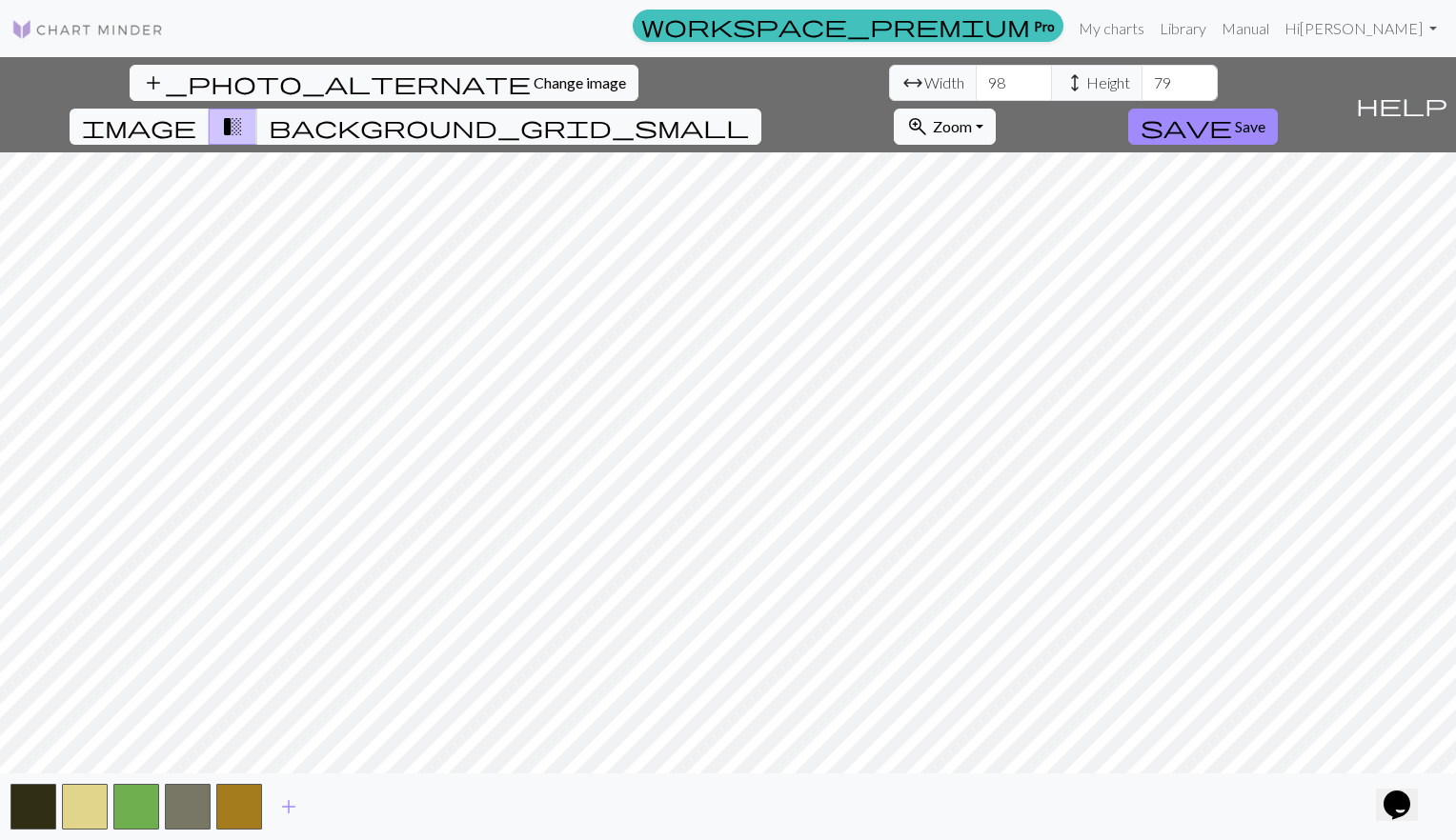
click at [287, 799] on span "add" at bounding box center [288, 806] width 23 height 26
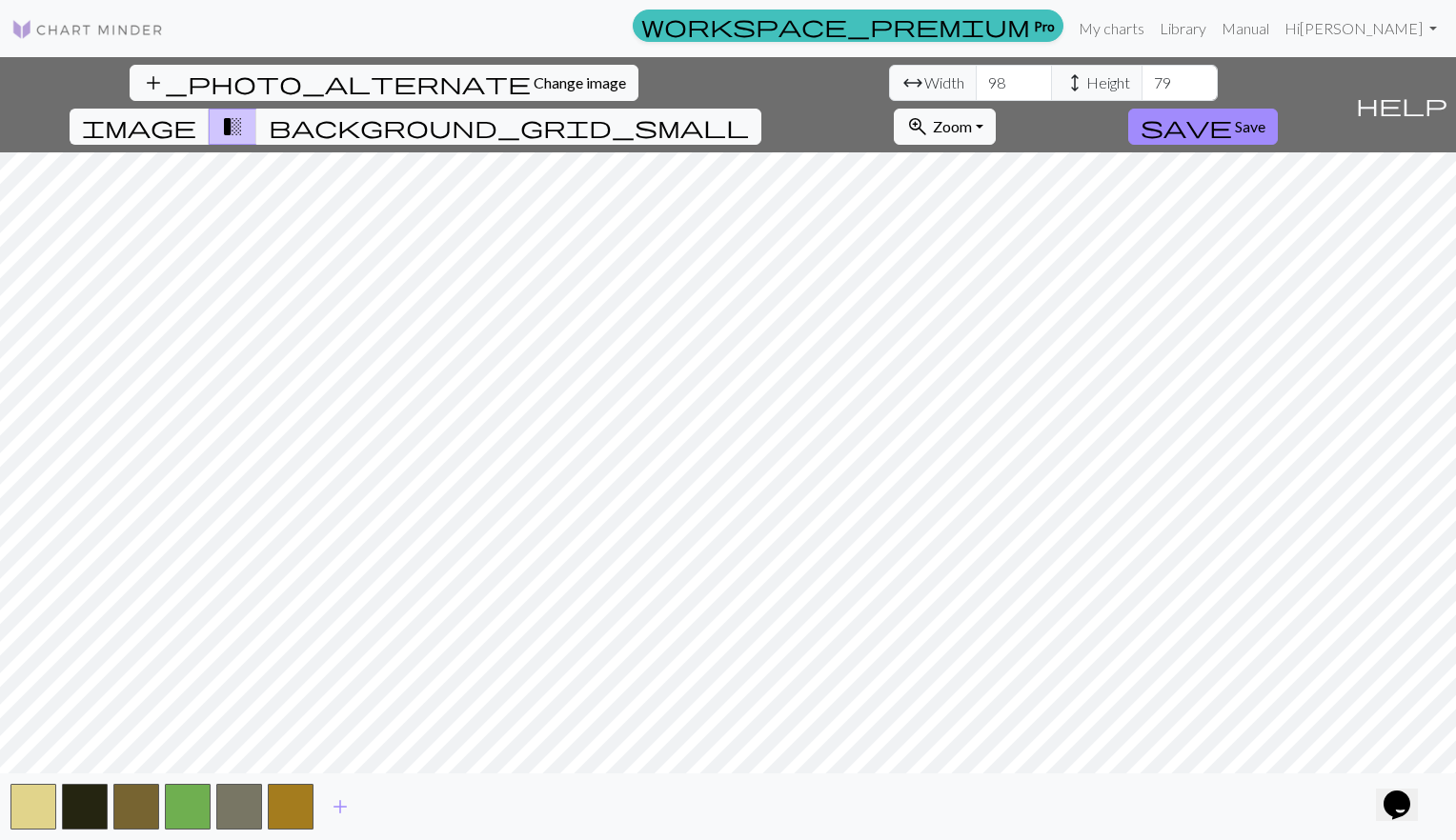
click at [749, 114] on span "background_grid_small" at bounding box center [509, 126] width 480 height 26
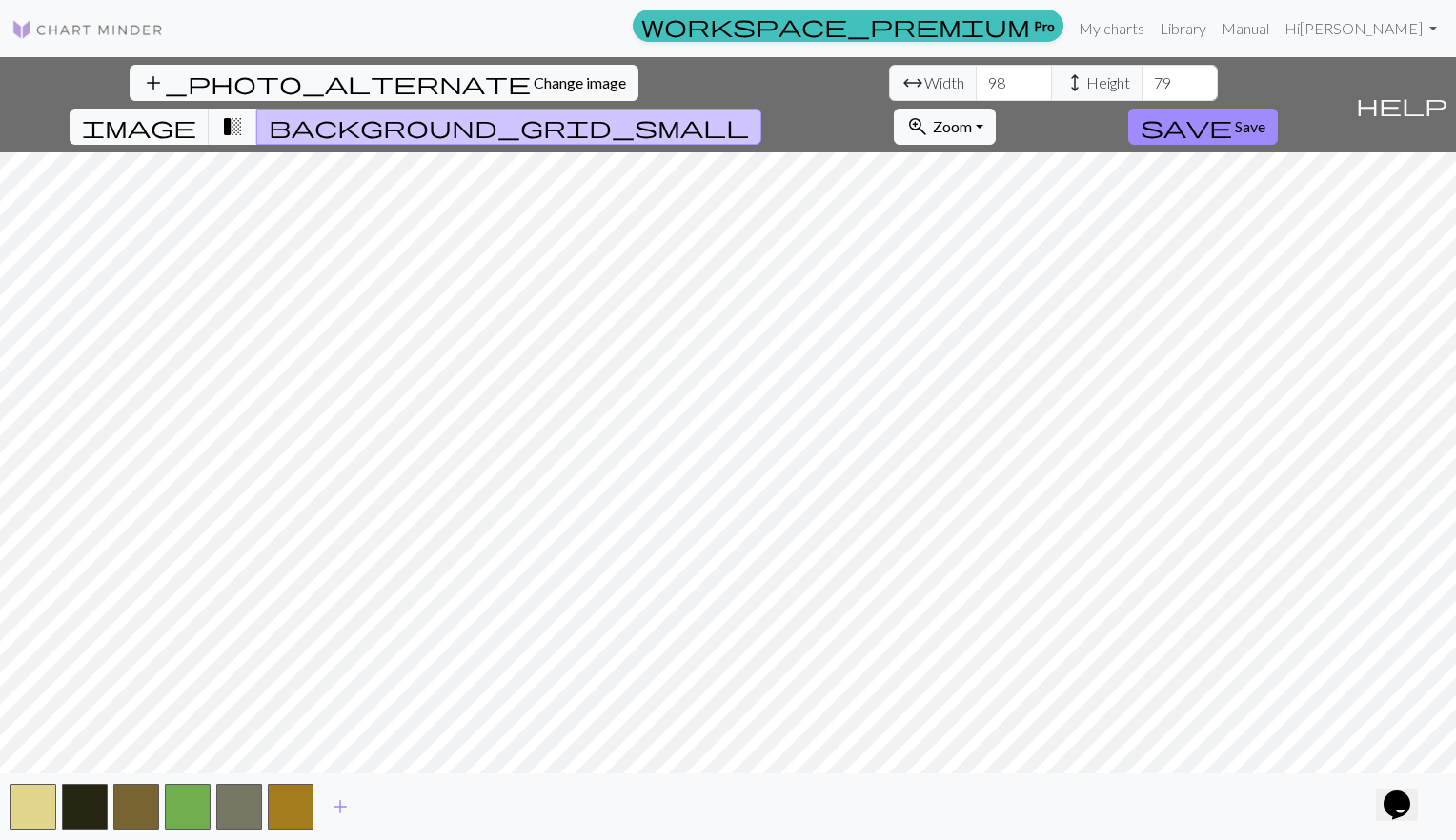
click at [244, 114] on span "transition_fade" at bounding box center [231, 126] width 23 height 26
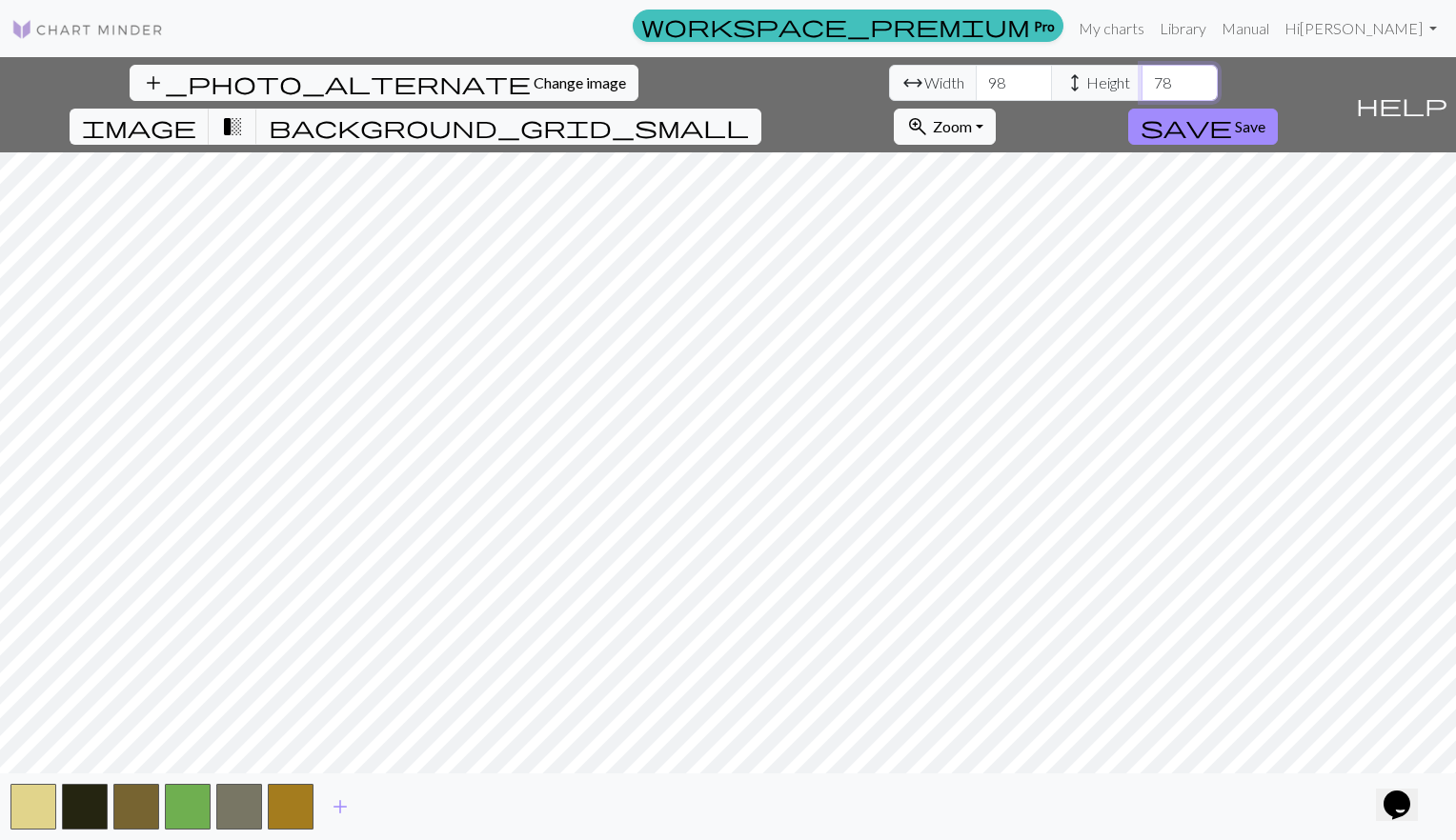
click at [1141, 87] on input "78" at bounding box center [1180, 82] width 76 height 36
click at [1141, 87] on input "77" at bounding box center [1180, 82] width 76 height 36
click at [1141, 87] on input "76" at bounding box center [1180, 82] width 76 height 36
click at [1141, 87] on input "75" at bounding box center [1180, 82] width 76 height 36
click at [1141, 75] on input "76" at bounding box center [1180, 82] width 76 height 36
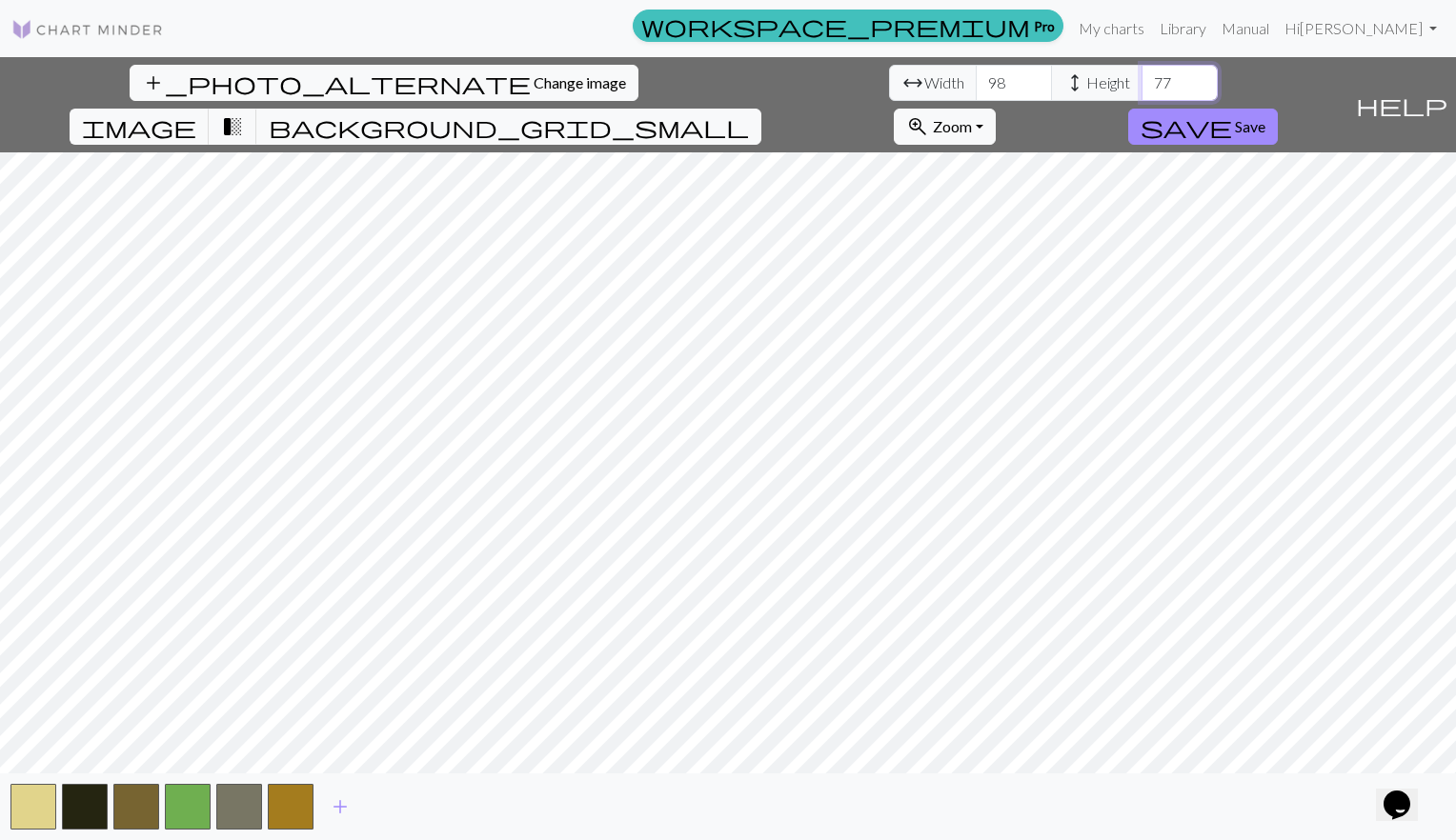
click at [1141, 75] on input "77" at bounding box center [1180, 82] width 76 height 36
click at [1141, 75] on input "78" at bounding box center [1180, 82] width 76 height 36
type input "79"
click at [1141, 75] on input "79" at bounding box center [1180, 82] width 76 height 36
click at [976, 75] on input "99" at bounding box center [1014, 82] width 76 height 36
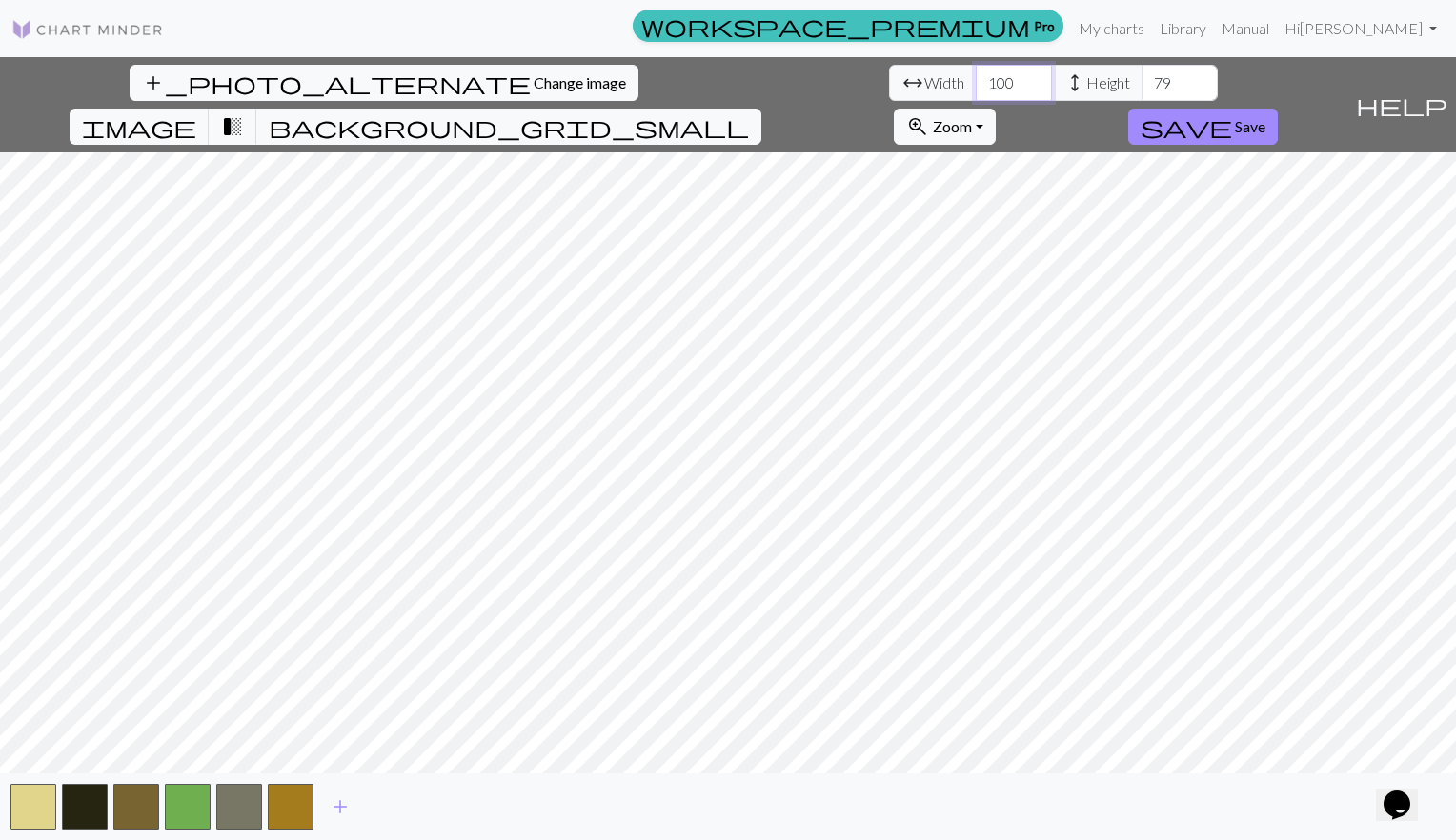
click at [976, 75] on input "100" at bounding box center [1014, 82] width 76 height 36
click at [976, 75] on input "101" at bounding box center [1014, 82] width 76 height 36
type input "102"
click at [976, 75] on input "102" at bounding box center [1014, 82] width 76 height 36
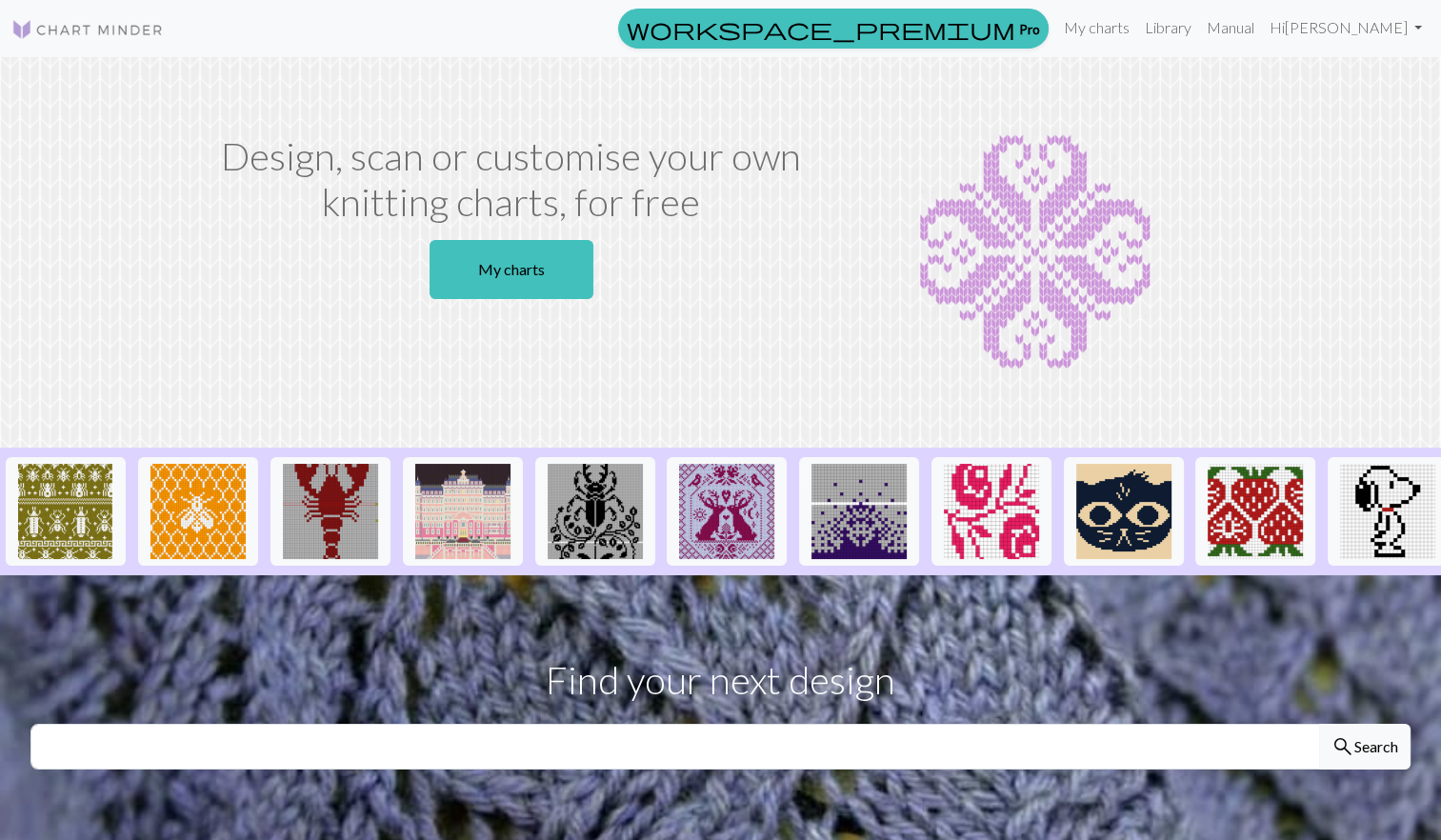
click at [515, 296] on link "My charts" at bounding box center [511, 270] width 164 height 59
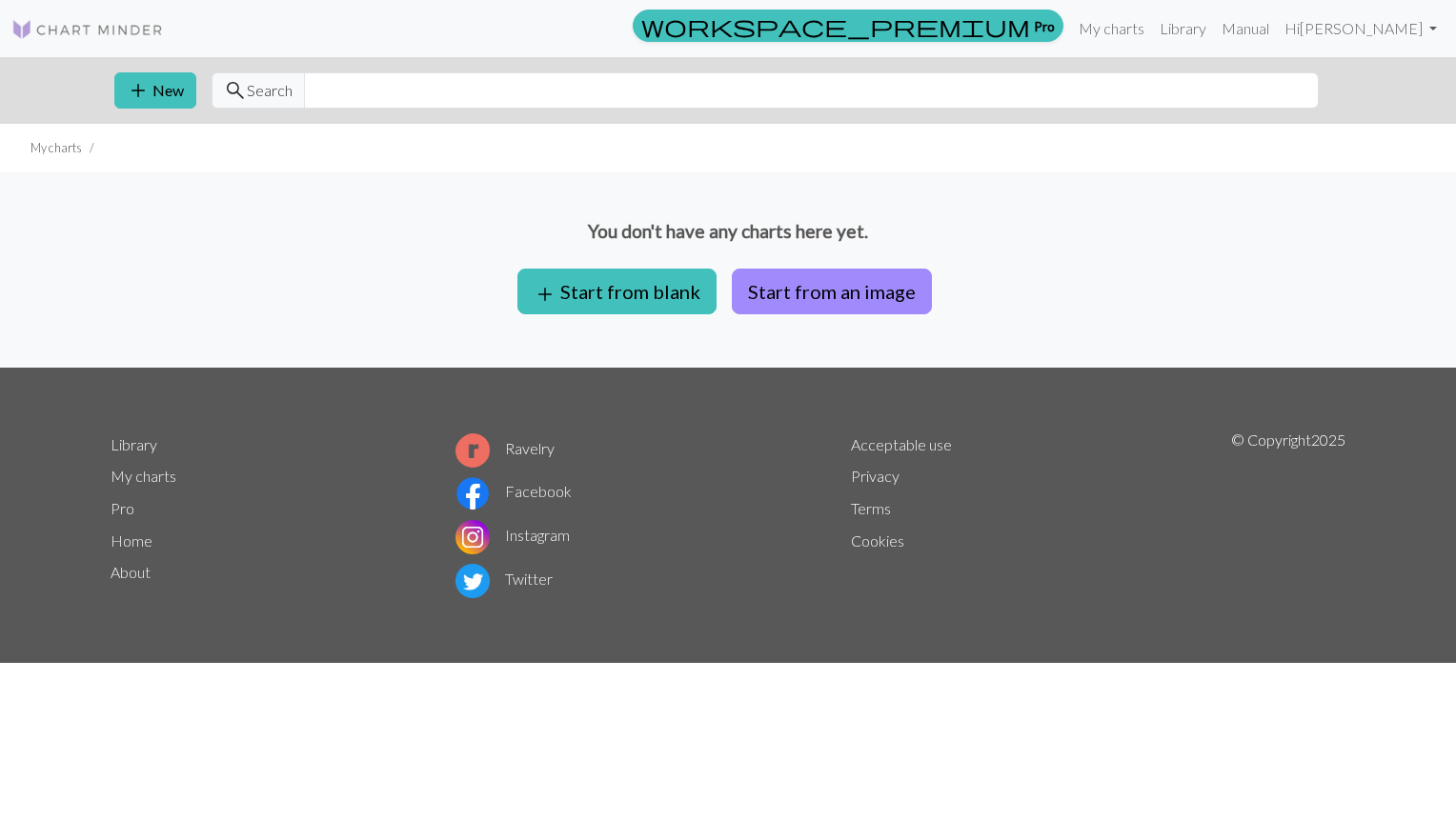
click at [796, 284] on button "Start from an image" at bounding box center [831, 291] width 200 height 46
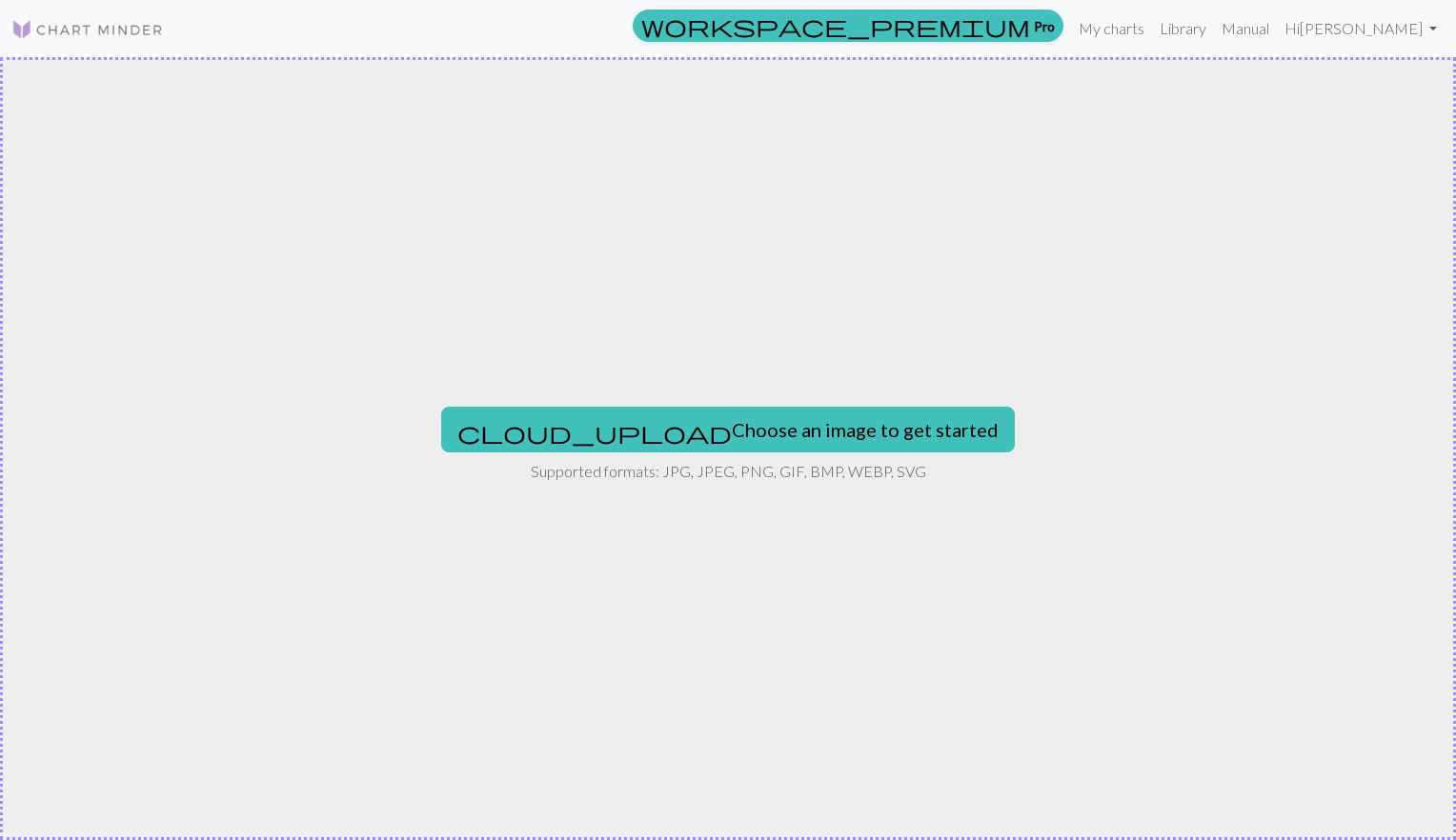
click at [742, 440] on button "cloud_upload Choose an image to get started" at bounding box center [728, 429] width 574 height 46
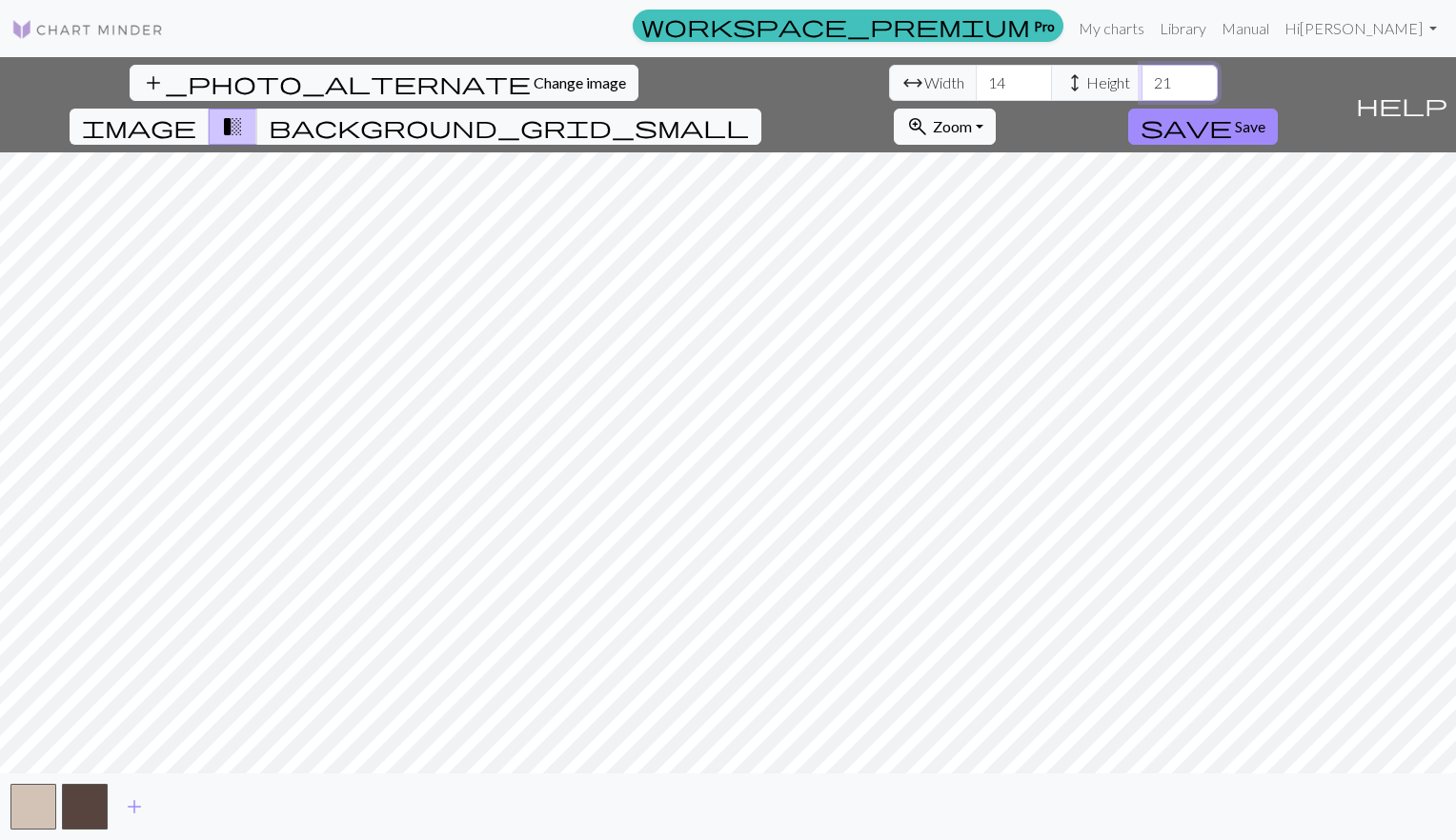
click at [1141, 78] on input "21" at bounding box center [1180, 82] width 76 height 36
click at [1141, 78] on input "22" at bounding box center [1180, 82] width 76 height 36
click at [1141, 78] on input "23" at bounding box center [1180, 82] width 76 height 36
click at [1141, 78] on input "24" at bounding box center [1180, 82] width 76 height 36
click at [1141, 78] on input "25" at bounding box center [1180, 82] width 76 height 36
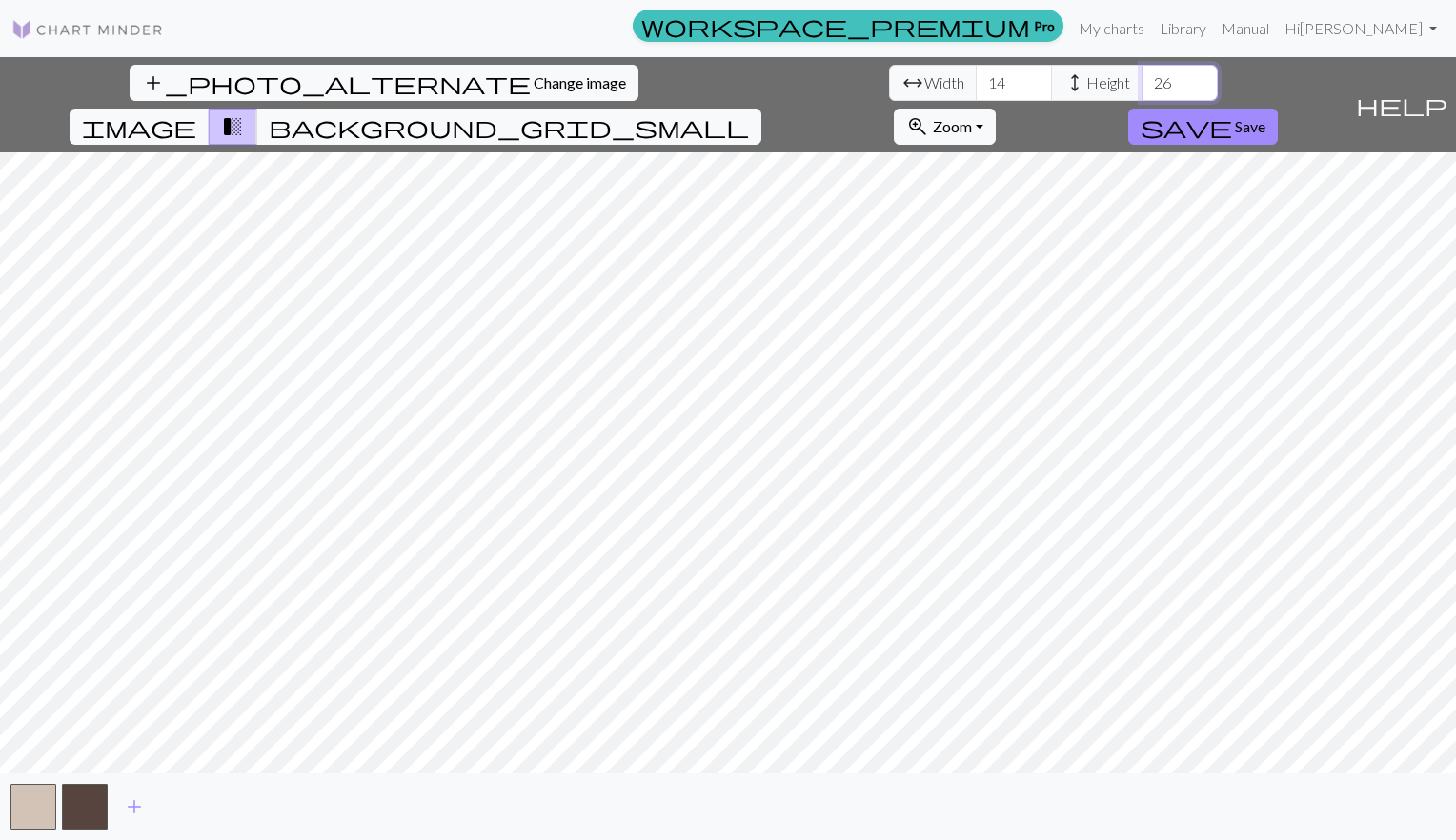
click at [1141, 78] on input "26" at bounding box center [1180, 82] width 76 height 36
click at [1141, 78] on input "27" at bounding box center [1180, 82] width 76 height 36
click at [1141, 78] on input "28" at bounding box center [1180, 82] width 76 height 36
type input "29"
click at [1141, 78] on input "29" at bounding box center [1180, 82] width 76 height 36
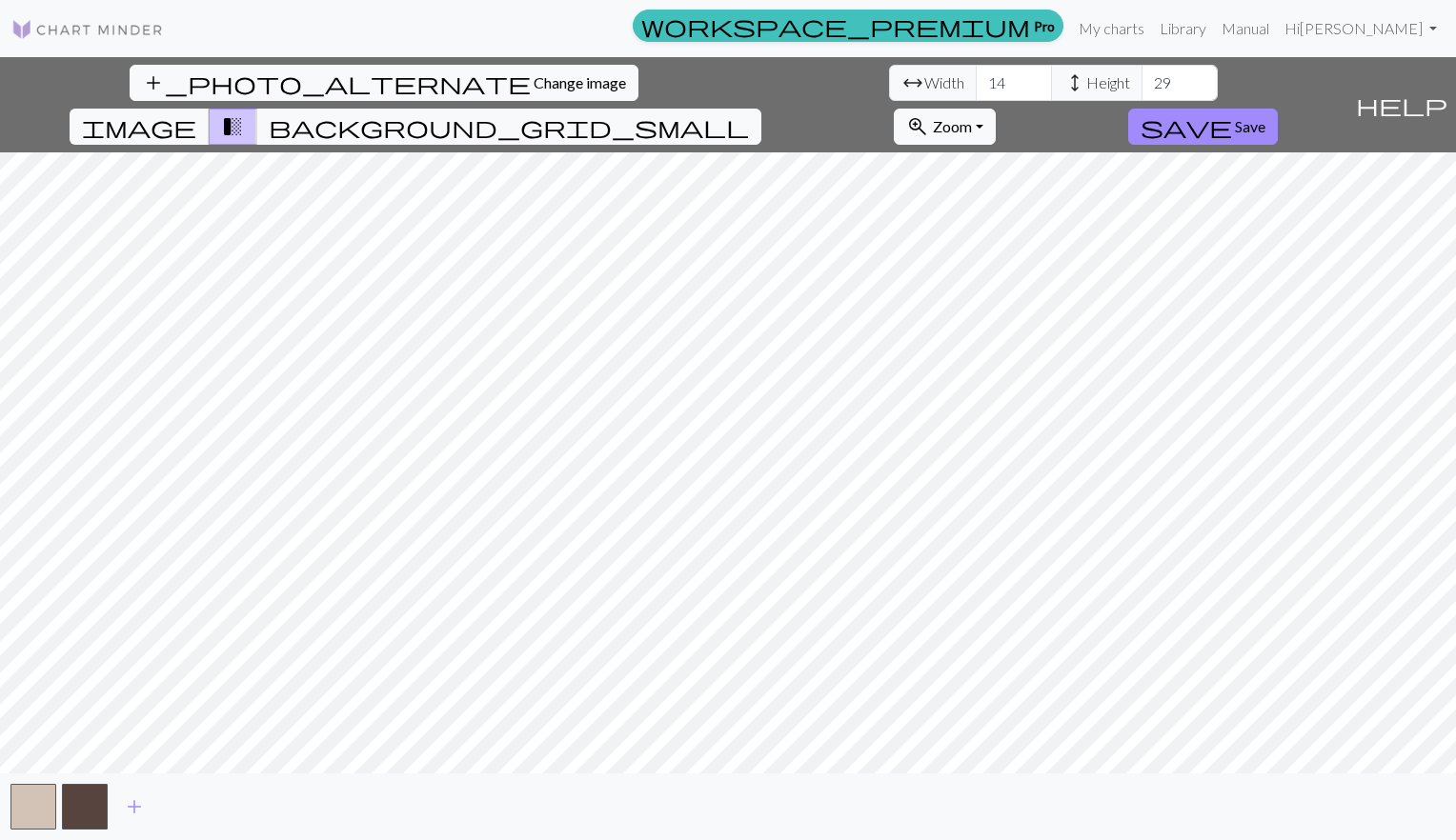
click at [136, 828] on div "add" at bounding box center [728, 807] width 1456 height 67
click at [137, 820] on button "add" at bounding box center [134, 807] width 48 height 36
click at [137, 820] on button "button" at bounding box center [136, 807] width 46 height 46
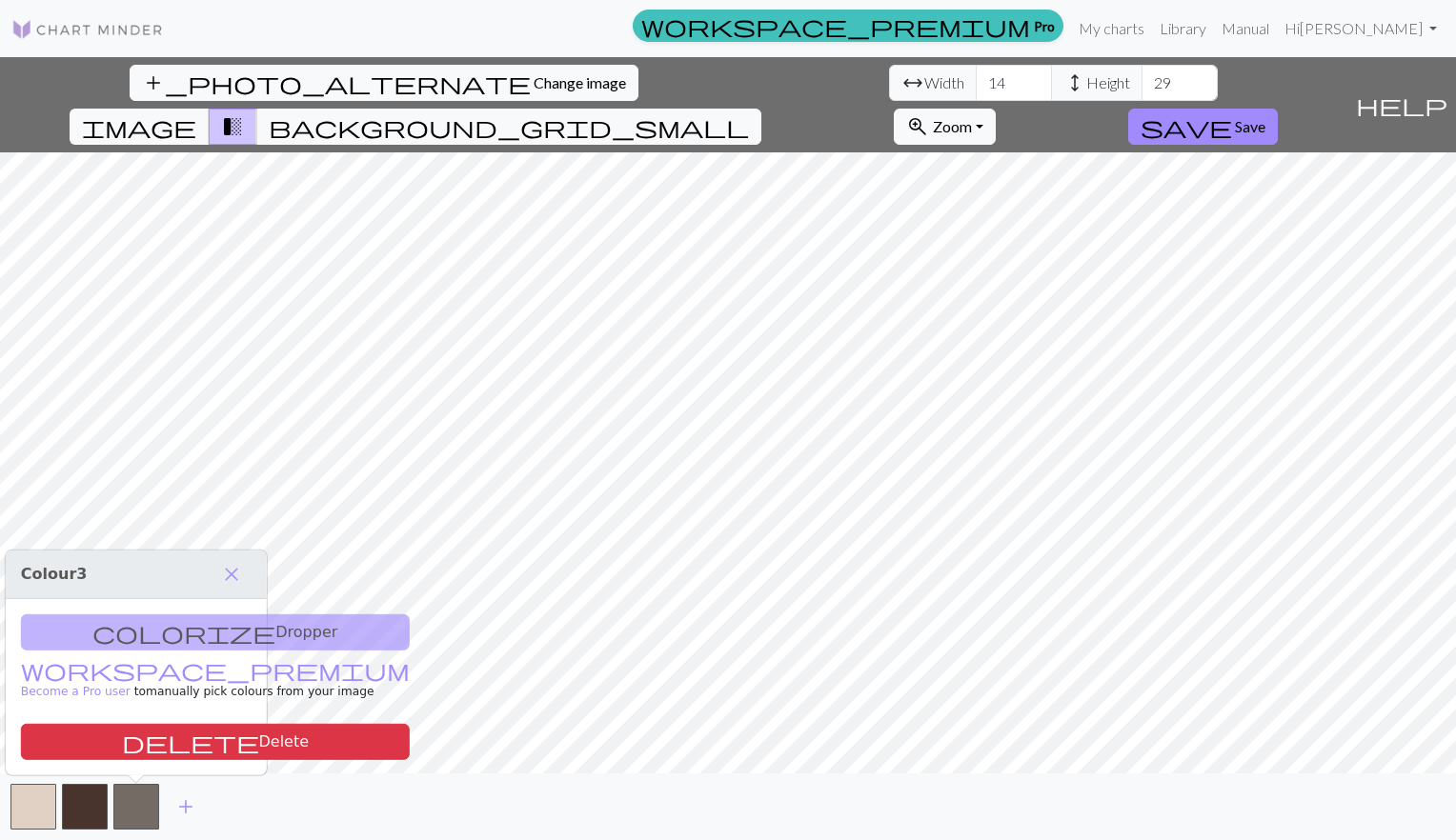
click at [188, 811] on span "add" at bounding box center [185, 806] width 23 height 26
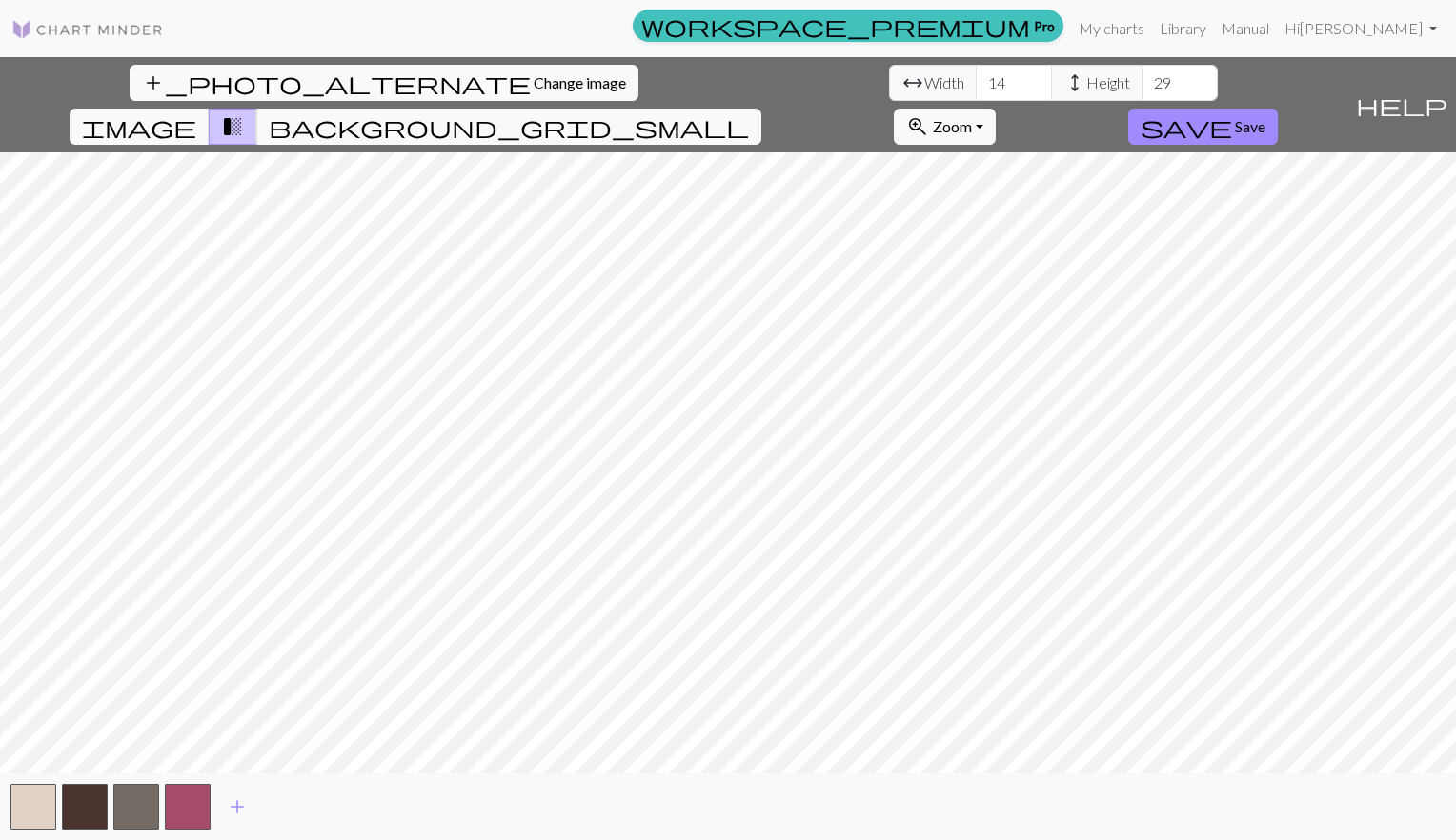
click at [188, 811] on button "button" at bounding box center [187, 807] width 46 height 46
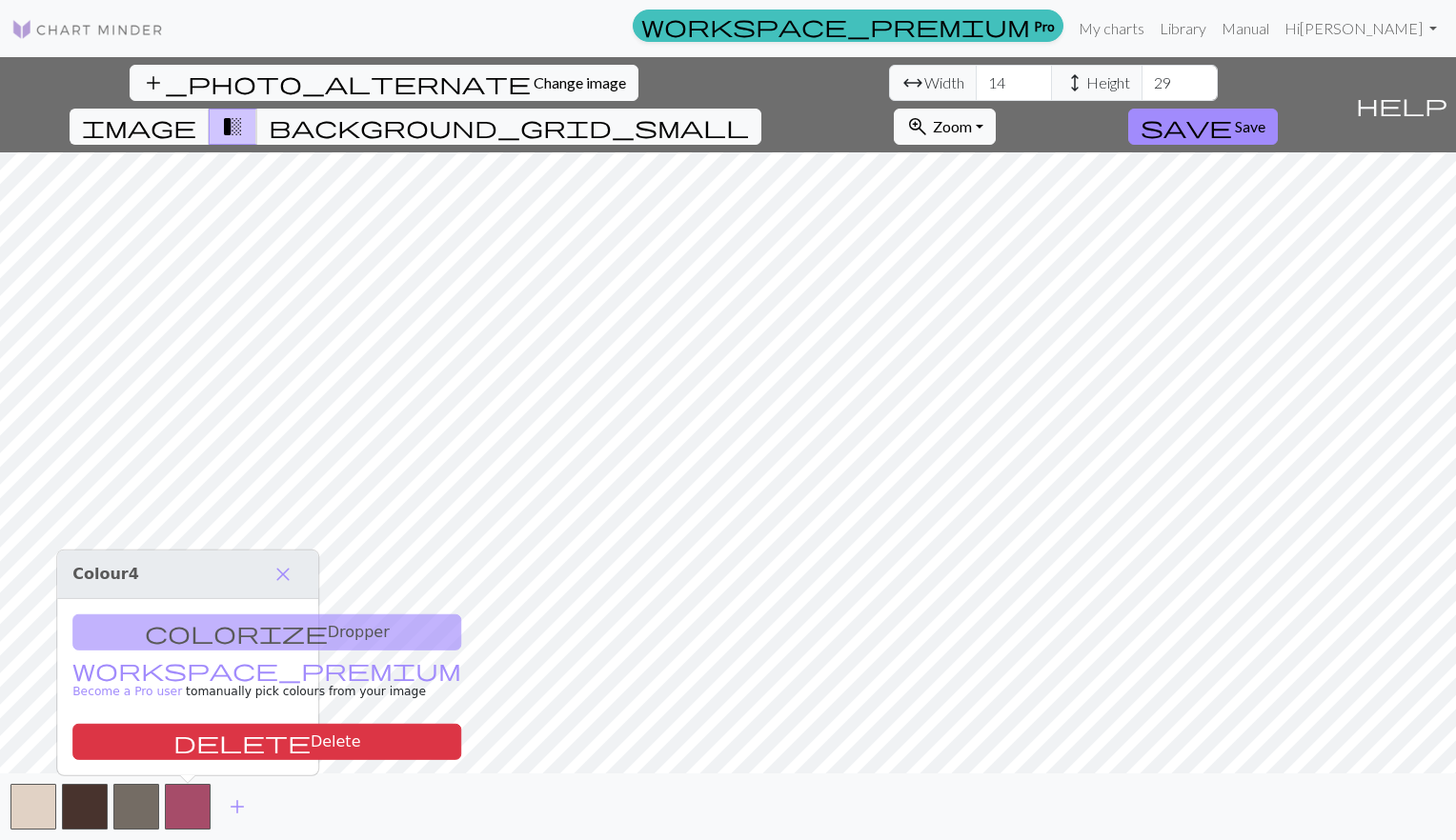
click at [238, 807] on span "add" at bounding box center [236, 806] width 23 height 26
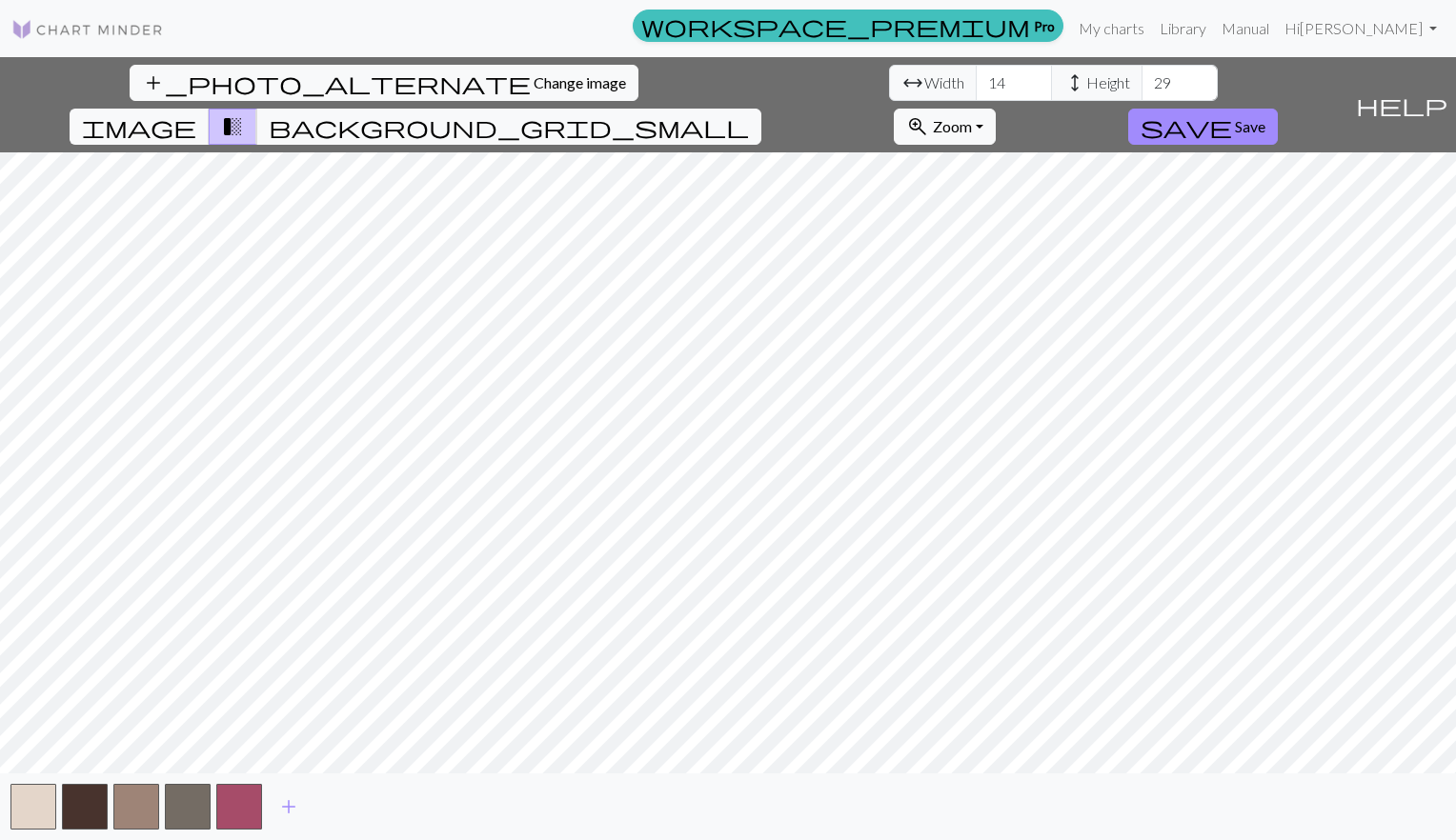
click at [297, 806] on span "add" at bounding box center [288, 806] width 23 height 26
click at [297, 806] on button "button" at bounding box center [290, 807] width 46 height 46
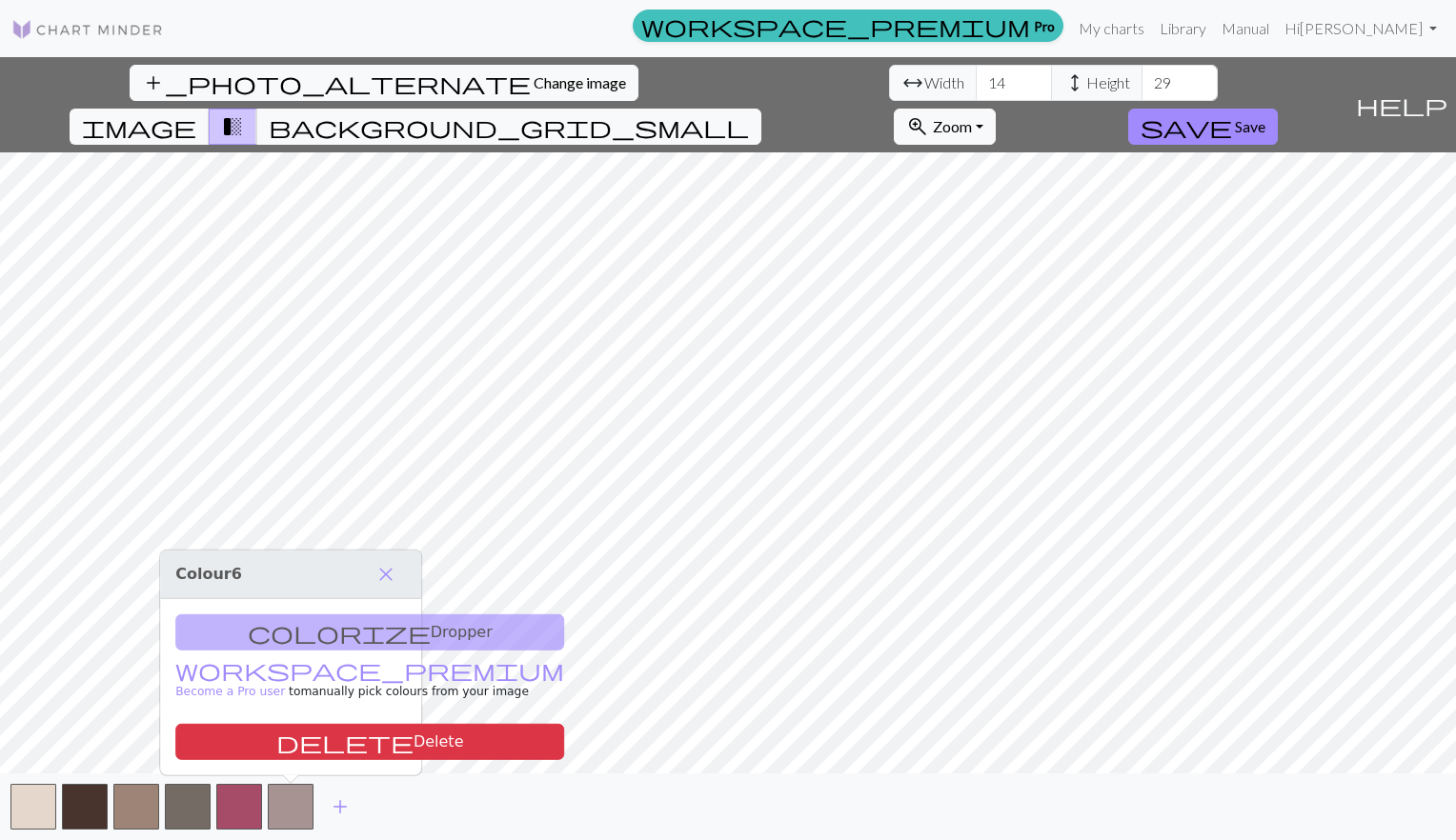
click at [321, 806] on button "add" at bounding box center [340, 807] width 48 height 36
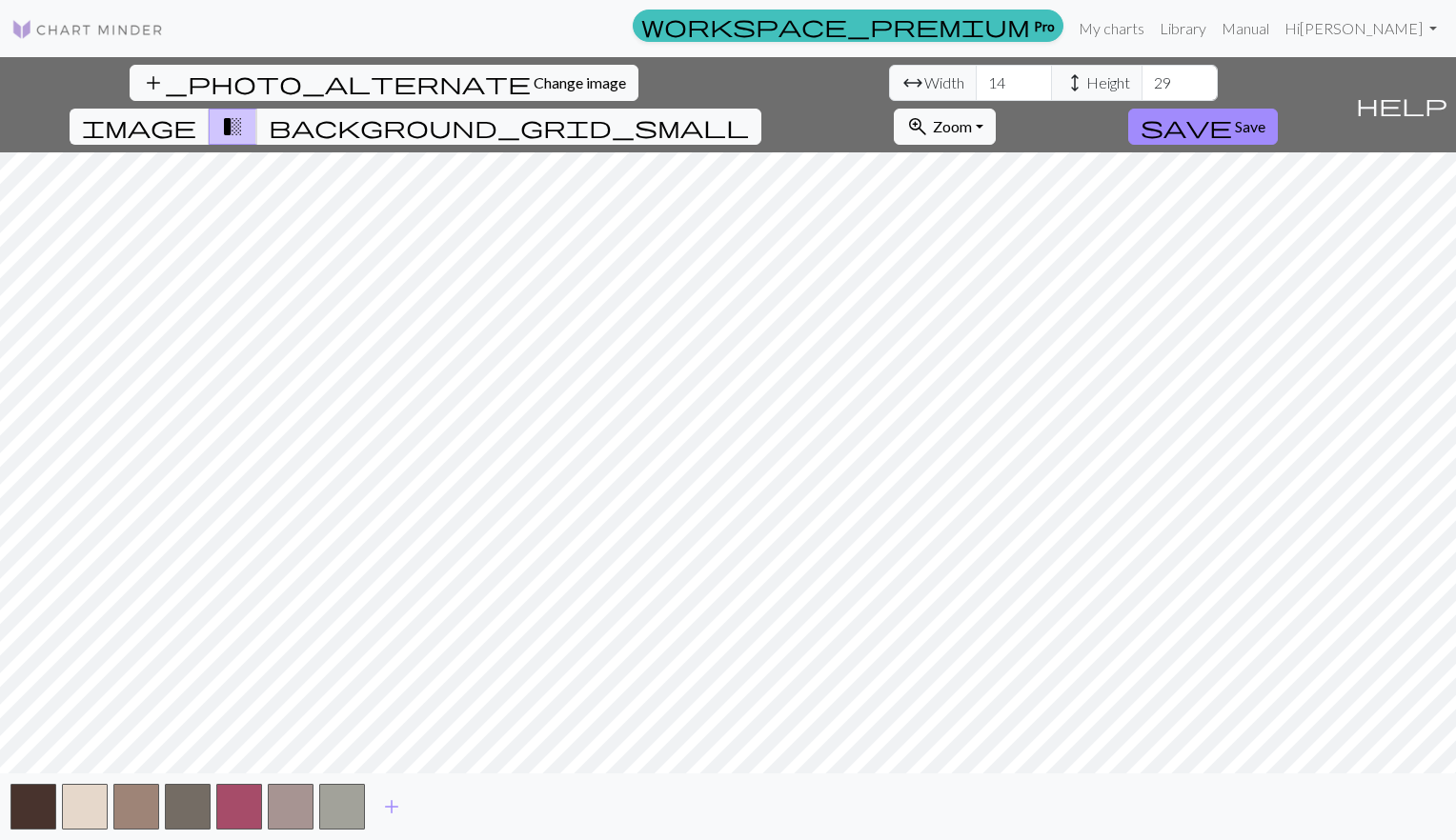
click at [337, 803] on button "button" at bounding box center [342, 807] width 46 height 46
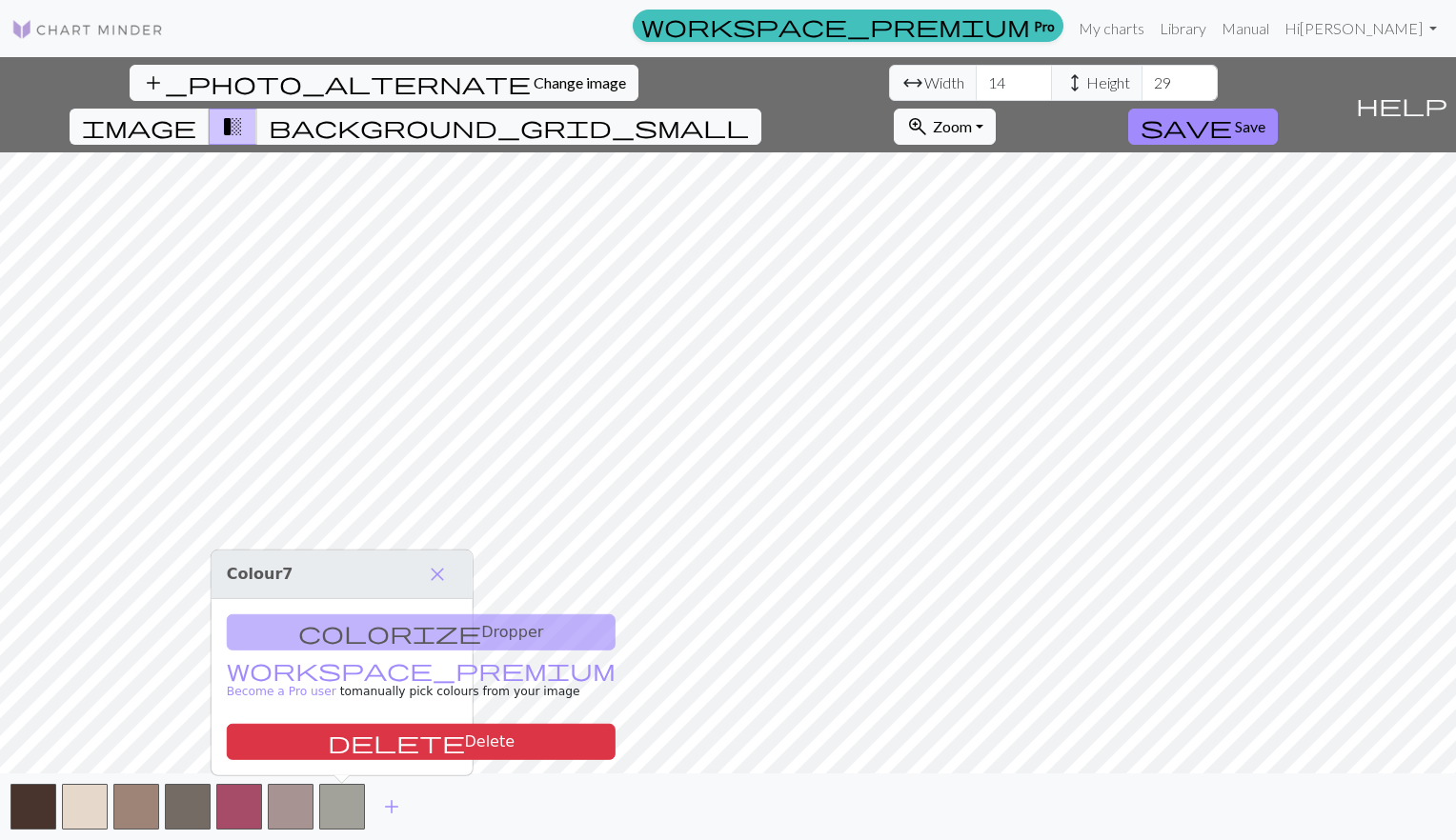
click at [396, 797] on span "add" at bounding box center [391, 806] width 23 height 26
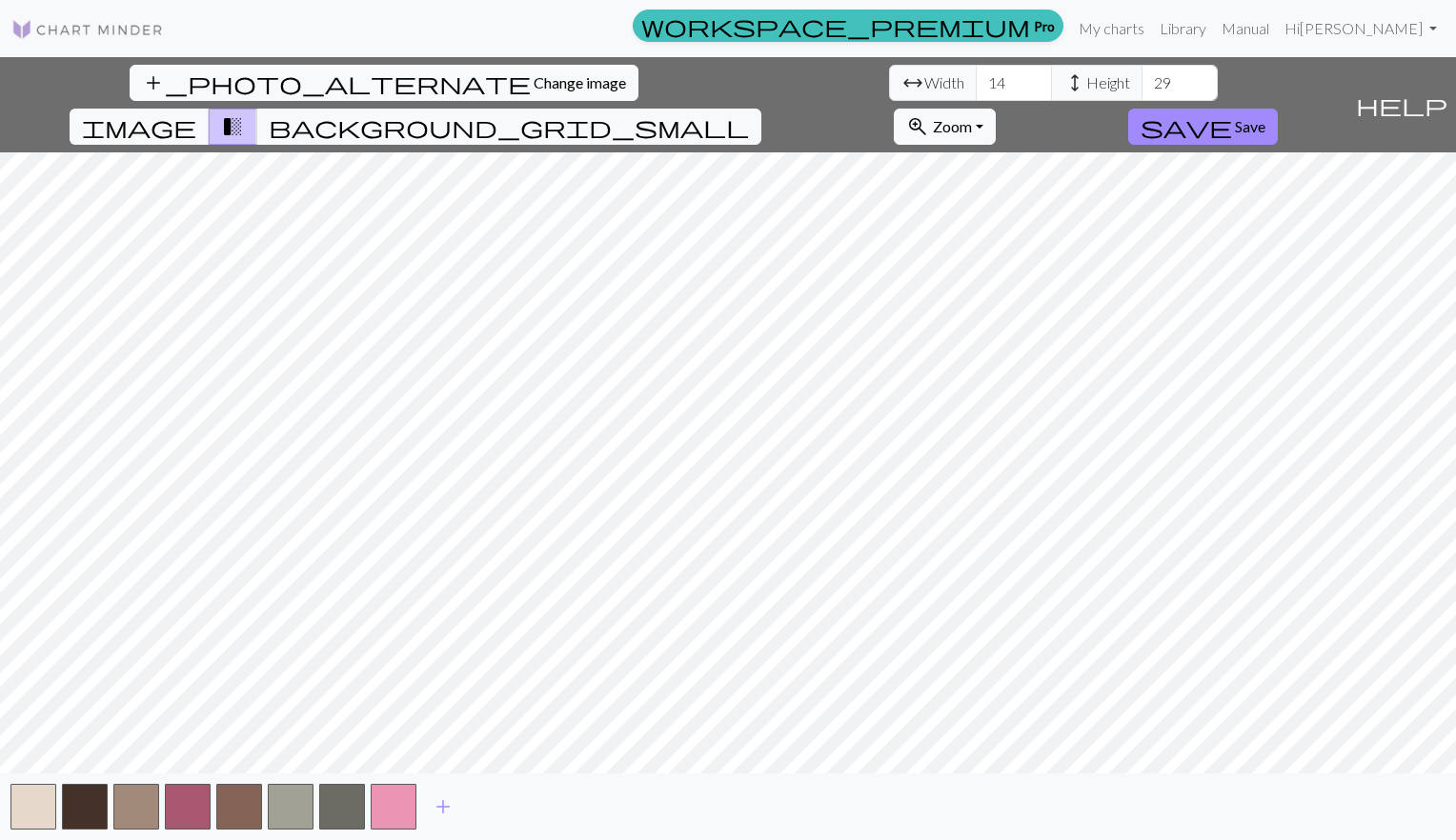
click at [396, 797] on button "button" at bounding box center [393, 807] width 46 height 46
click at [454, 808] on span "add" at bounding box center [442, 806] width 23 height 26
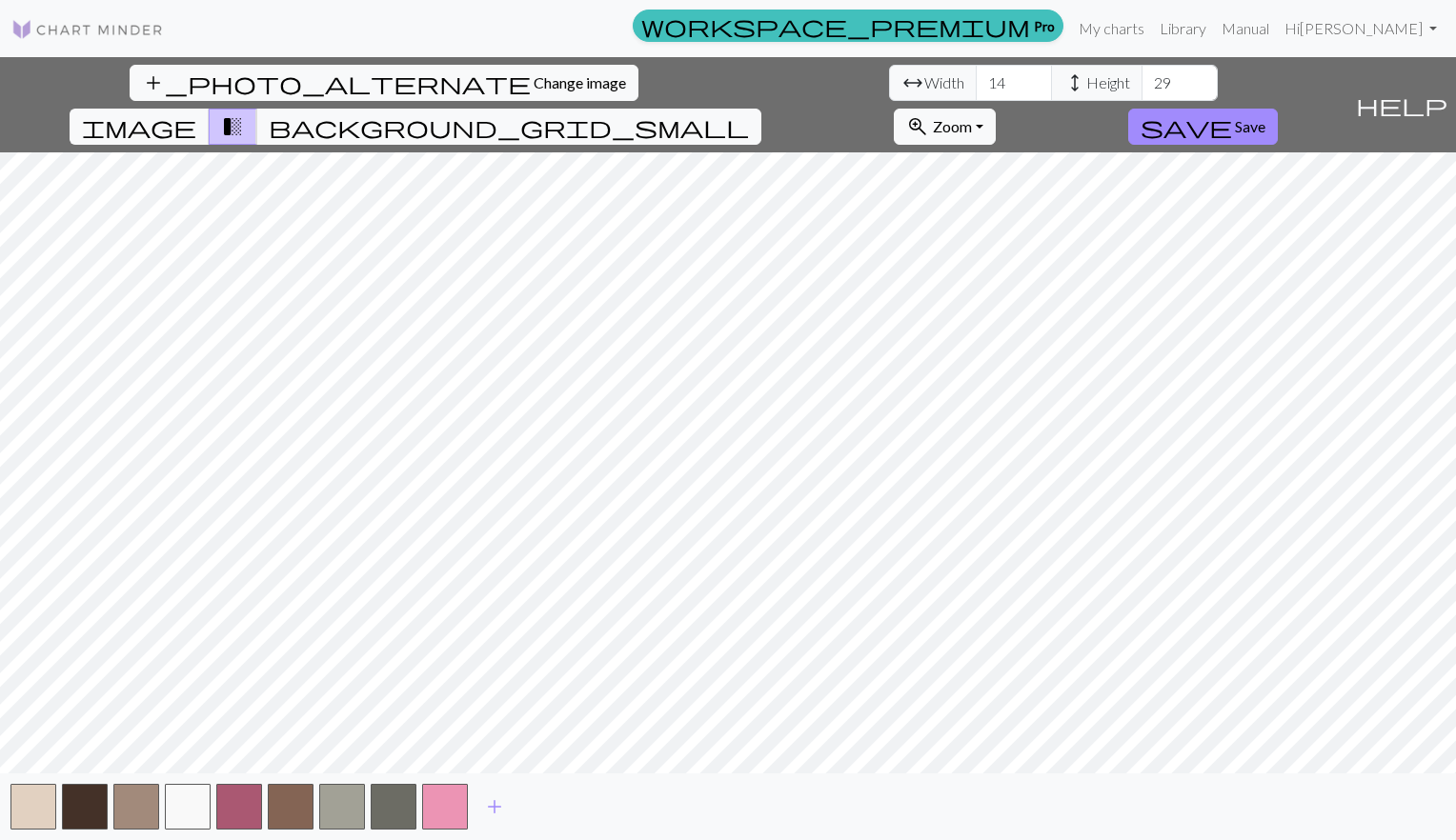
click at [491, 808] on span "add" at bounding box center [494, 806] width 23 height 26
click at [533, 810] on button "add" at bounding box center [546, 807] width 48 height 36
click at [600, 813] on span "add" at bounding box center [597, 806] width 23 height 26
click at [644, 815] on span "add" at bounding box center [648, 806] width 23 height 26
click at [702, 811] on span "add" at bounding box center [700, 806] width 23 height 26
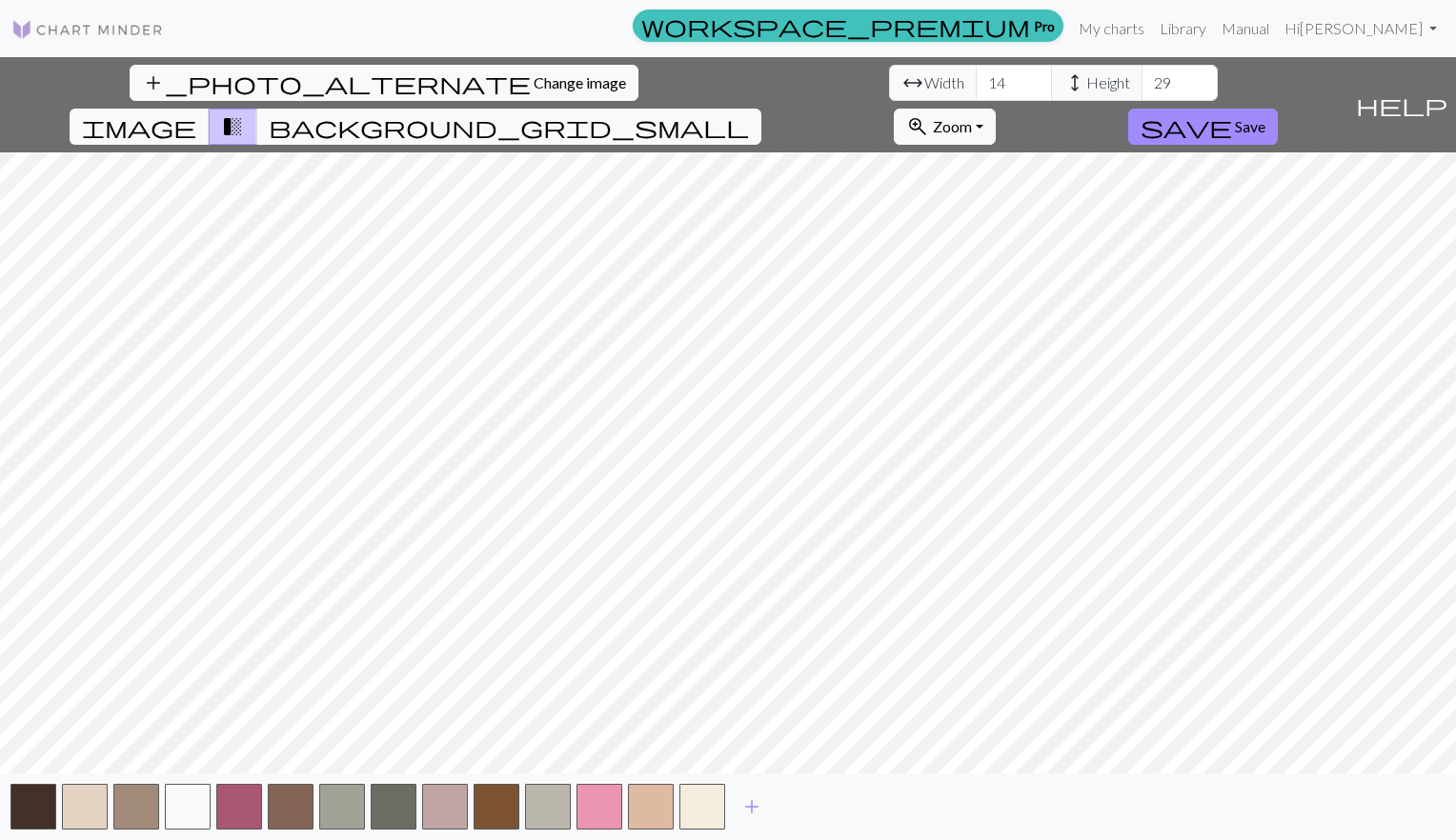
click at [702, 811] on button "button" at bounding box center [702, 807] width 46 height 46
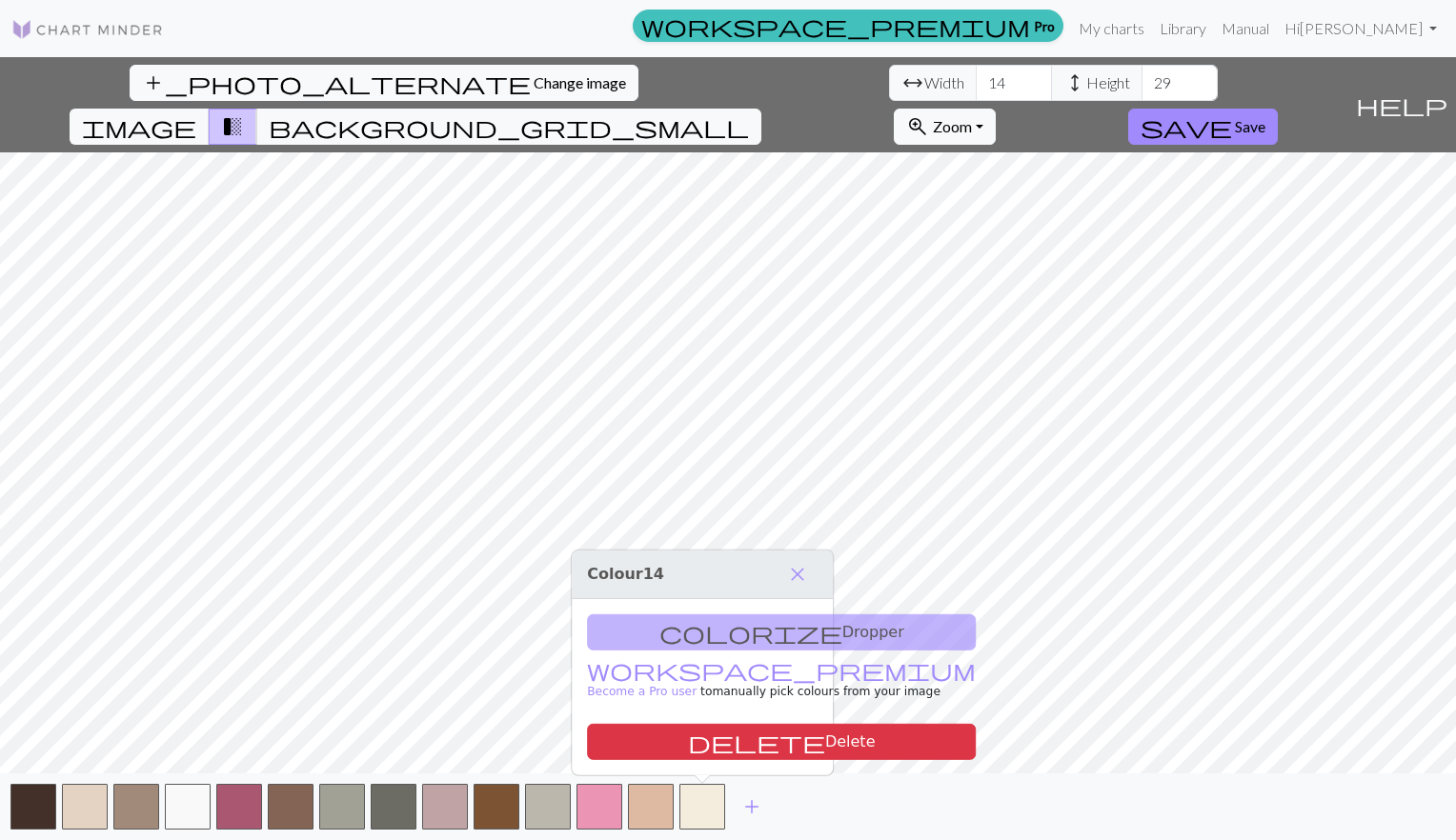
click at [768, 806] on button "add" at bounding box center [751, 807] width 48 height 36
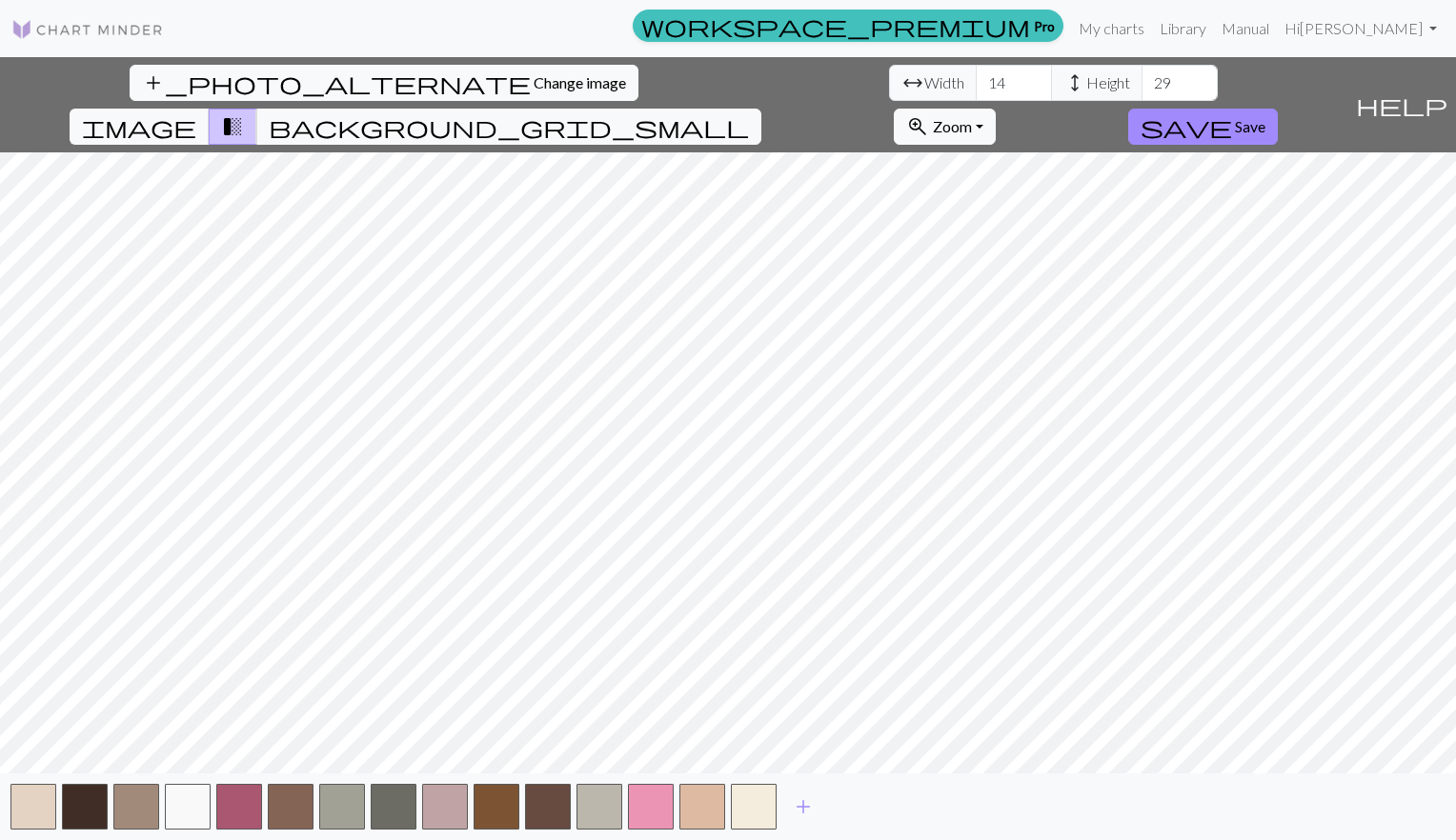
click at [760, 807] on button "button" at bounding box center [753, 807] width 46 height 46
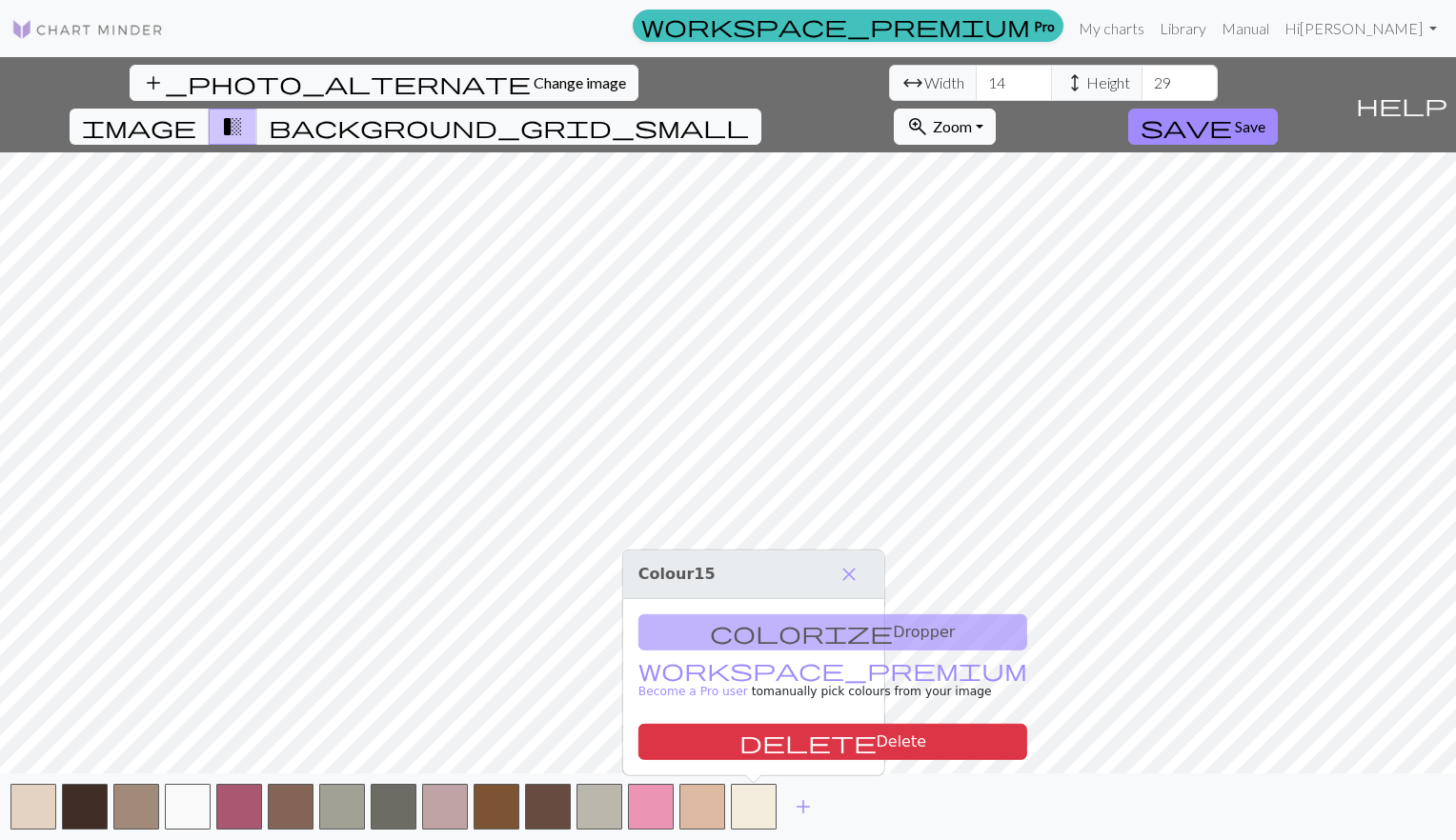
click at [804, 807] on span "add" at bounding box center [803, 806] width 23 height 26
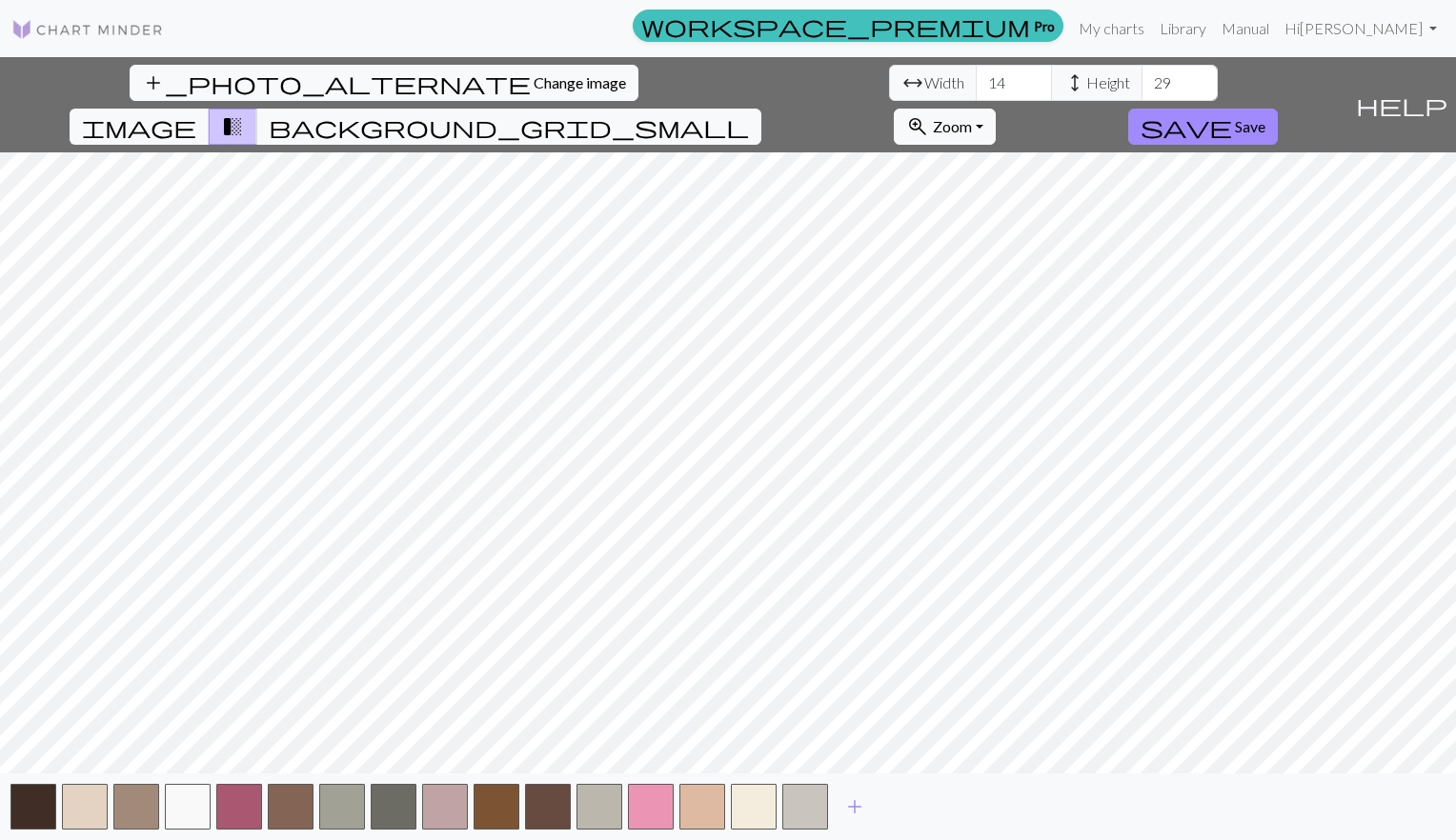
click at [129, 72] on button "add_photo_alternate Change image" at bounding box center [383, 82] width 509 height 36
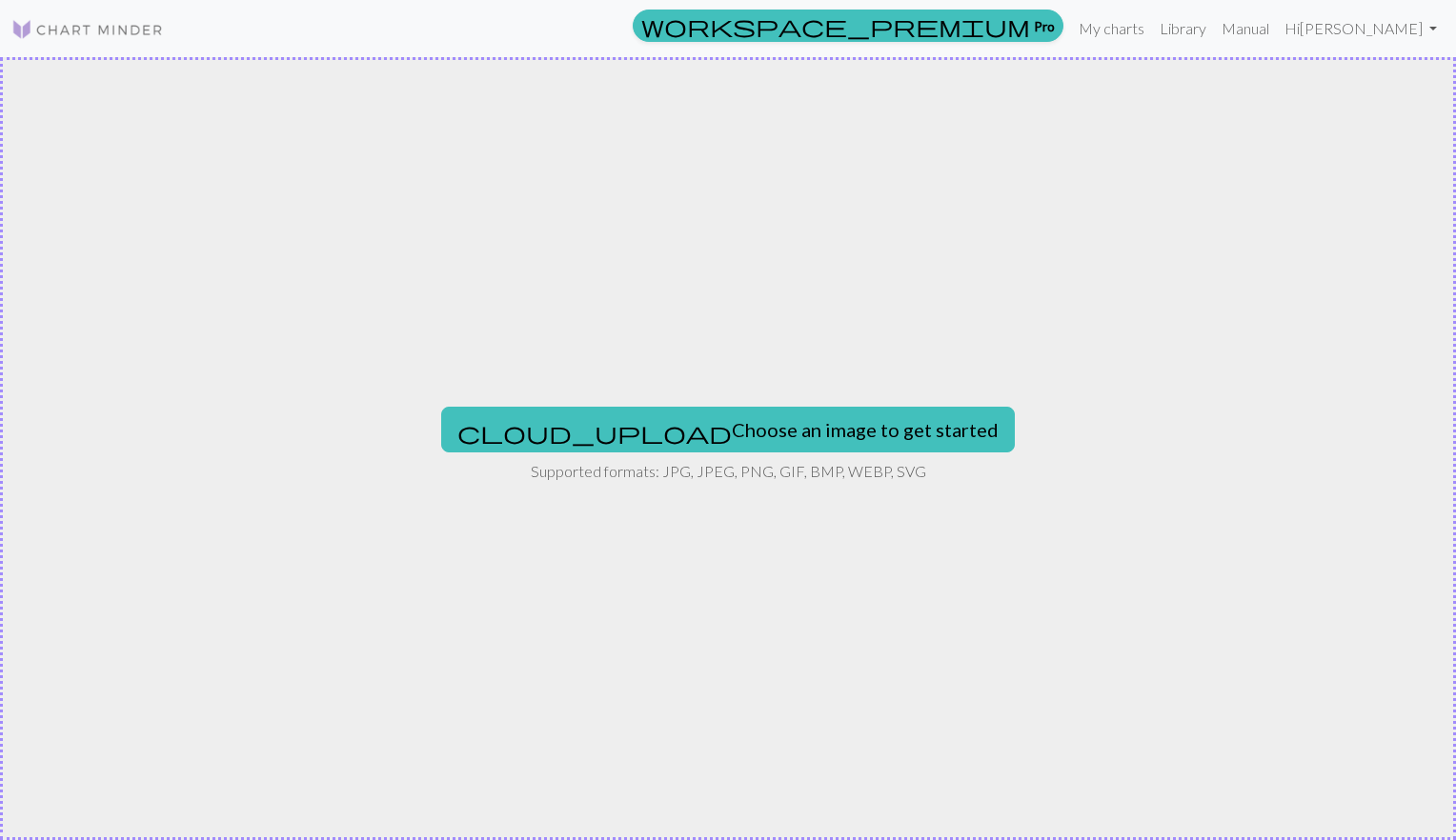
click at [815, 425] on button "cloud_upload Choose an image to get started" at bounding box center [728, 429] width 574 height 46
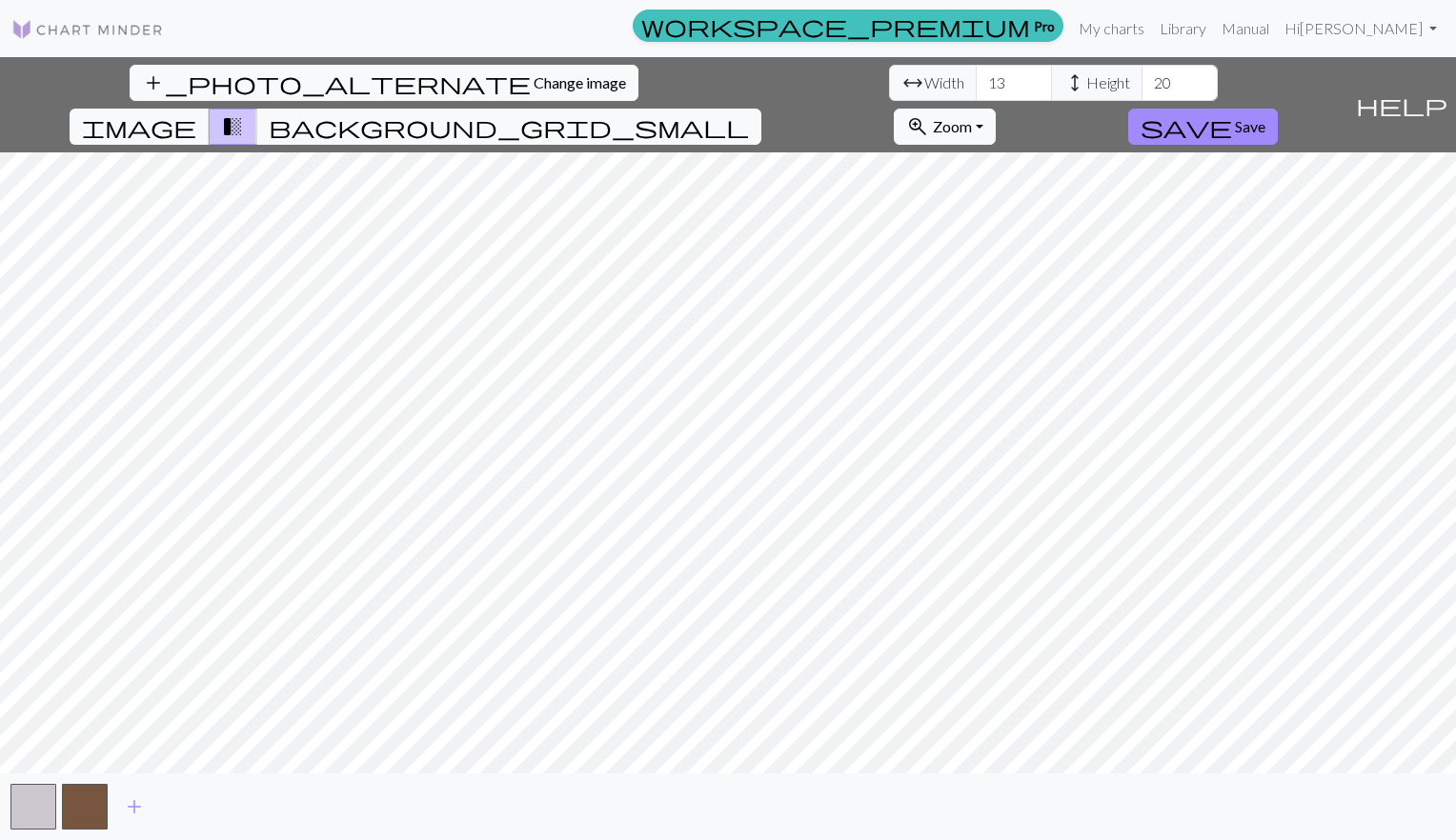
click at [138, 802] on span "add" at bounding box center [133, 806] width 23 height 26
click at [138, 802] on button "button" at bounding box center [136, 807] width 46 height 46
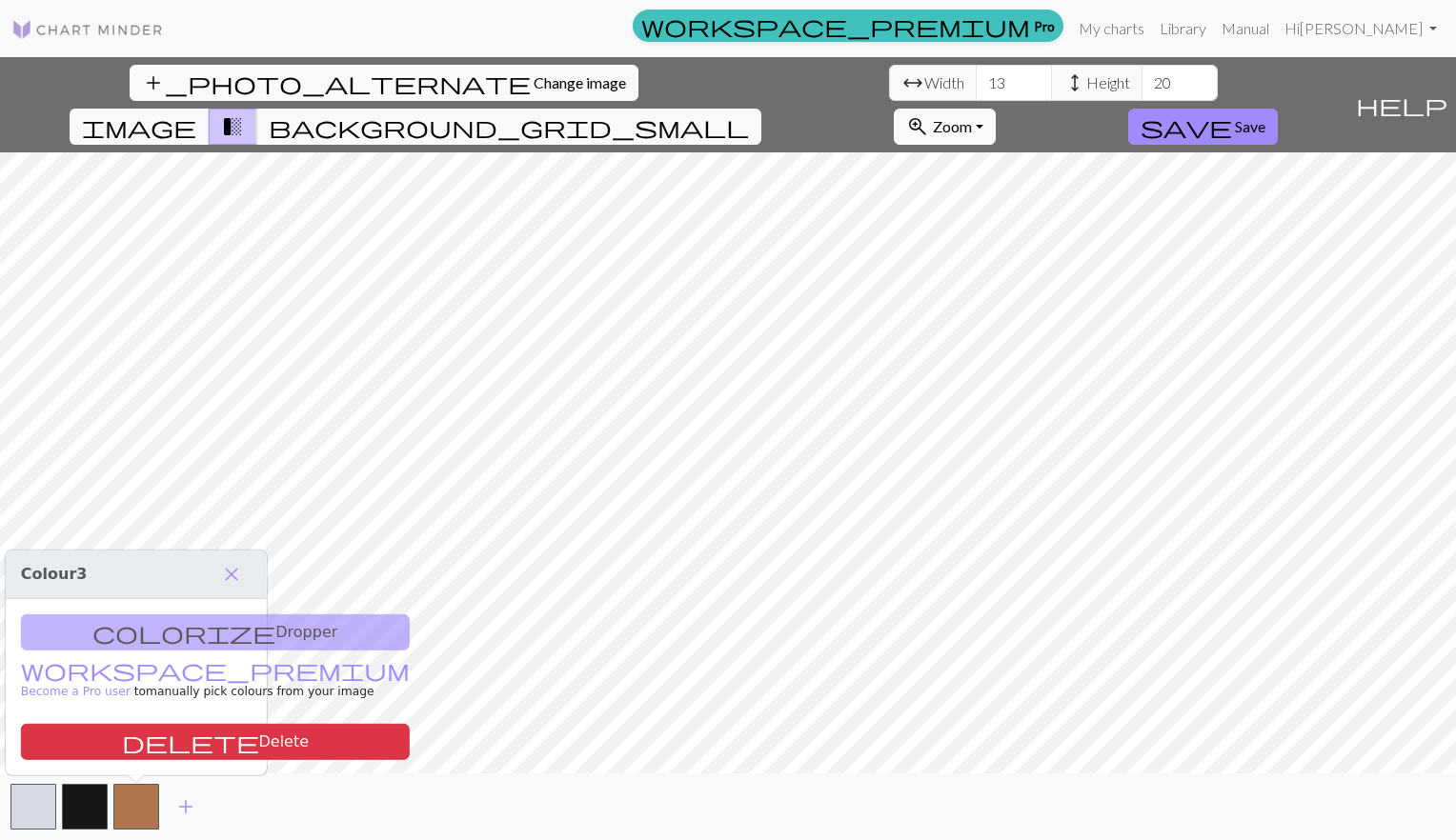
click at [180, 803] on span "add" at bounding box center [185, 806] width 23 height 26
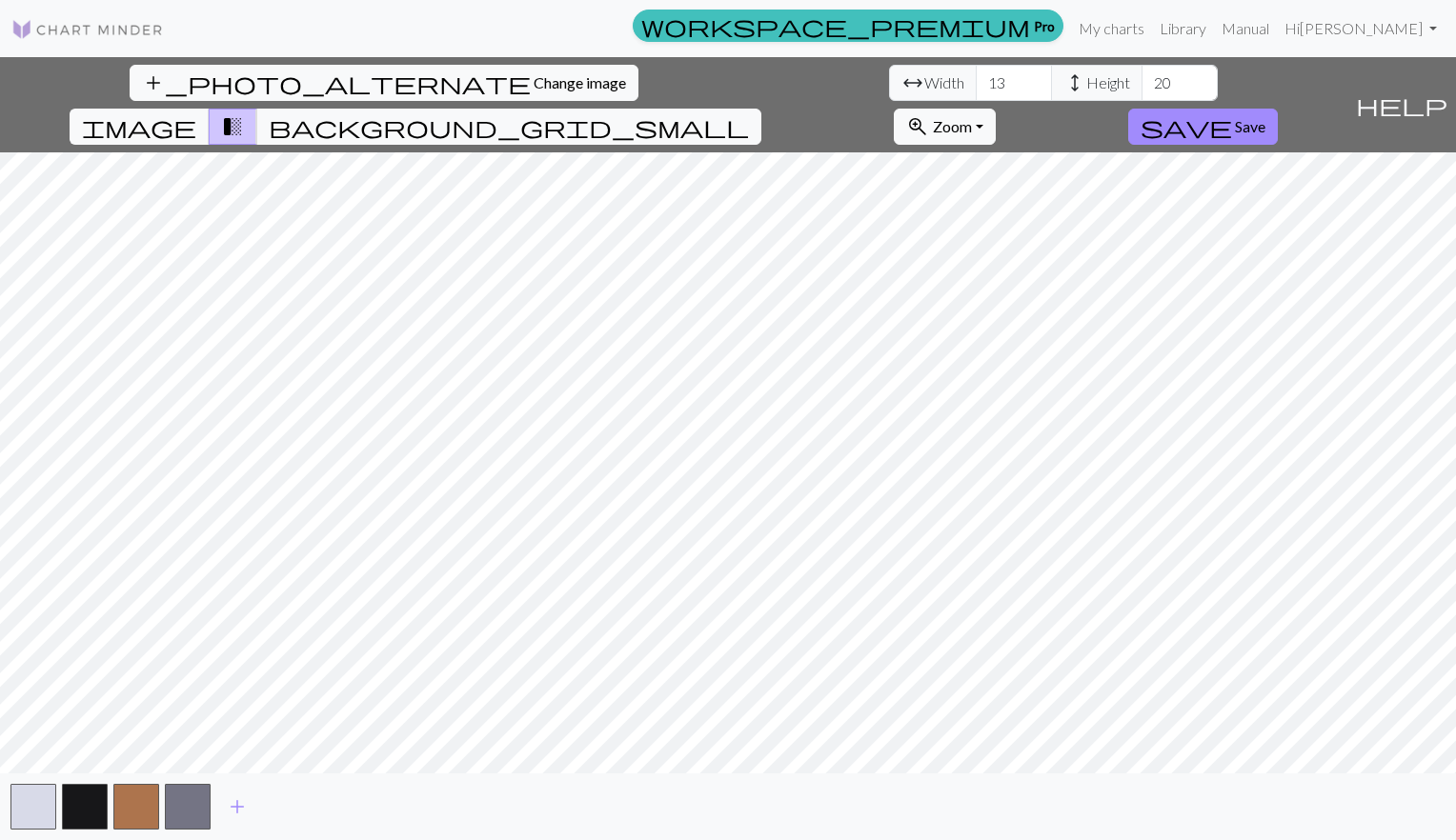
click at [180, 803] on button "button" at bounding box center [187, 807] width 46 height 46
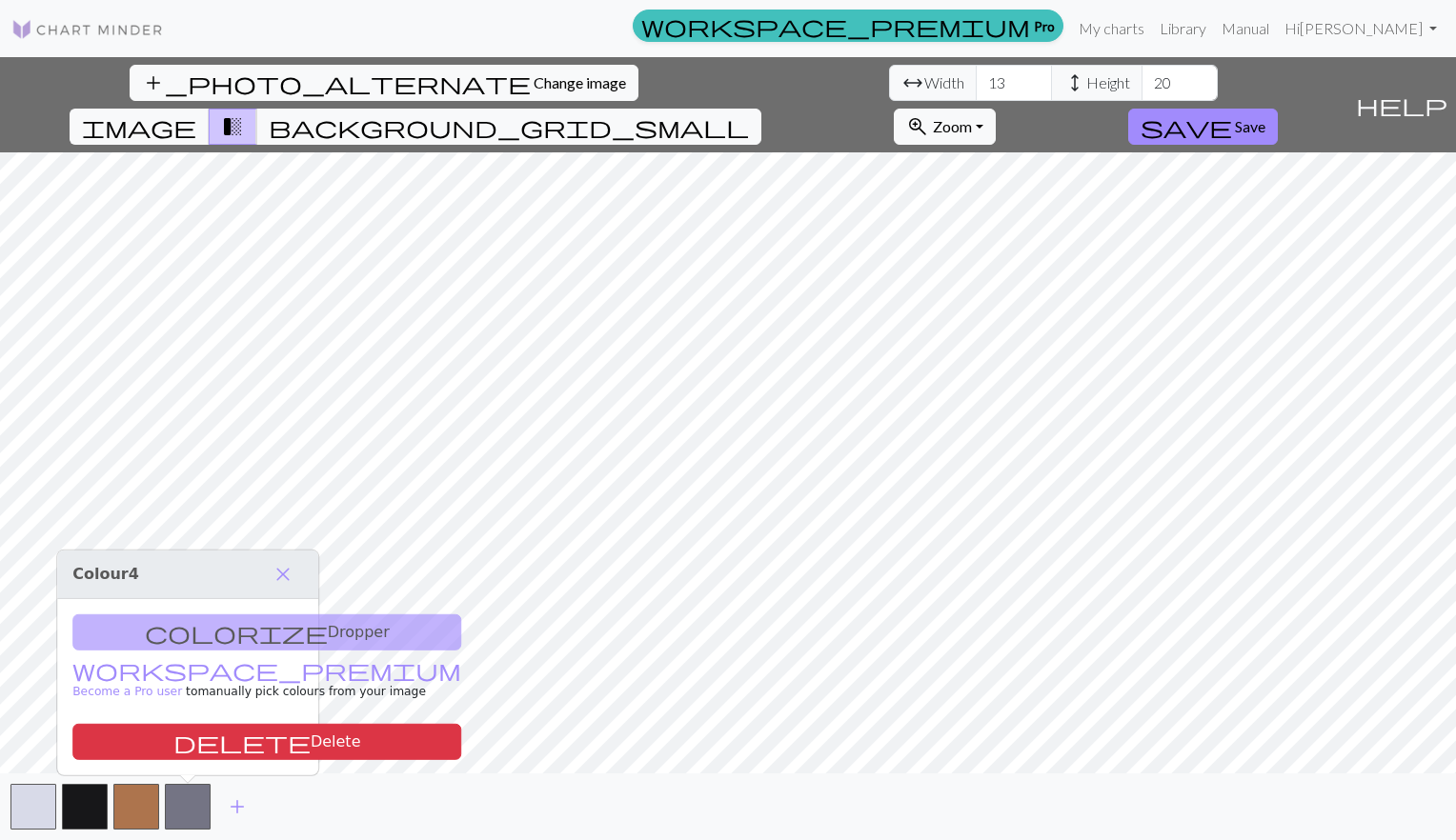
click at [245, 798] on span "add" at bounding box center [236, 806] width 23 height 26
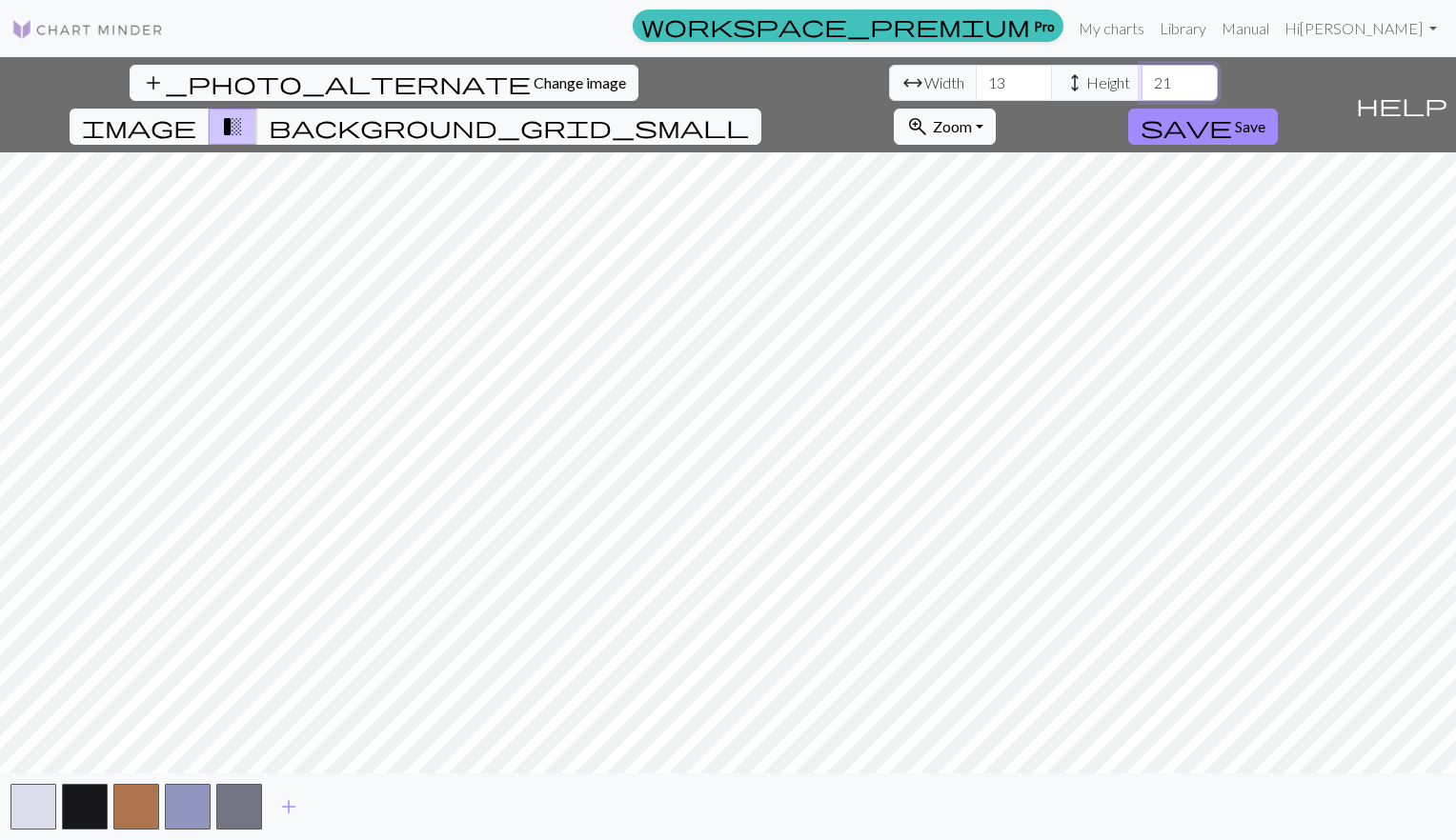
click at [1141, 74] on input "21" at bounding box center [1180, 82] width 76 height 36
click at [1141, 74] on input "22" at bounding box center [1180, 82] width 76 height 36
click at [1141, 74] on input "23" at bounding box center [1180, 82] width 76 height 36
click at [1141, 74] on input "24" at bounding box center [1180, 82] width 76 height 36
click at [1141, 74] on input "25" at bounding box center [1180, 82] width 76 height 36
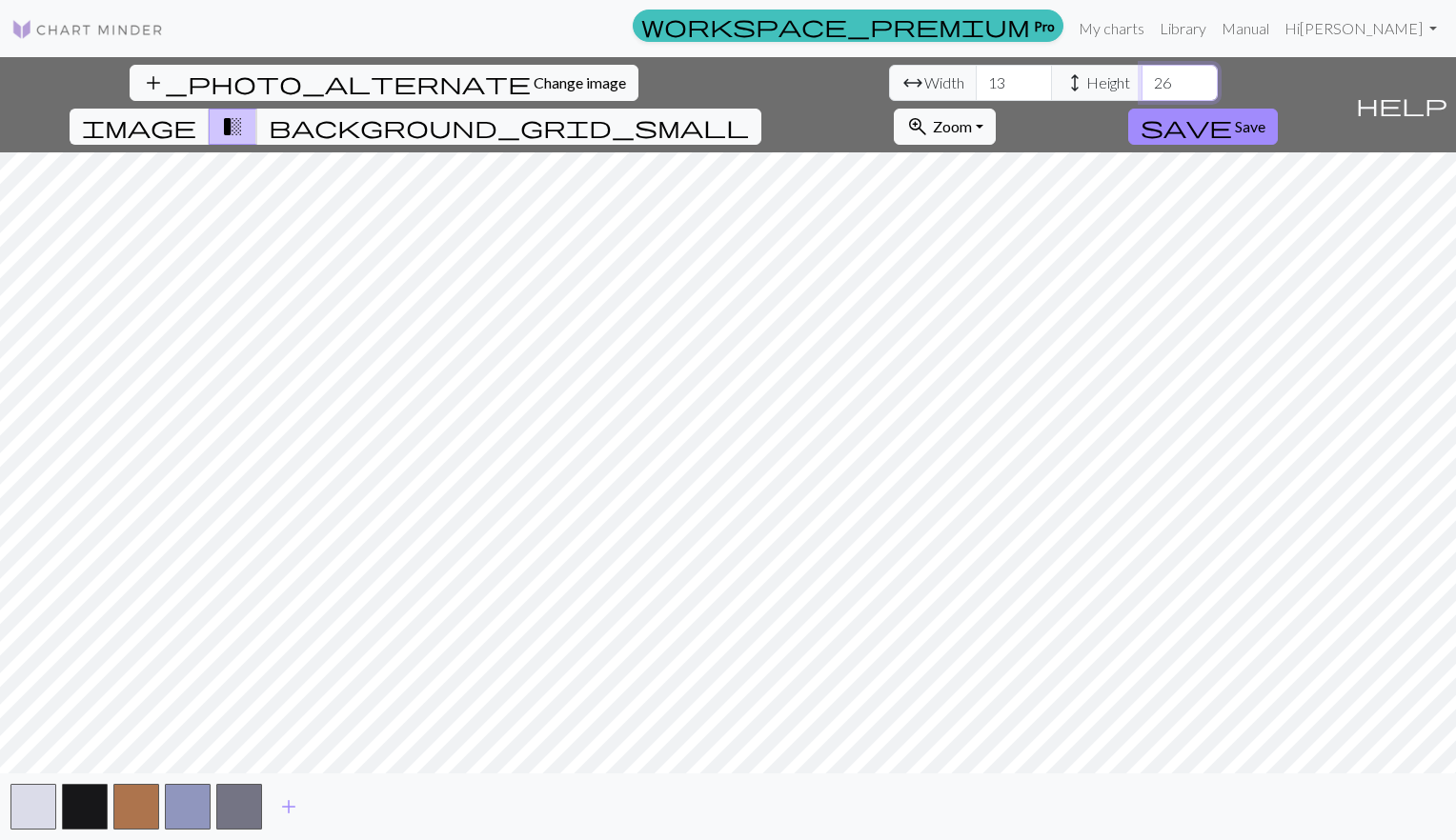
click at [1141, 74] on input "26" at bounding box center [1180, 82] width 76 height 36
click at [1141, 74] on input "27" at bounding box center [1180, 82] width 76 height 36
click at [1141, 74] on input "28" at bounding box center [1180, 82] width 76 height 36
click at [1141, 74] on input "29" at bounding box center [1180, 82] width 76 height 36
click at [1141, 74] on input "30" at bounding box center [1180, 82] width 76 height 36
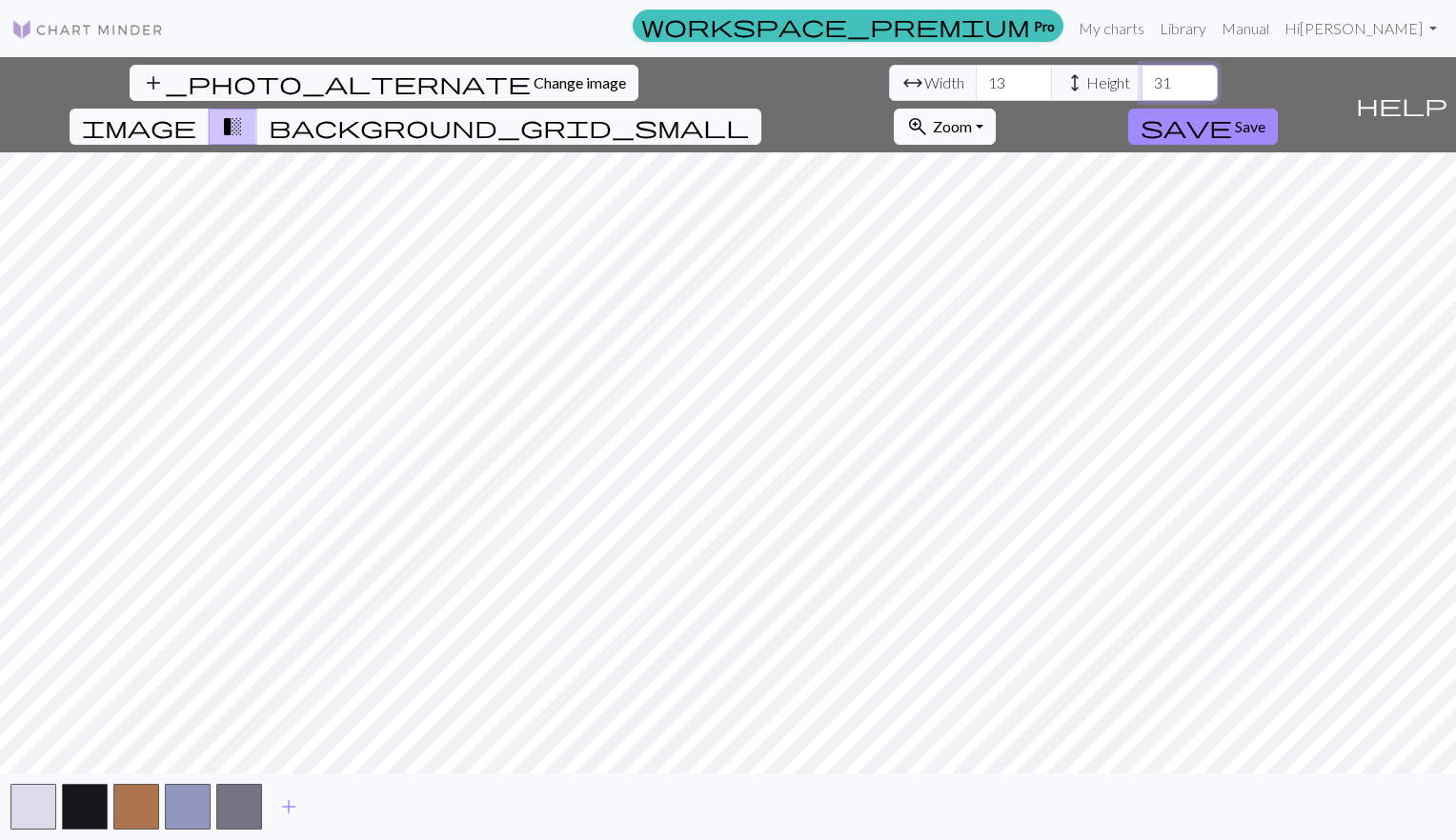
click at [1141, 74] on input "31" at bounding box center [1180, 82] width 76 height 36
click at [1141, 74] on input "32" at bounding box center [1180, 82] width 76 height 36
click at [1141, 74] on input "33" at bounding box center [1180, 82] width 76 height 36
click at [1141, 74] on input "34" at bounding box center [1180, 82] width 76 height 36
click at [1141, 74] on input "35" at bounding box center [1180, 82] width 76 height 36
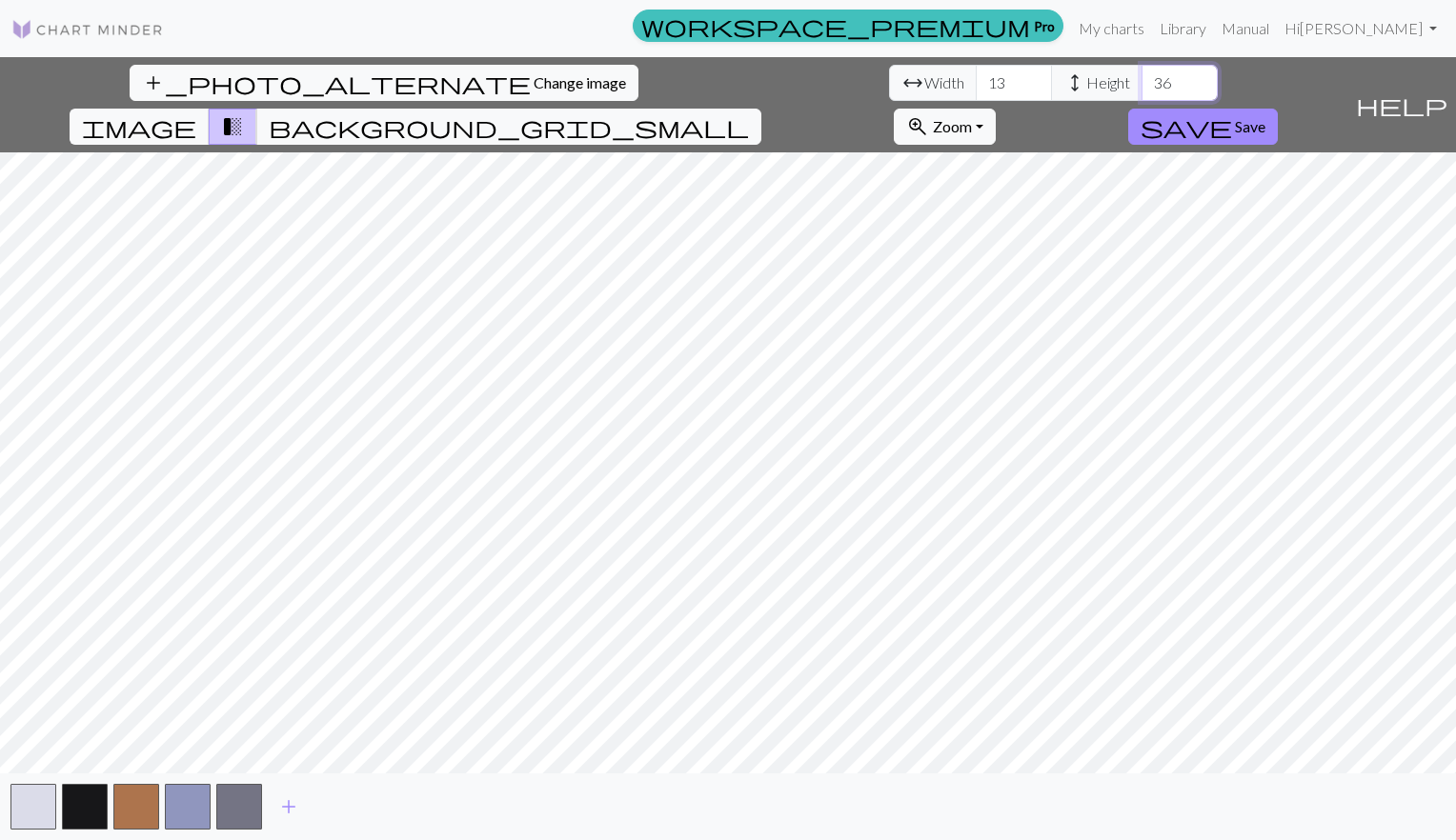
click at [1141, 74] on input "36" at bounding box center [1180, 82] width 76 height 36
click at [1141, 74] on input "37" at bounding box center [1180, 82] width 76 height 36
click at [1141, 74] on input "38" at bounding box center [1180, 82] width 76 height 36
click at [1141, 74] on input "39" at bounding box center [1180, 82] width 76 height 36
click at [1141, 74] on input "40" at bounding box center [1180, 82] width 76 height 36
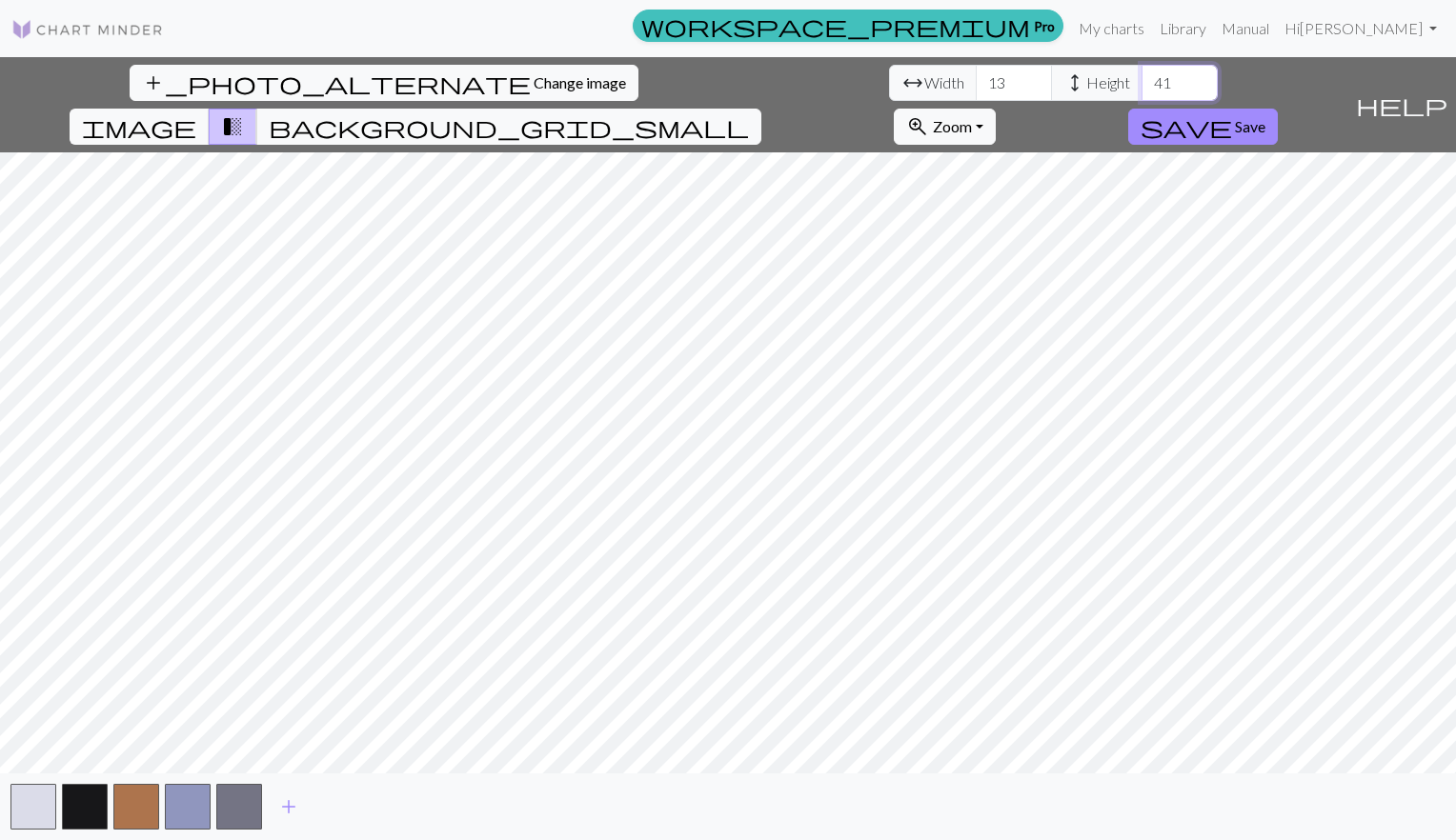
click at [1141, 74] on input "41" at bounding box center [1180, 82] width 76 height 36
click at [1141, 74] on input "42" at bounding box center [1180, 82] width 76 height 36
click at [1141, 74] on input "43" at bounding box center [1180, 82] width 76 height 36
click at [1141, 74] on input "44" at bounding box center [1180, 82] width 76 height 36
click at [1141, 74] on input "45" at bounding box center [1180, 82] width 76 height 36
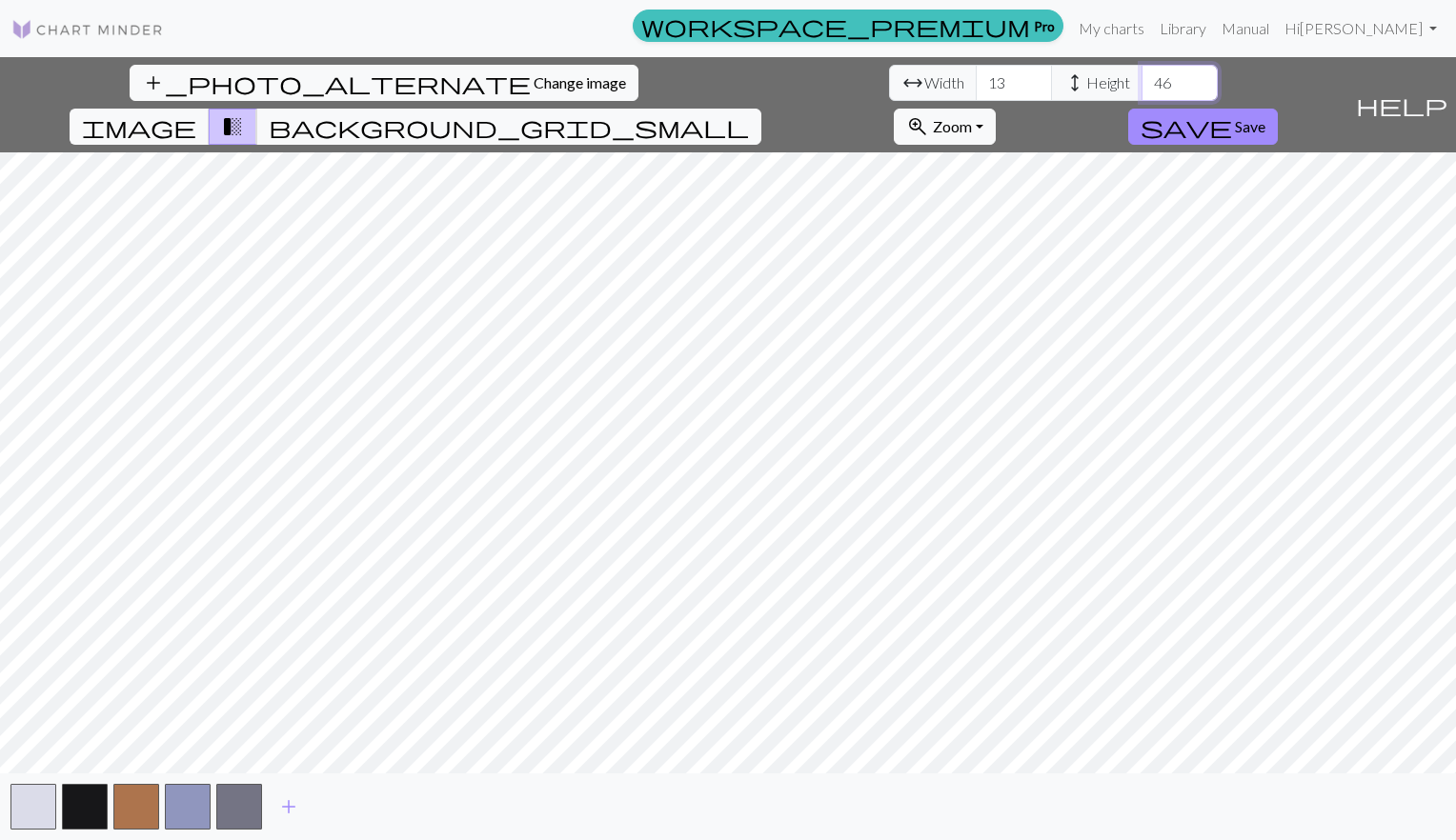
click at [1141, 74] on input "46" at bounding box center [1180, 82] width 76 height 36
click at [1141, 74] on input "47" at bounding box center [1180, 82] width 76 height 36
click at [1141, 74] on input "48" at bounding box center [1180, 82] width 76 height 36
click at [1141, 74] on input "49" at bounding box center [1180, 82] width 76 height 36
type input "50"
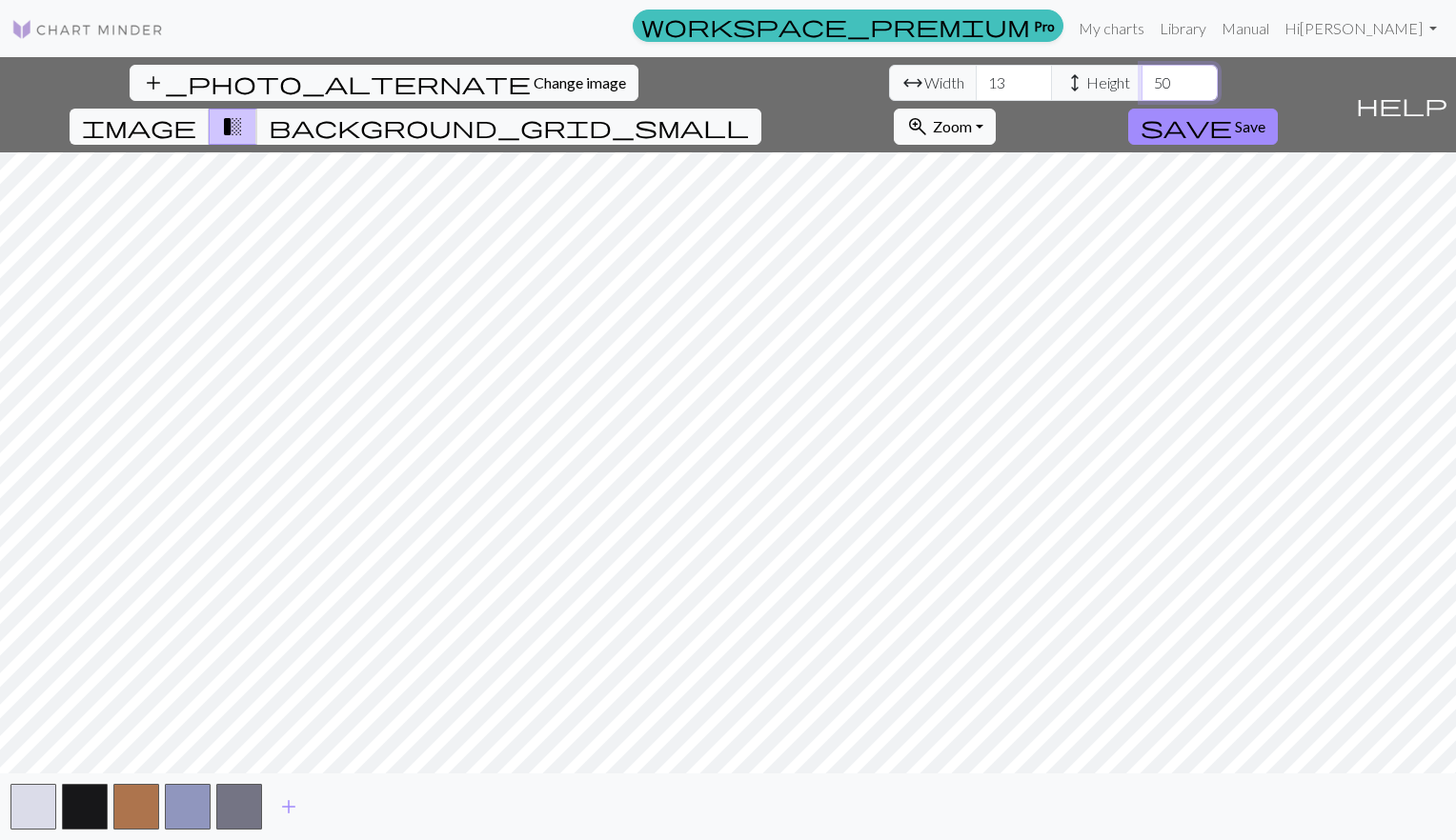
click at [1141, 74] on input "50" at bounding box center [1180, 82] width 76 height 36
click at [976, 77] on input "14" at bounding box center [1014, 82] width 76 height 36
click at [976, 77] on input "15" at bounding box center [1014, 82] width 76 height 36
click at [976, 77] on input "16" at bounding box center [1014, 82] width 76 height 36
click at [976, 77] on input "17" at bounding box center [1014, 82] width 76 height 36
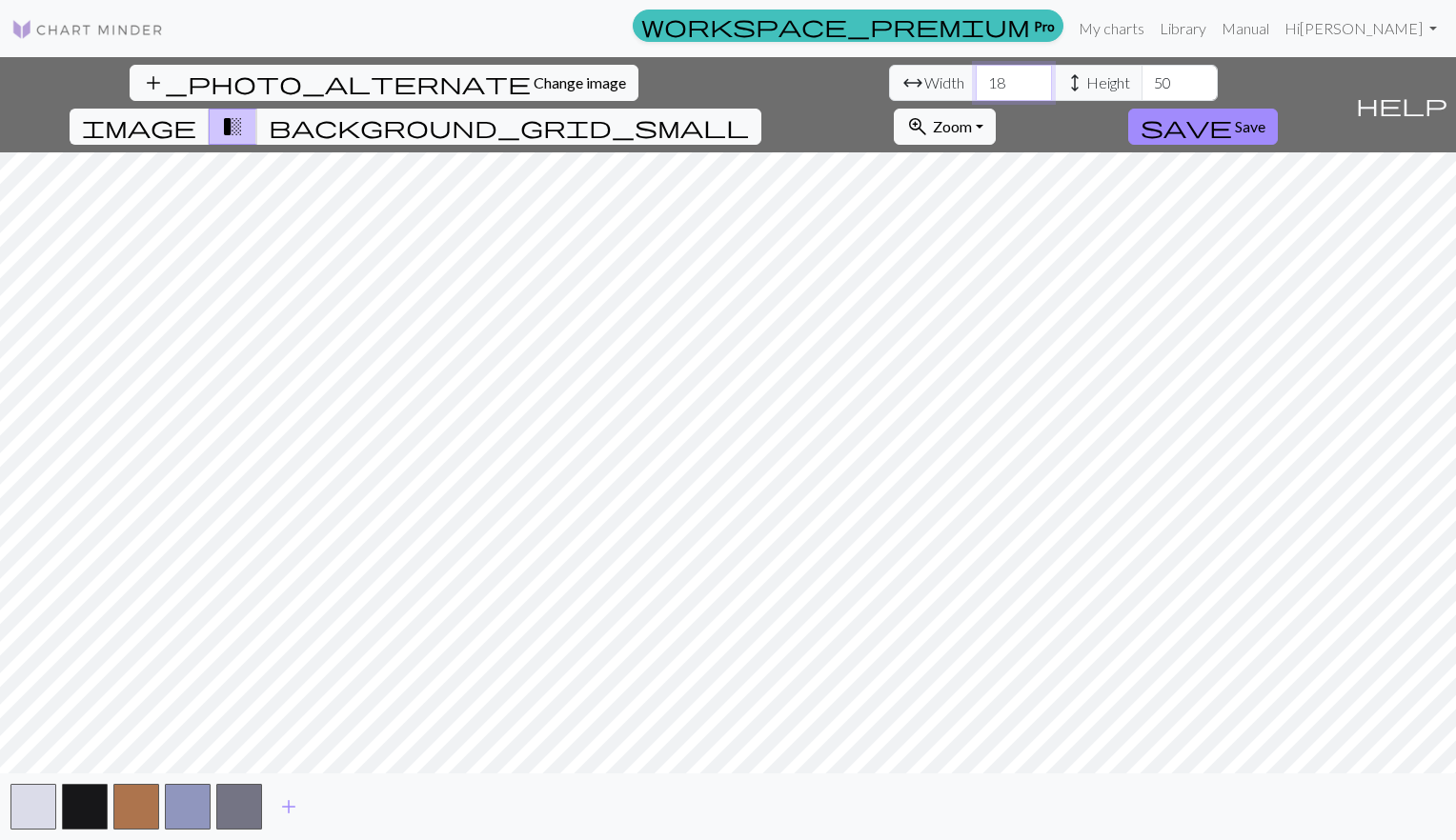
click at [976, 77] on input "18" at bounding box center [1014, 82] width 76 height 36
click at [976, 77] on input "19" at bounding box center [1014, 82] width 76 height 36
click at [976, 77] on input "20" at bounding box center [1014, 82] width 76 height 36
click at [976, 77] on input "21" at bounding box center [1014, 82] width 76 height 36
click at [976, 77] on input "22" at bounding box center [1014, 82] width 76 height 36
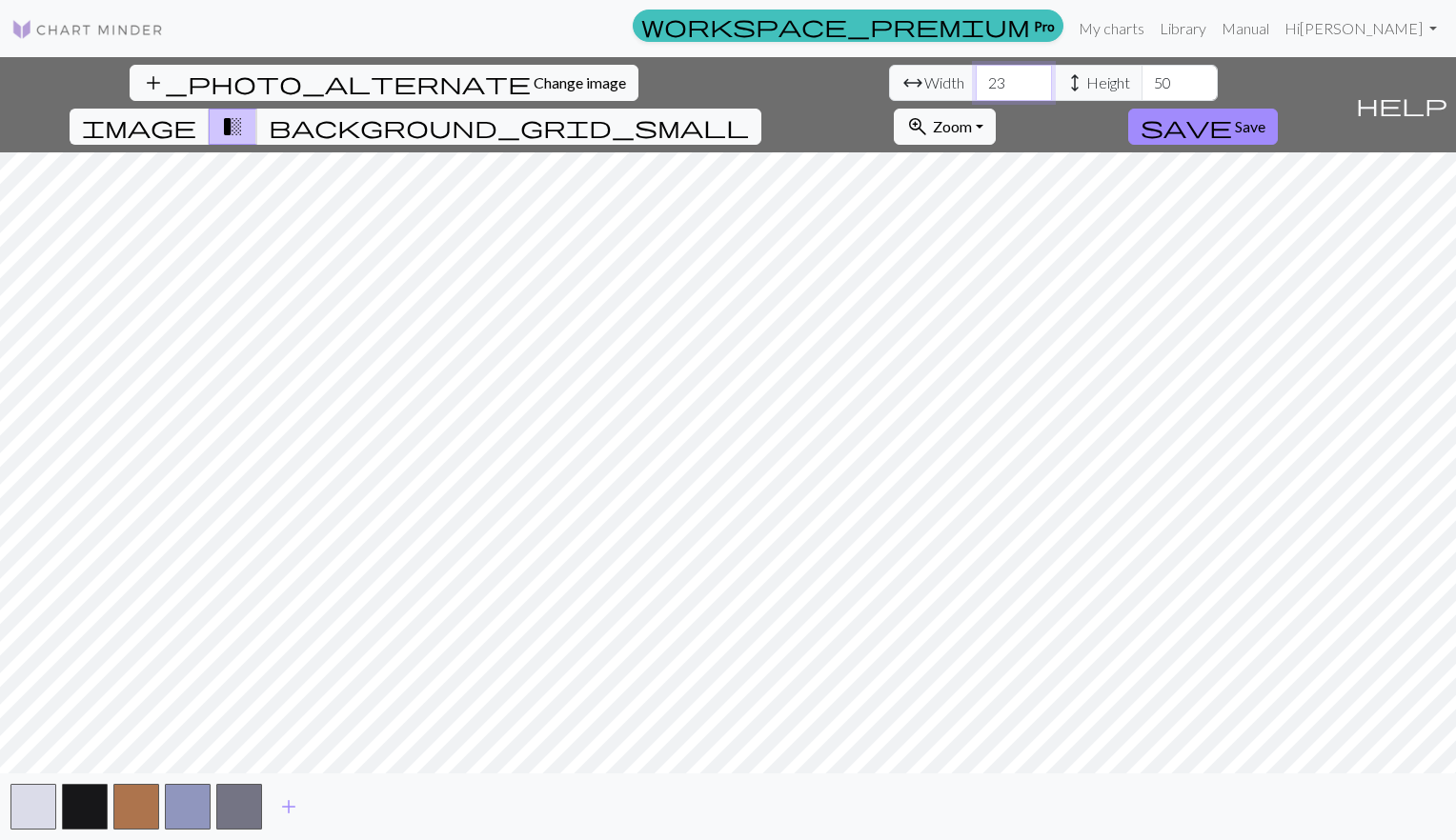
click at [976, 77] on input "23" at bounding box center [1014, 82] width 76 height 36
click at [976, 77] on input "24" at bounding box center [1014, 82] width 76 height 36
click at [976, 77] on input "25" at bounding box center [1014, 82] width 76 height 36
click at [976, 77] on input "26" at bounding box center [1014, 82] width 76 height 36
click at [976, 77] on input "27" at bounding box center [1014, 82] width 76 height 36
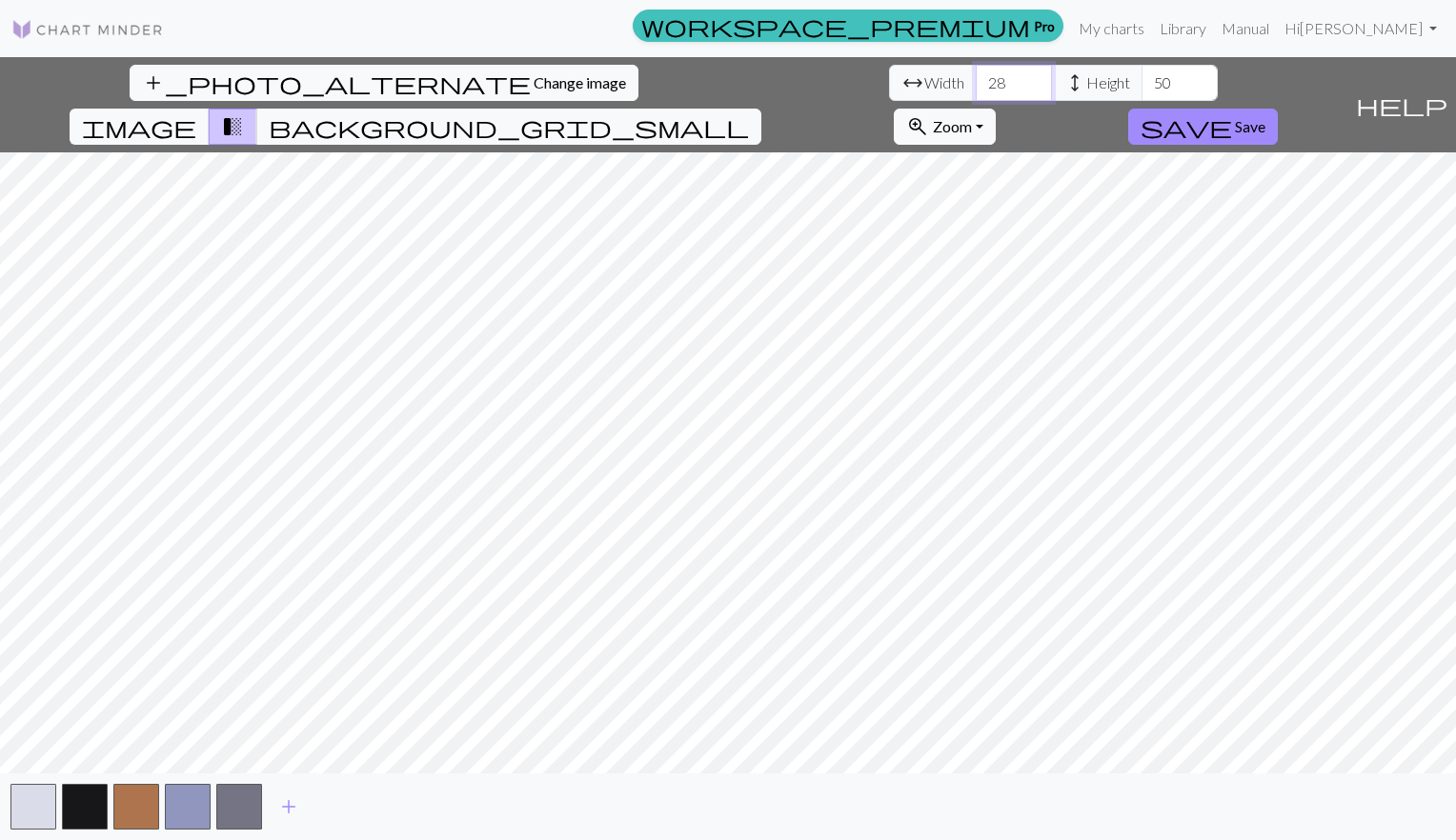
click at [976, 77] on input "28" at bounding box center [1014, 82] width 76 height 36
click at [976, 77] on input "29" at bounding box center [1014, 82] width 76 height 36
click at [976, 77] on input "30" at bounding box center [1014, 82] width 76 height 36
click at [976, 77] on input "31" at bounding box center [1014, 82] width 76 height 36
click at [976, 77] on input "32" at bounding box center [1014, 82] width 76 height 36
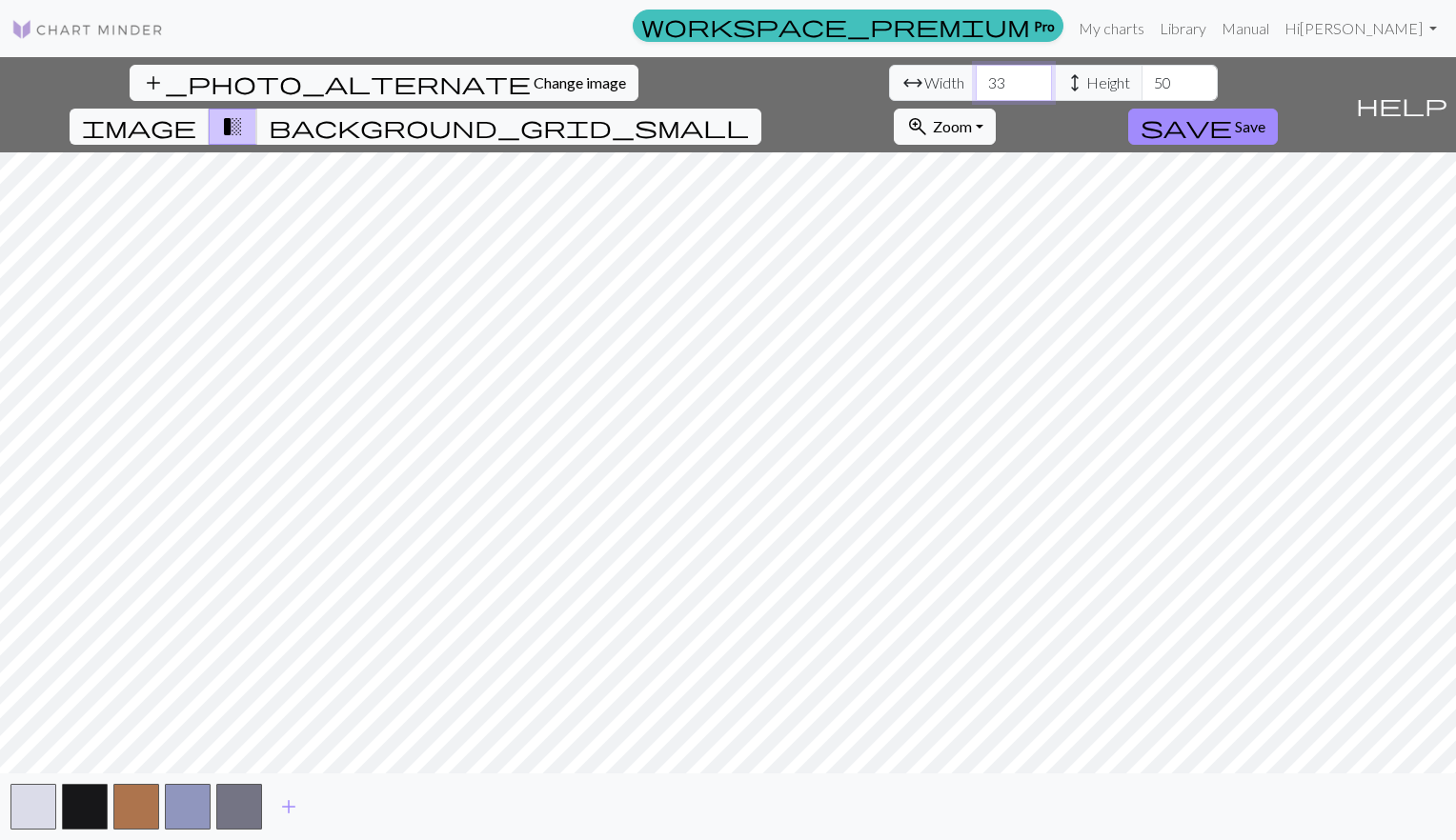
click at [976, 77] on input "33" at bounding box center [1014, 82] width 76 height 36
click at [976, 77] on input "34" at bounding box center [1014, 82] width 76 height 36
click at [976, 77] on input "35" at bounding box center [1014, 82] width 76 height 36
click at [976, 77] on input "37" at bounding box center [1014, 82] width 76 height 36
type input "38"
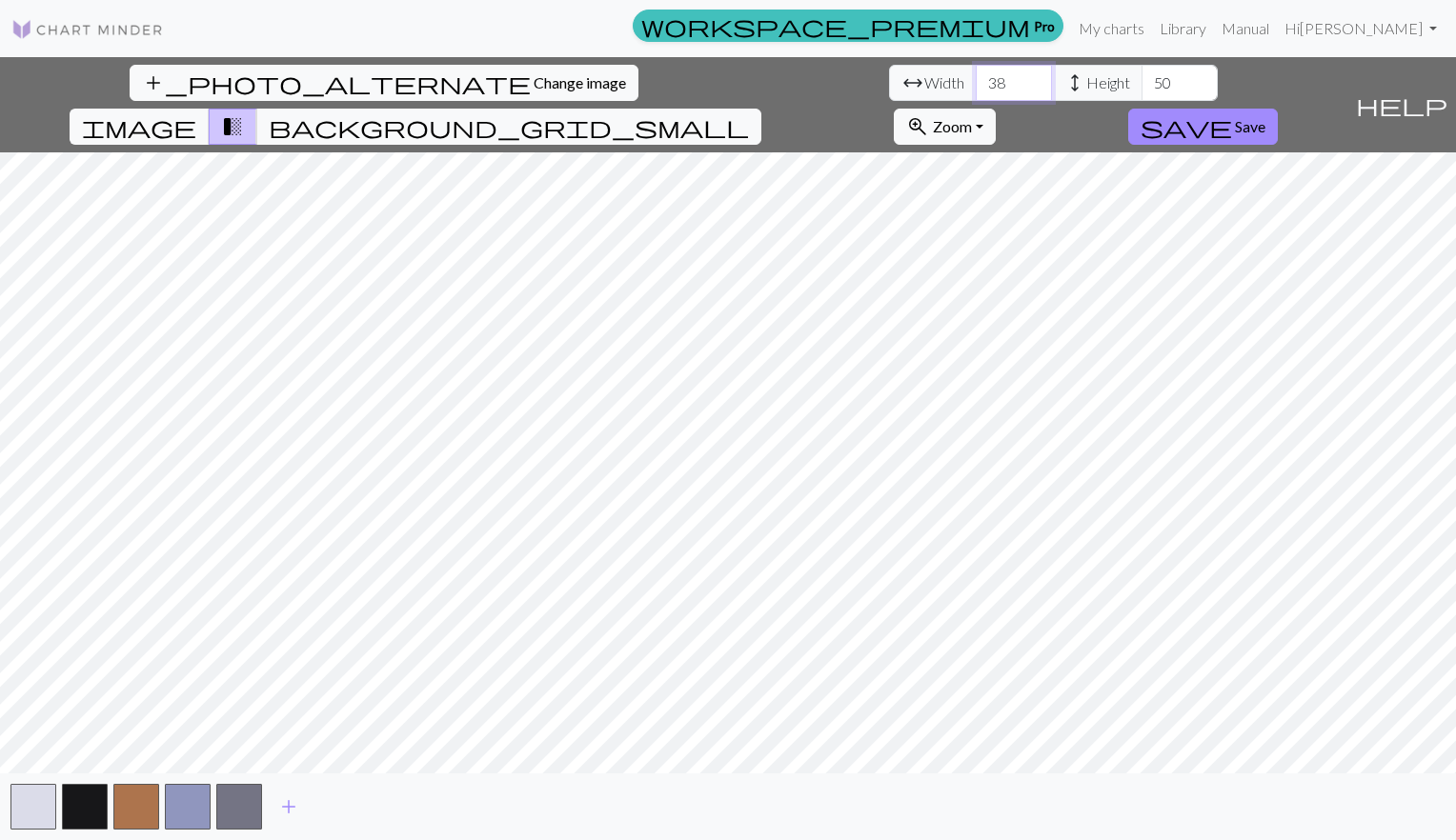
click at [976, 77] on input "38" at bounding box center [1014, 82] width 76 height 36
click at [1141, 76] on input "51" at bounding box center [1180, 82] width 76 height 36
click at [1141, 76] on input "52" at bounding box center [1180, 82] width 76 height 36
click at [1141, 76] on input "53" at bounding box center [1180, 82] width 76 height 36
click at [1141, 76] on input "54" at bounding box center [1180, 82] width 76 height 36
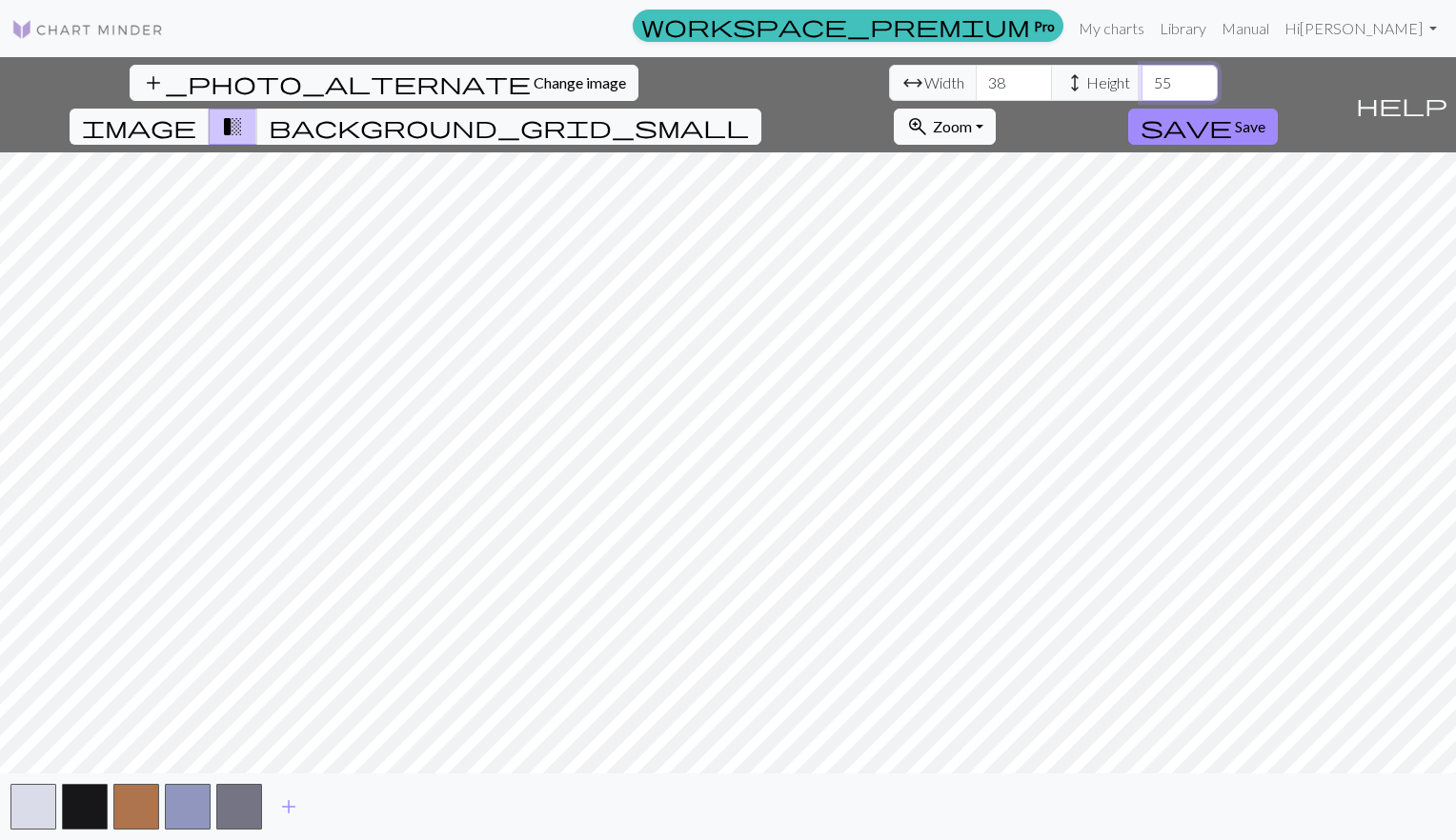
type input "55"
click at [1141, 76] on input "55" at bounding box center [1180, 82] width 76 height 36
click at [976, 76] on input "39" at bounding box center [1014, 82] width 76 height 36
click at [976, 76] on input "40" at bounding box center [1014, 82] width 76 height 36
click at [976, 76] on input "41" at bounding box center [1014, 82] width 76 height 36
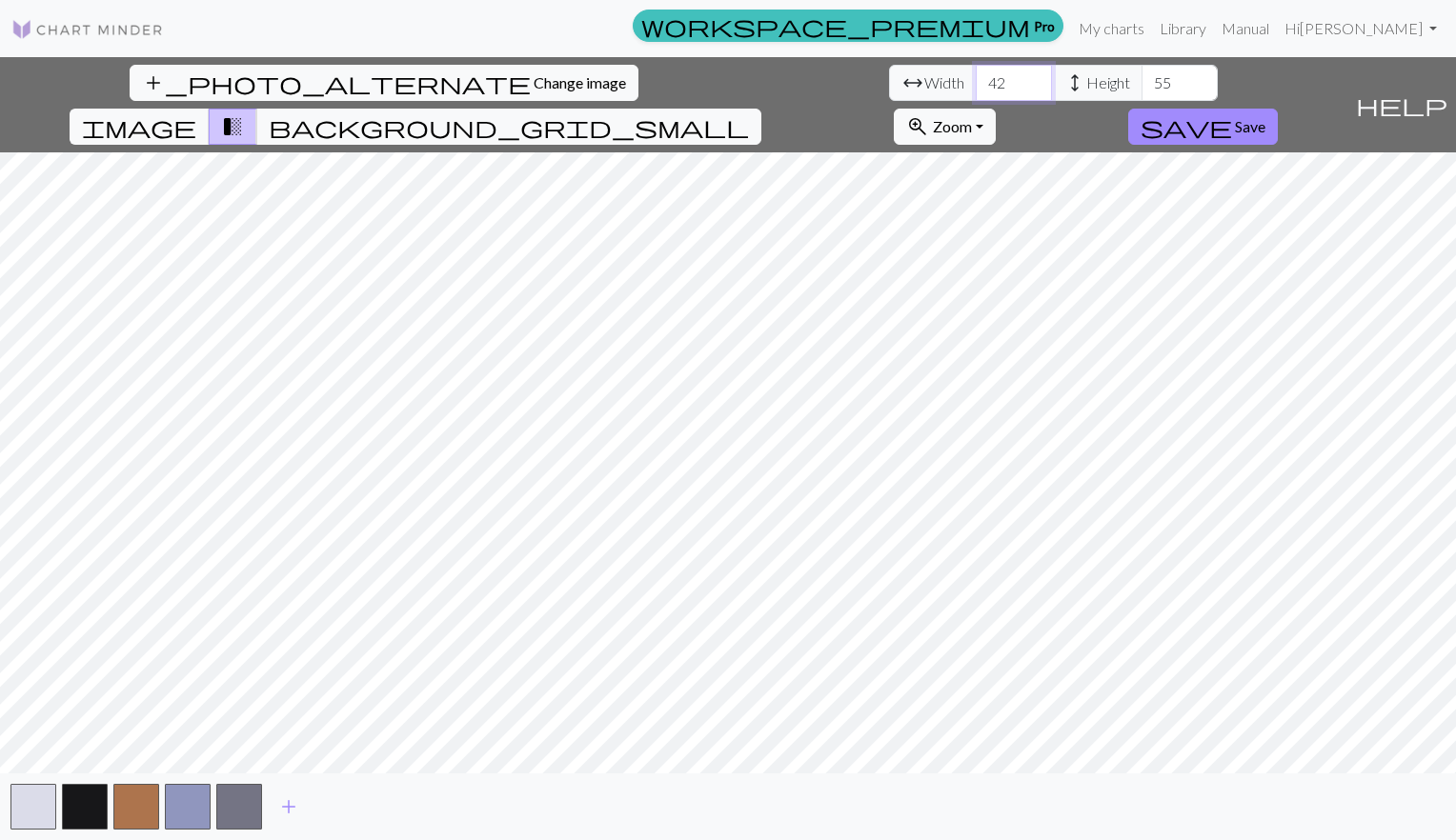
click at [976, 76] on input "42" at bounding box center [1014, 82] width 76 height 36
click at [976, 89] on input "41" at bounding box center [1014, 82] width 76 height 36
click at [976, 89] on input "40" at bounding box center [1014, 82] width 76 height 36
click at [976, 89] on input "39" at bounding box center [1014, 82] width 76 height 36
click at [976, 89] on input "38" at bounding box center [1014, 82] width 76 height 36
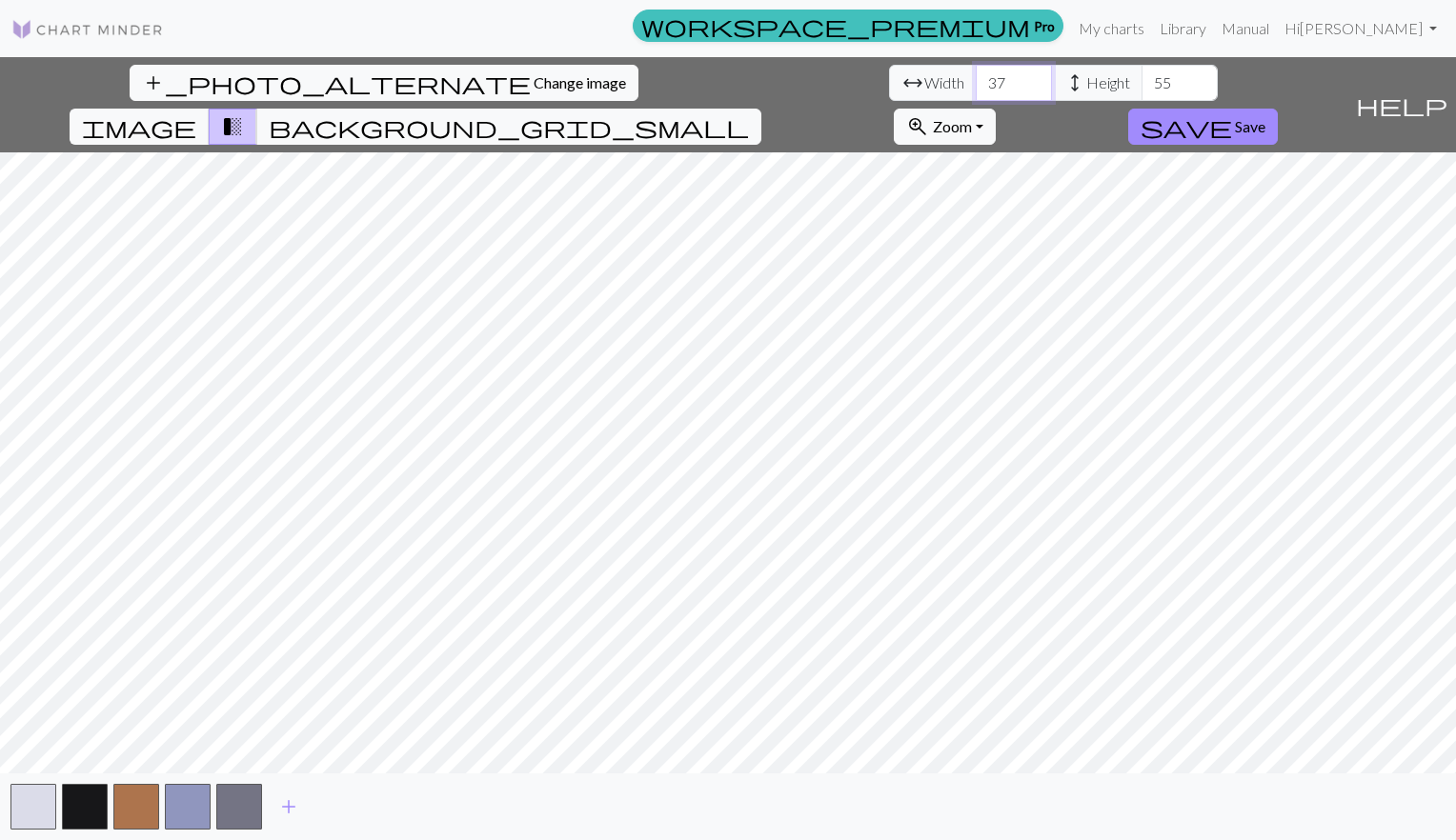
type input "37"
click at [976, 89] on input "37" at bounding box center [1014, 82] width 76 height 36
